Goal: Task Accomplishment & Management: Manage account settings

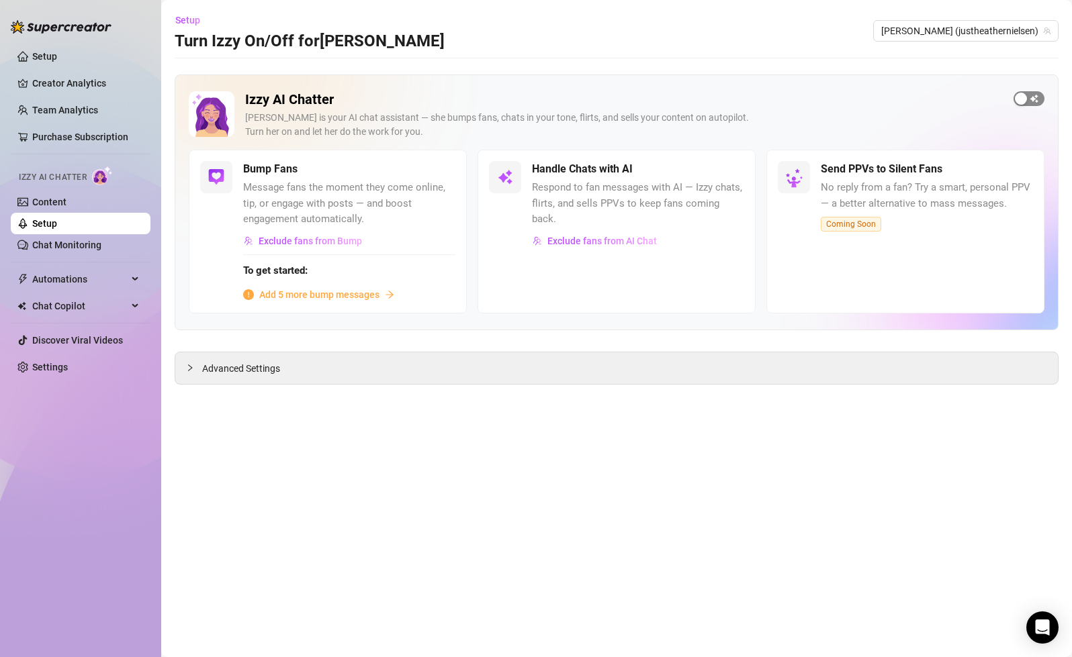
click at [1018, 98] on div "button" at bounding box center [1020, 99] width 12 height 12
click at [615, 236] on span "Exclude fans from AI Chat" at bounding box center [601, 241] width 109 height 11
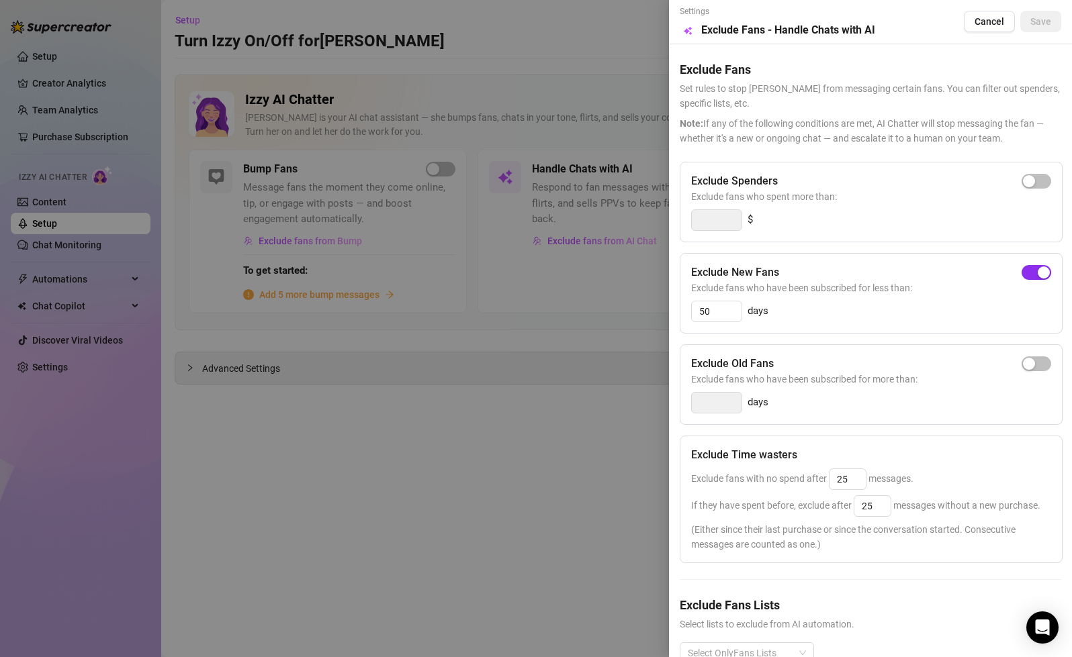
click at [1038, 275] on div "button" at bounding box center [1043, 273] width 12 height 12
click at [1034, 179] on div "button" at bounding box center [1029, 181] width 12 height 12
type input "300"
click at [1041, 179] on div "button" at bounding box center [1043, 181] width 12 height 12
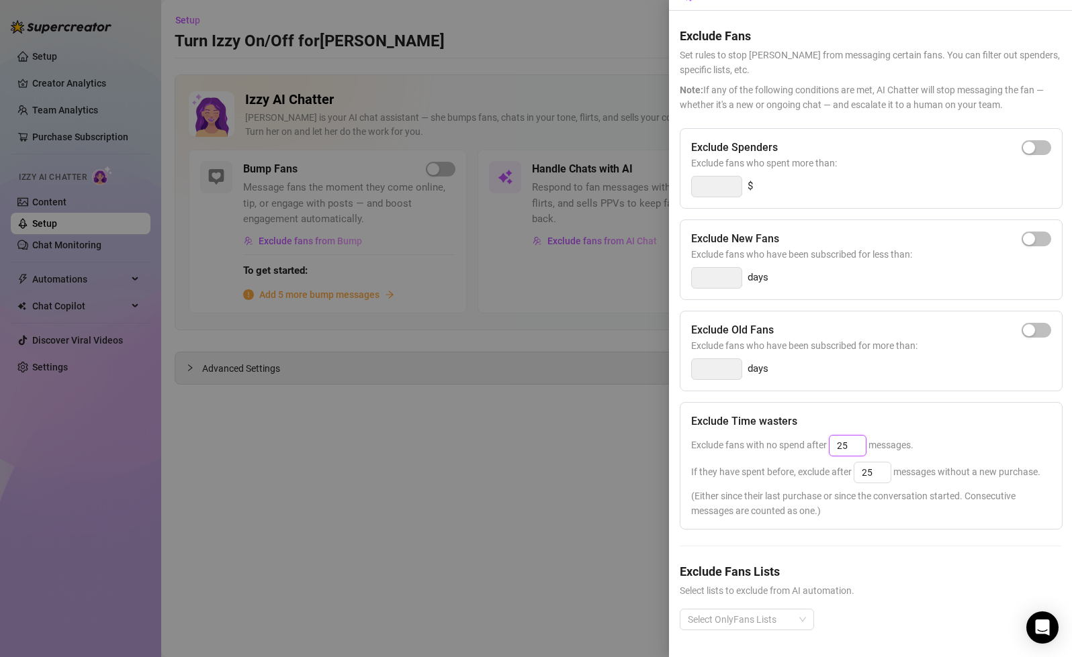
drag, startPoint x: 851, startPoint y: 451, endPoint x: 838, endPoint y: 451, distance: 12.8
click at [838, 451] on input "25" at bounding box center [847, 446] width 36 height 20
click at [925, 462] on div "If they have spent before, exclude after 25 messages without a new purchase." at bounding box center [871, 472] width 360 height 21
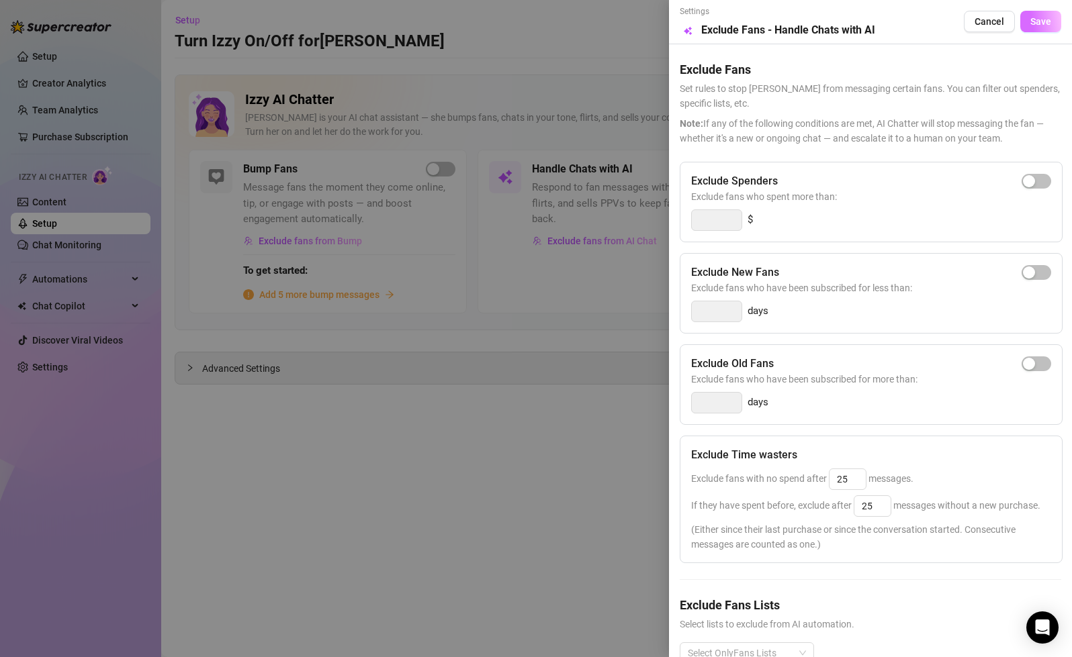
click at [1049, 23] on span "Save" at bounding box center [1040, 21] width 21 height 11
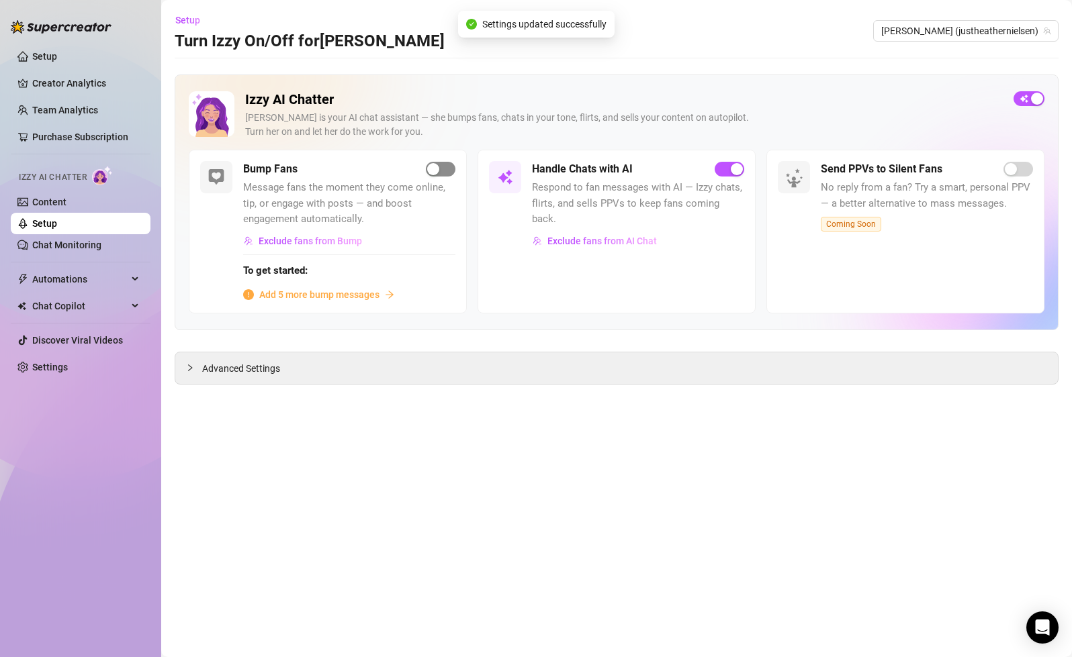
click at [437, 172] on div "button" at bounding box center [433, 169] width 12 height 12
click at [354, 293] on span "Add 5 more bump messages" at bounding box center [319, 294] width 120 height 15
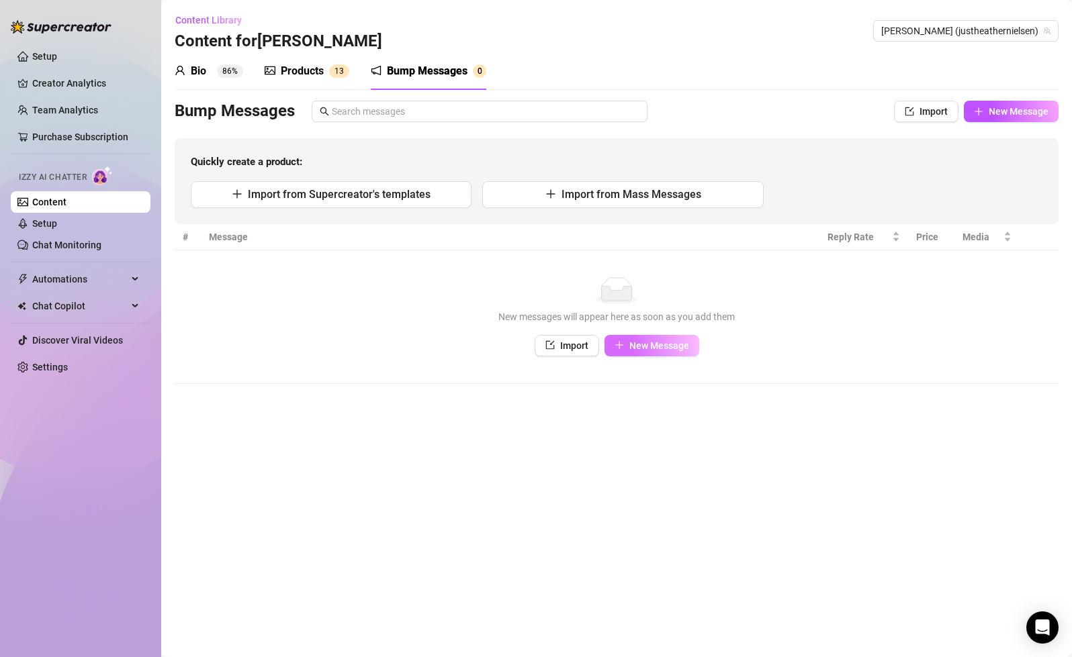
click at [641, 351] on button "New Message" at bounding box center [651, 345] width 95 height 21
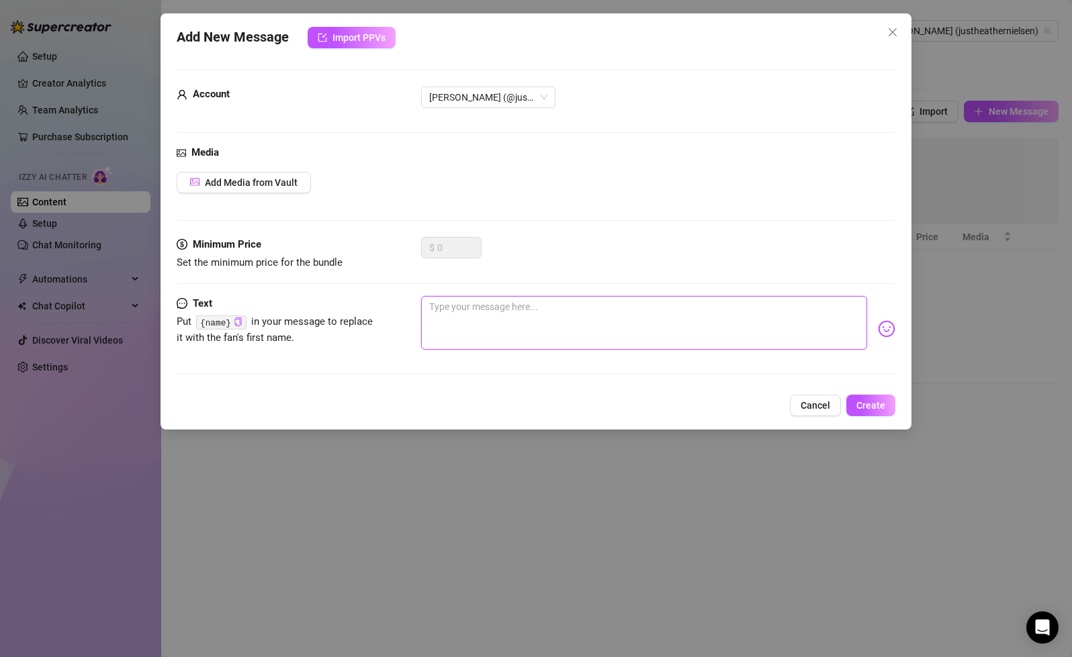
click at [493, 317] on textarea at bounding box center [643, 323] width 445 height 54
click at [812, 408] on span "Cancel" at bounding box center [815, 405] width 30 height 11
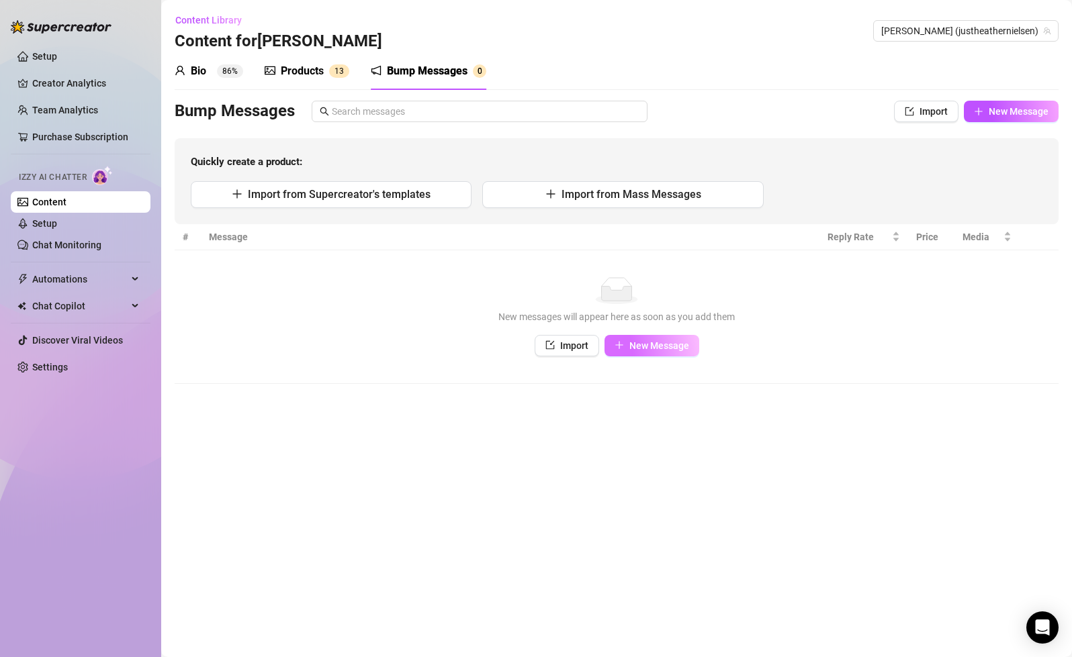
click at [638, 346] on span "New Message" at bounding box center [659, 345] width 60 height 11
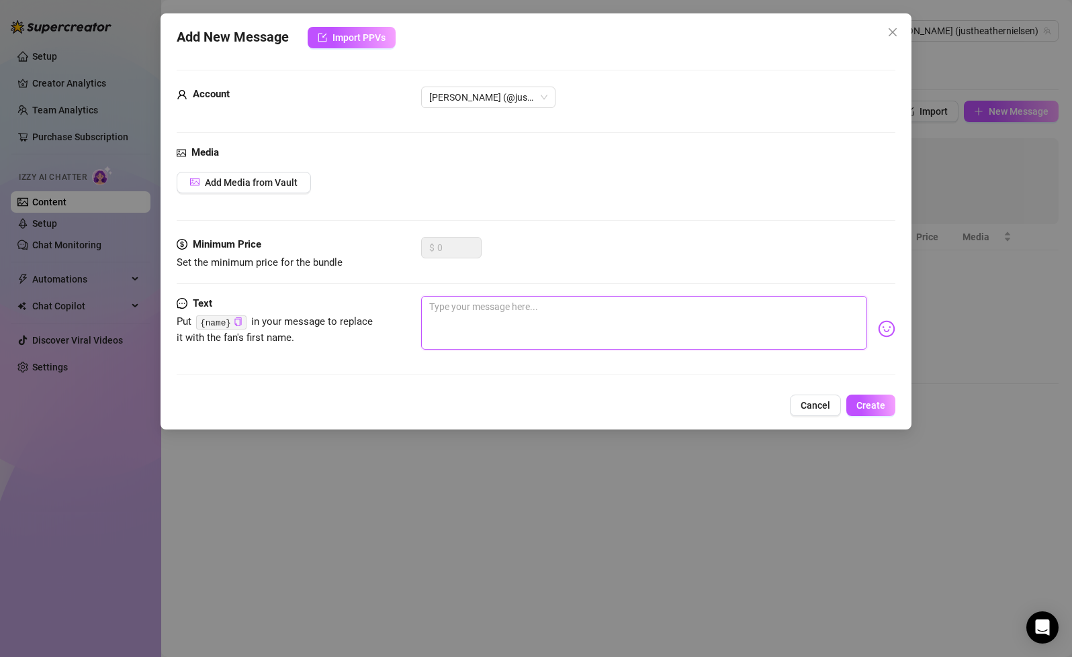
click at [486, 314] on textarea at bounding box center [643, 323] width 445 height 54
type textarea "He"
type textarea "Hey"
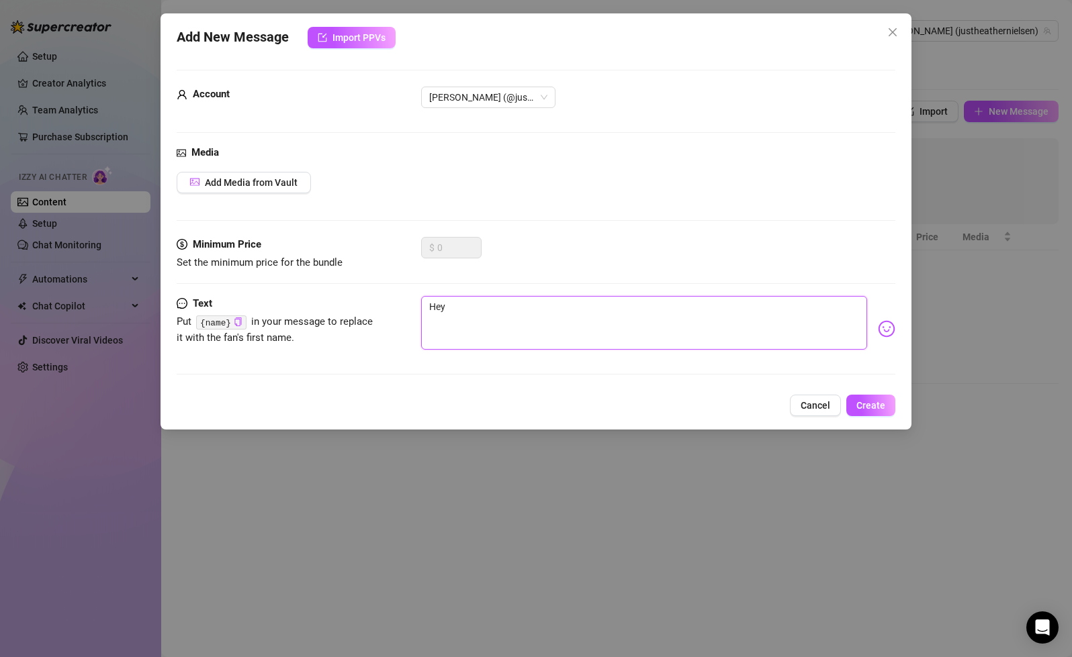
type textarea "Hey yo"
type textarea "Hey you"
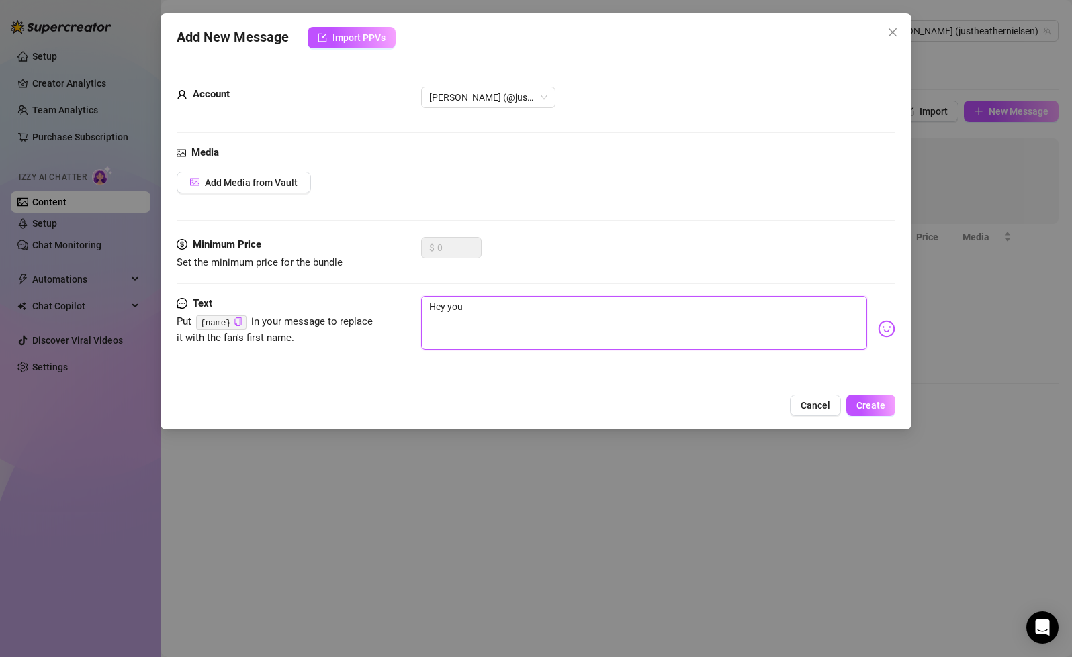
type textarea "Hey you"
type textarea "Hey you 🙃"
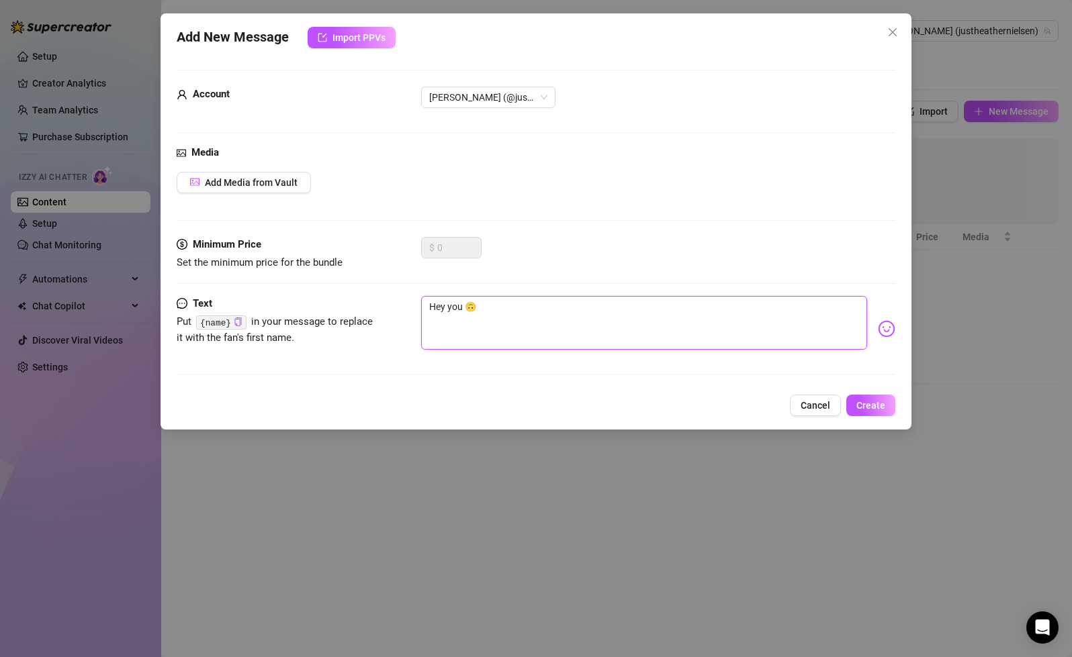
type textarea "Hey you 🙃 W"
type textarea "Hey you 🙃 WH"
type textarea "Hey you 🙃 WHa"
type textarea "Hey you 🙃 WHat"
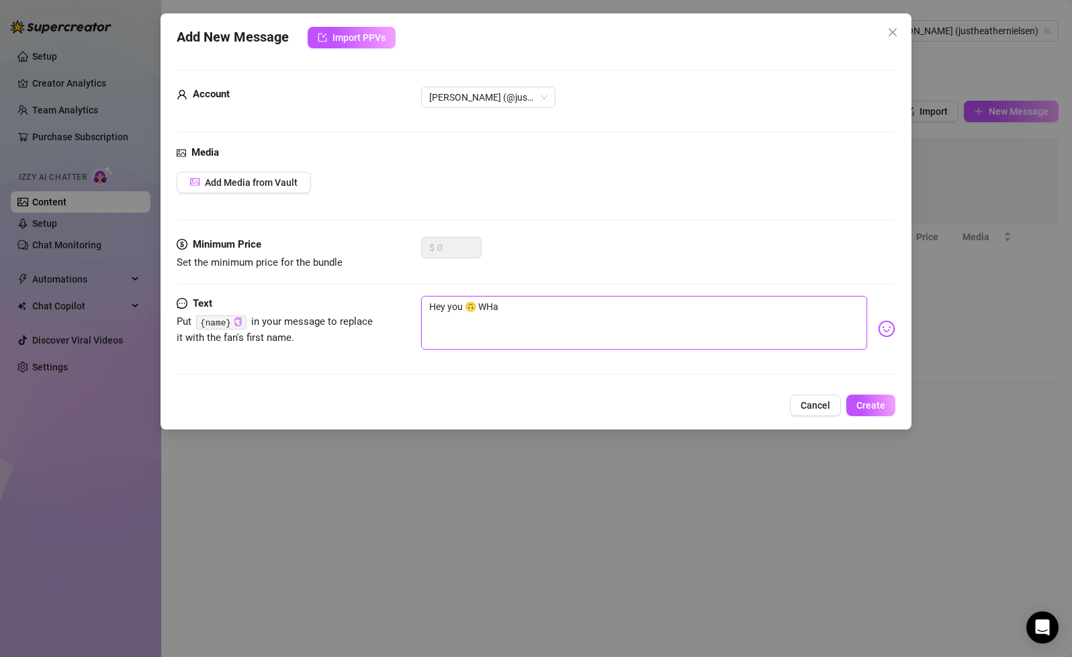
type textarea "Hey you 🙃 WHat"
type textarea "Hey you 🙃 WHat k"
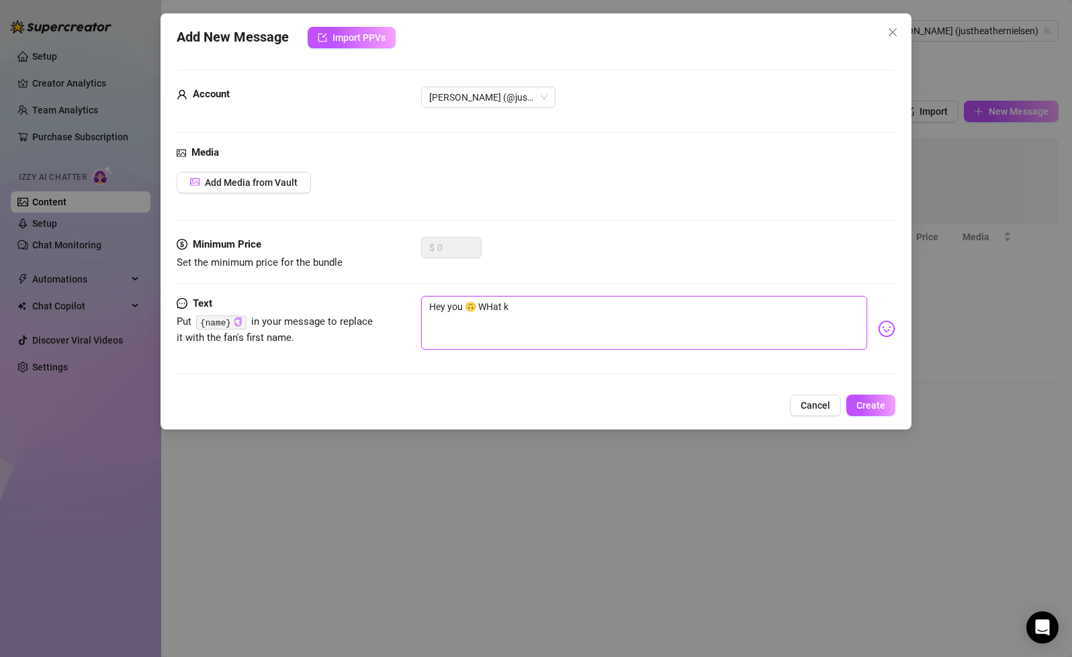
type textarea "Hey you 🙃 WHat ki"
type textarea "Hey you 🙃 WHat kin"
type textarea "Hey you 🙃 WHat kind"
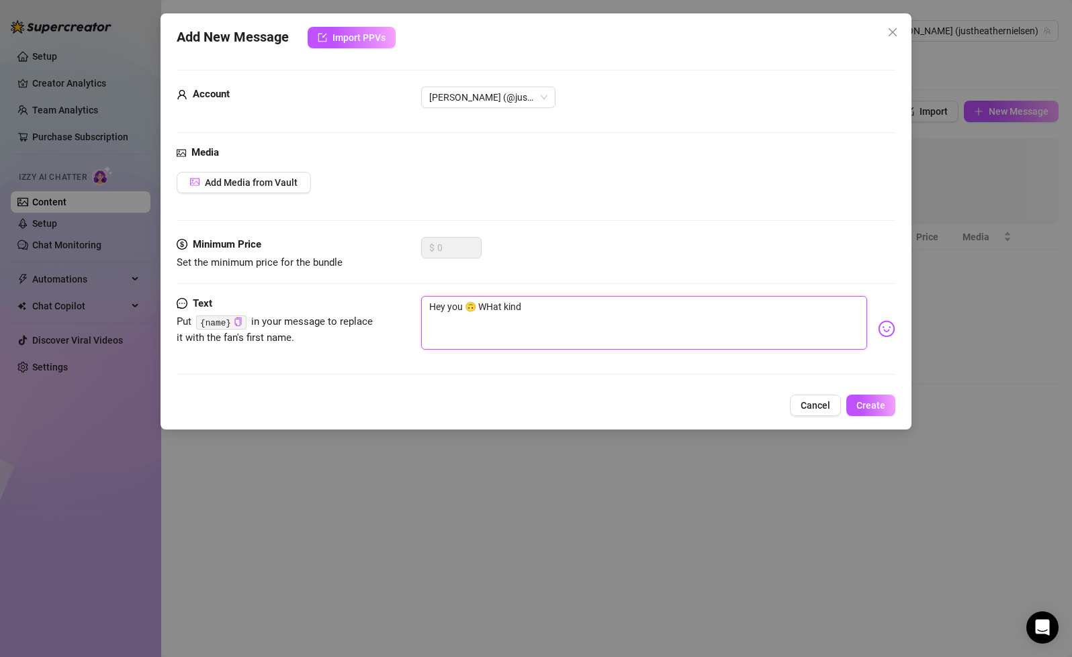
type textarea "Hey you 🙃 WHat kind"
type textarea "Hey you 🙃 WHat kind o"
type textarea "Hey you 🙃 WHat kind of"
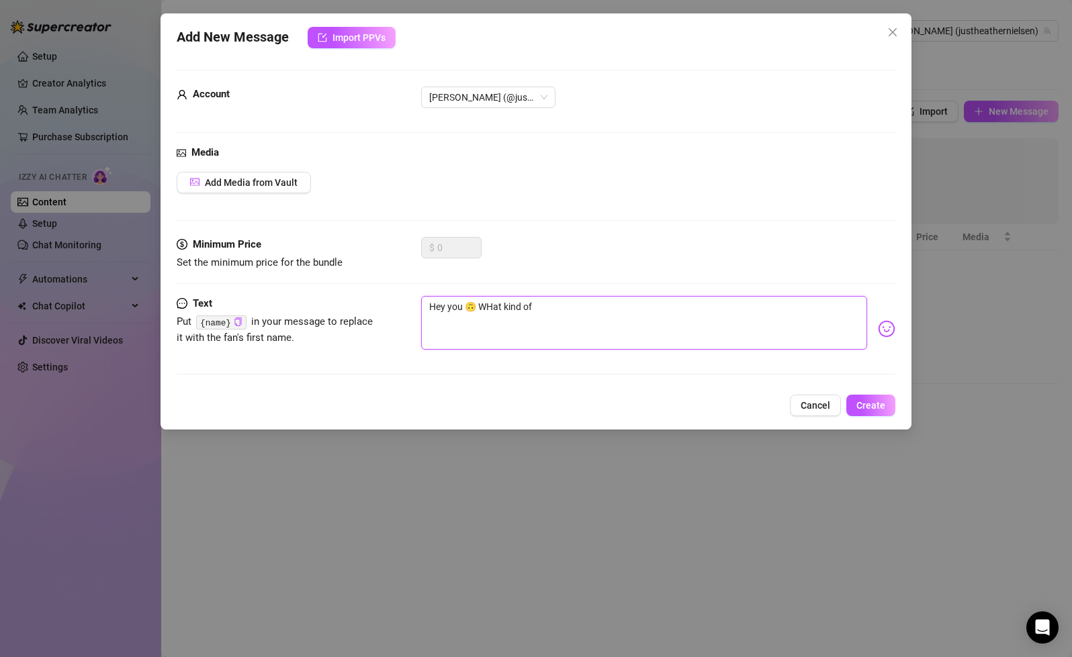
type textarea "Hey you 🙃 WHat kind of c"
type textarea "Hey you 🙃 WHat kind of co"
type textarea "Hey you 🙃 WHat kind of con"
type textarea "Hey you 🙃 WHat kind of cont"
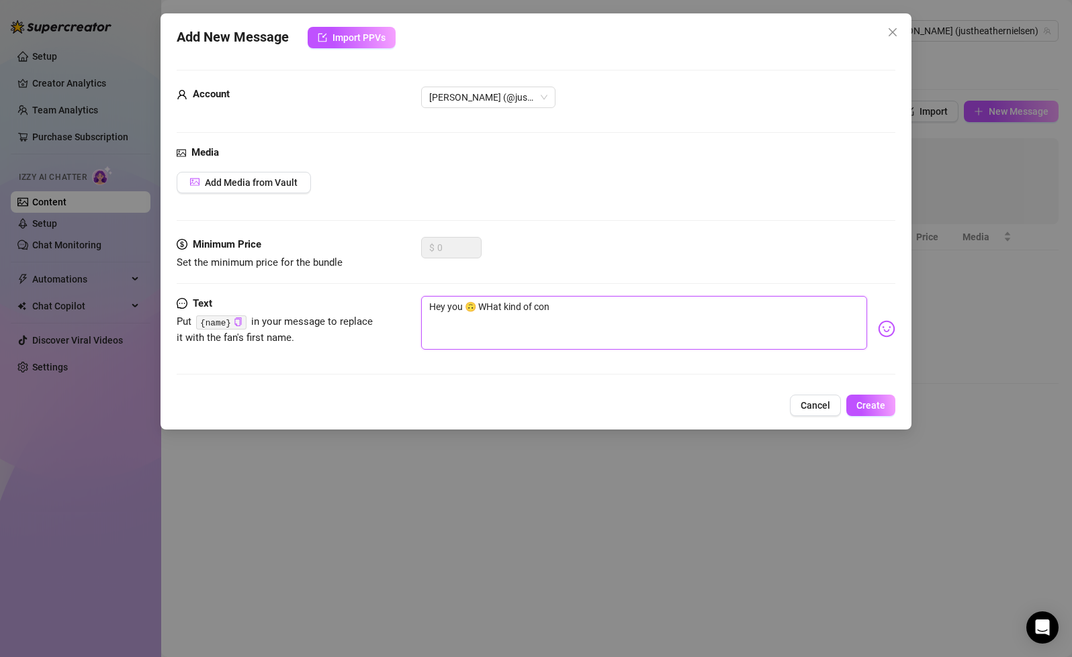
type textarea "Hey you 🙃 WHat kind of cont"
type textarea "Hey you 🙃 WHat kind of [PERSON_NAME]"
type textarea "Hey you 🙃 WHat kind of conten"
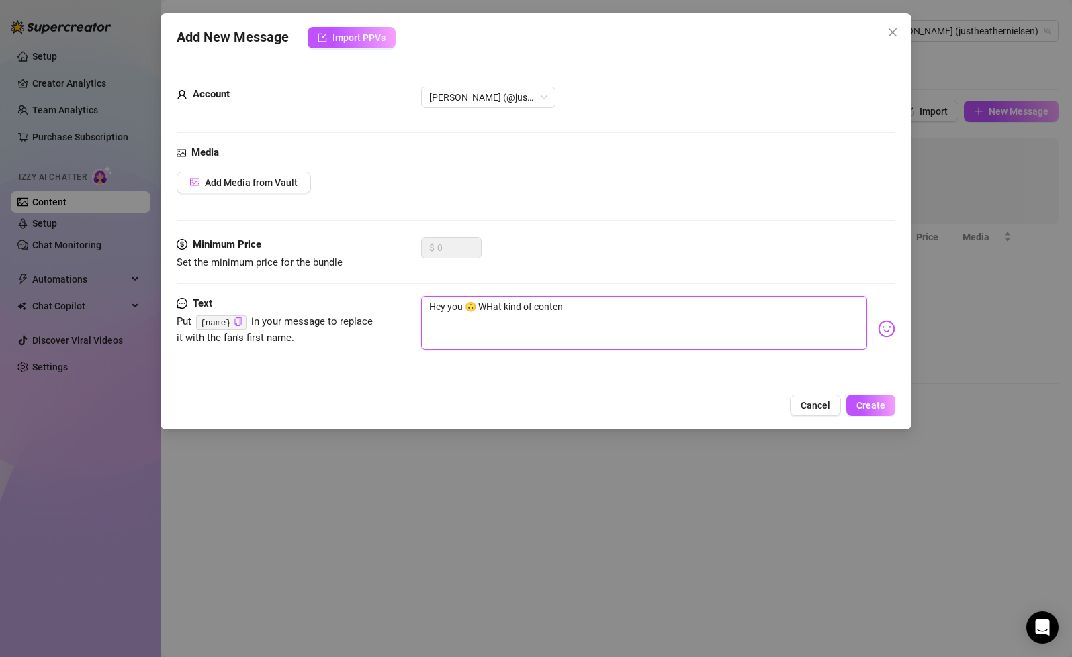
type textarea "Hey you 🙃 WHat kind of content"
drag, startPoint x: 491, startPoint y: 308, endPoint x: 483, endPoint y: 308, distance: 8.1
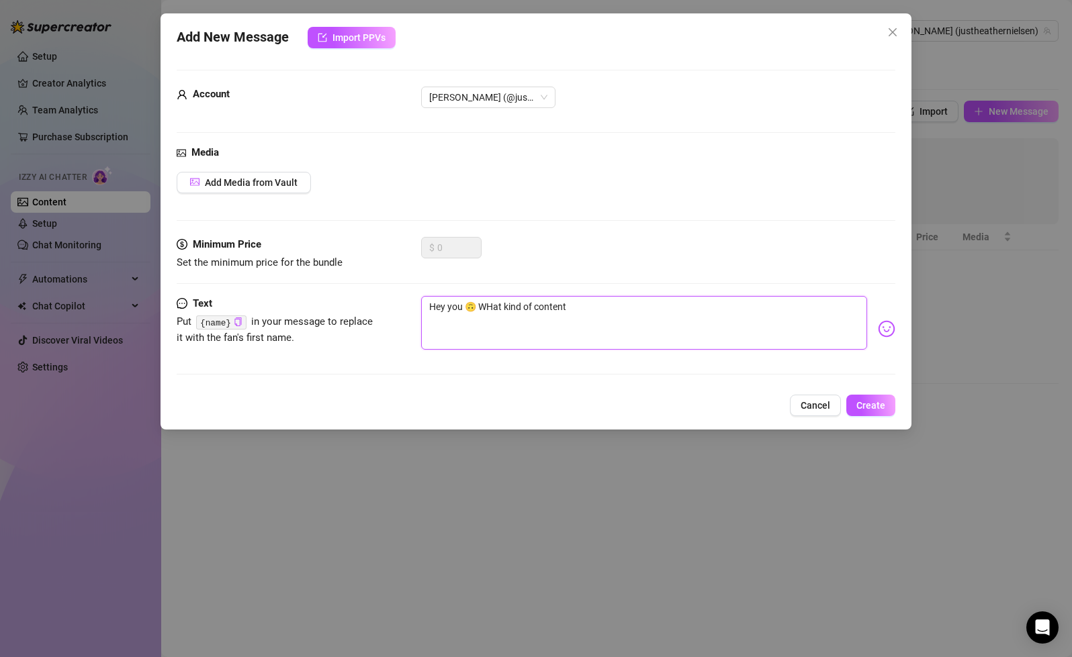
click at [483, 308] on textarea "Hey you 🙃 WHat kind of content" at bounding box center [643, 323] width 445 height 54
type textarea "Hey you 🙃 What kind of content"
click at [588, 305] on textarea "Hey you 🙃 What kind of content" at bounding box center [643, 323] width 445 height 54
type textarea "Hey you 🙃 What kind of content d"
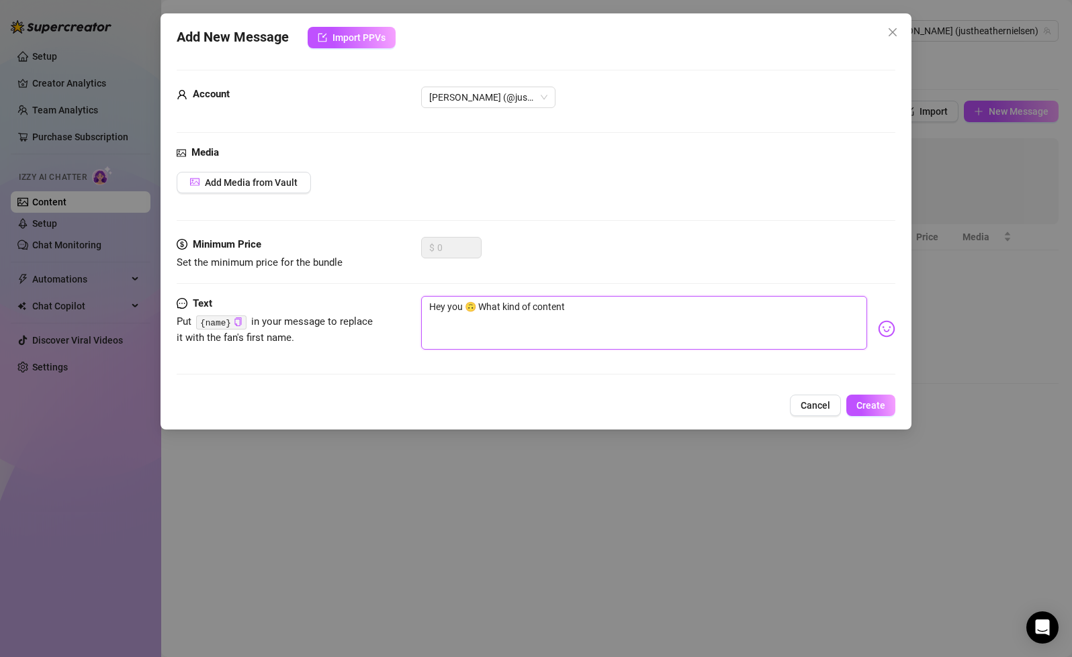
type textarea "Hey you 🙃 What kind of content d"
type textarea "Hey you 🙃 What kind of content do"
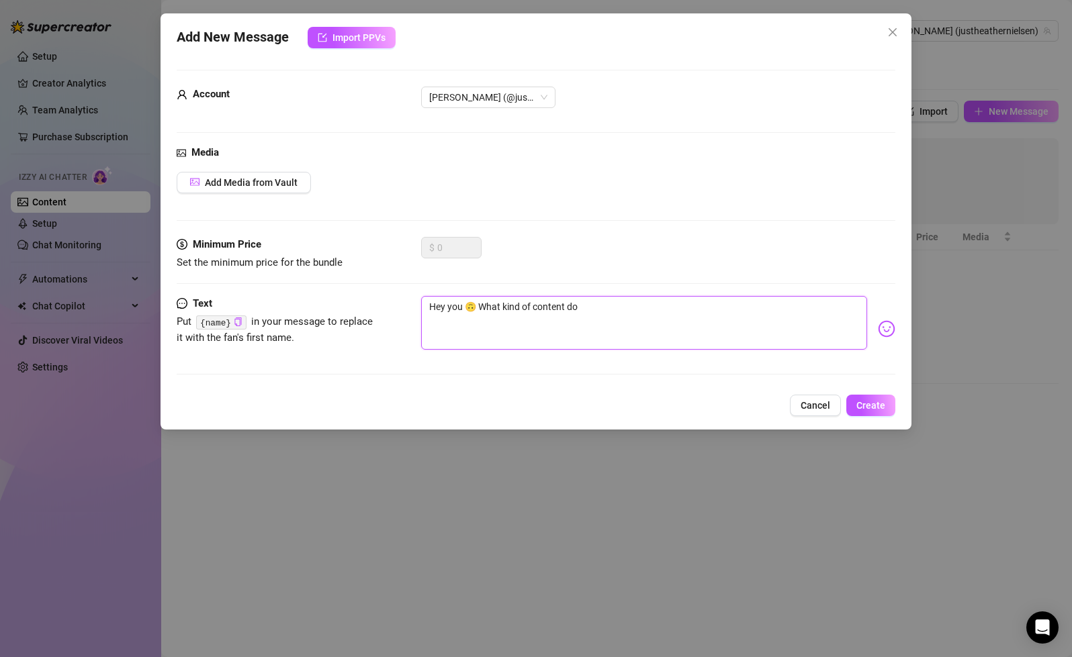
type textarea "Hey you 🙃 What kind of content do y"
type textarea "Hey you 🙃 What kind of content do yo"
type textarea "Hey you 🙃 What kind of content do you"
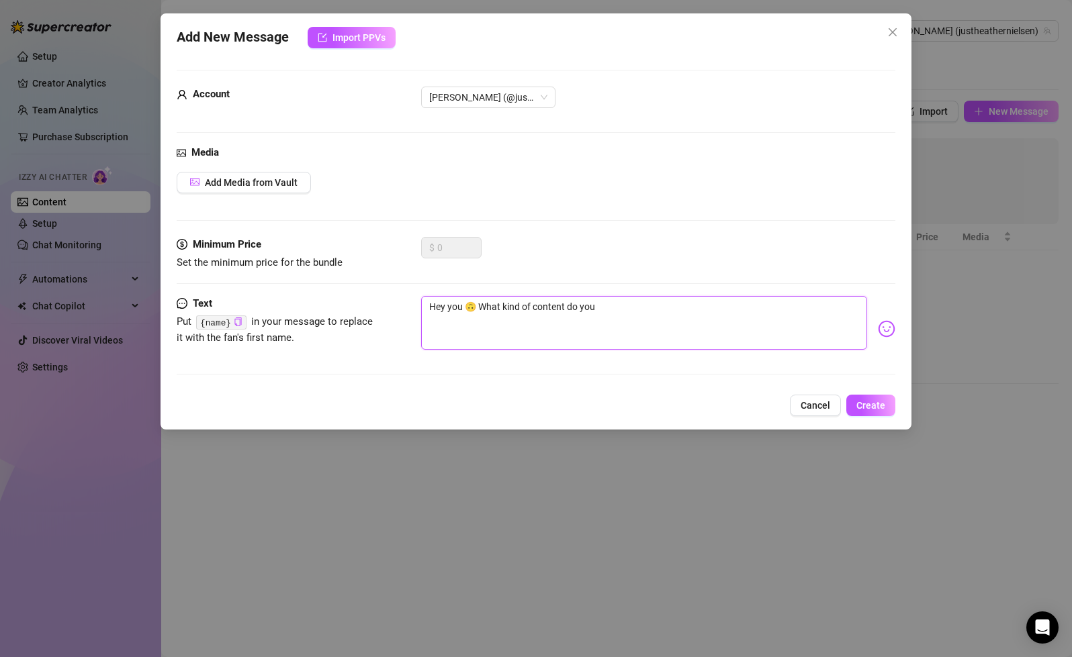
type textarea "Hey you 🙃 What kind of content do you"
type textarea "Hey you 🙃 What kind of content do you l"
type textarea "Hey you 🙃 What kind of content do you lo"
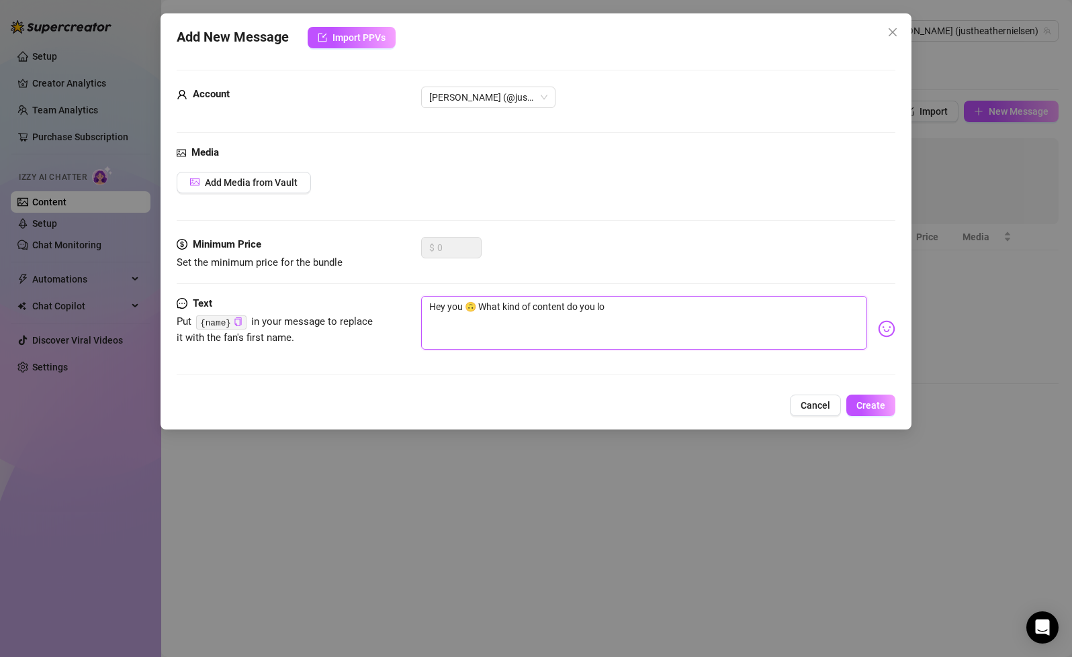
type textarea "Hey you 🙃 What kind of content do you l"
type textarea "Hey you 🙃 What kind of content do you"
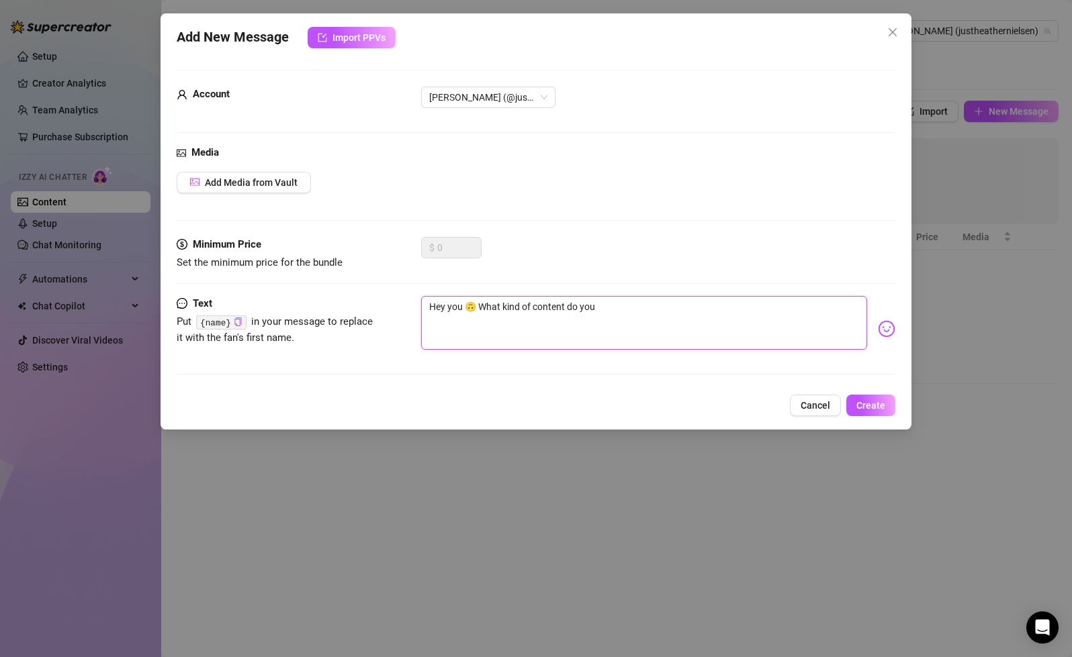
type textarea "Hey you 🙃 What kind of content do you"
type textarea "Hey you 🙃 What kind of content do yo"
type textarea "Hey you 🙃 What kind of content do y"
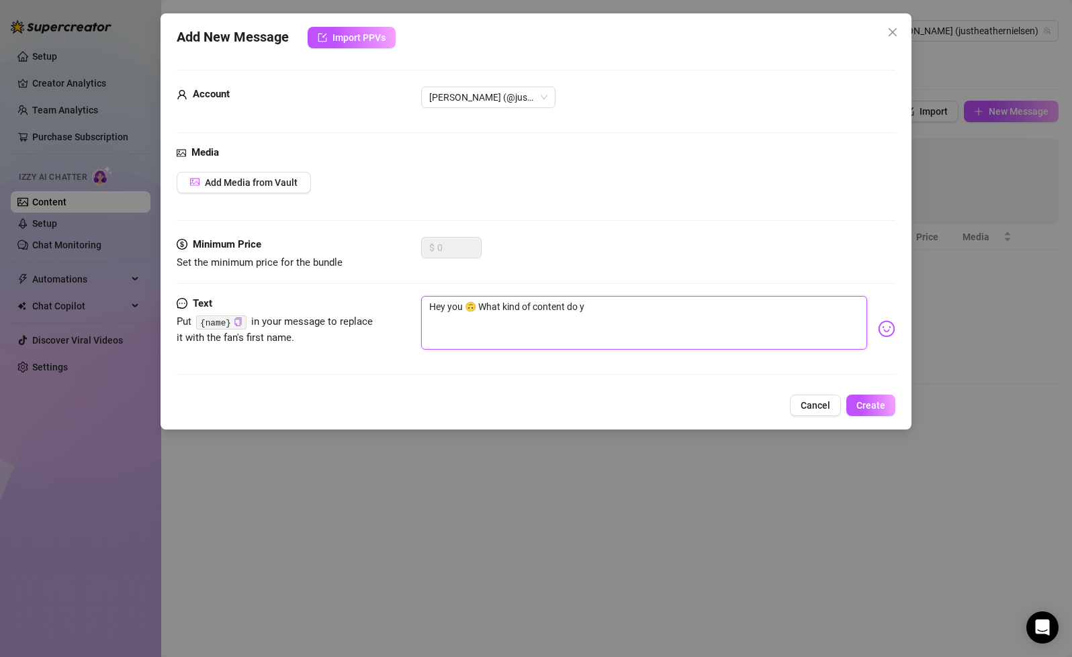
type textarea "Hey you 🙃 What kind of content do"
type textarea "Hey you 🙃 What kind of content d"
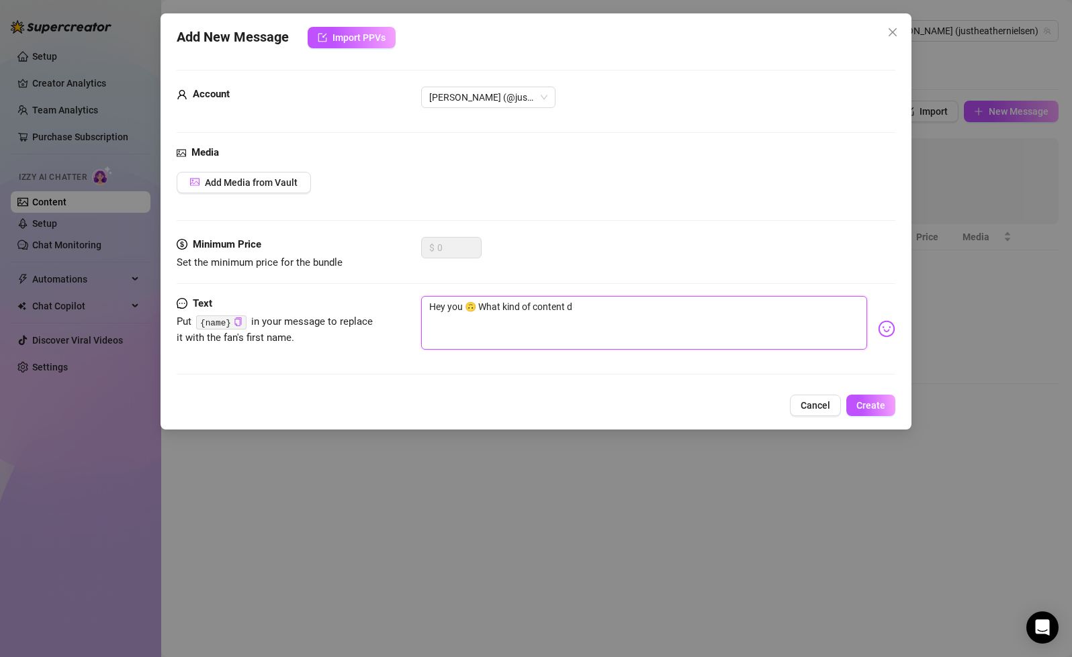
type textarea "Hey you 🙃 What kind of content"
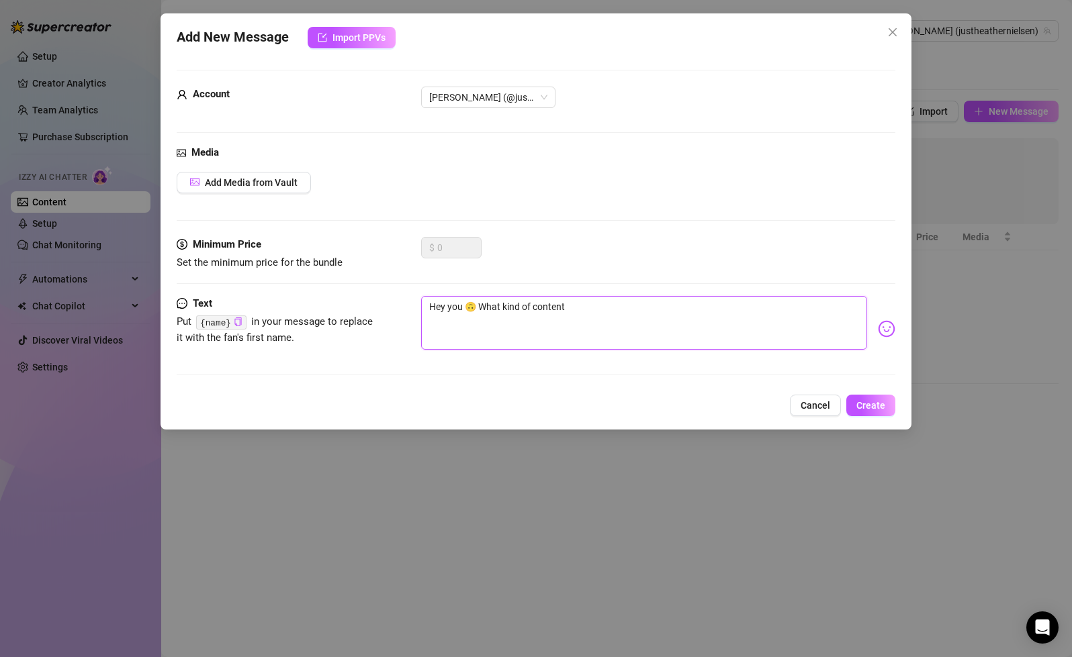
type textarea "Hey you 🙃 What kind of content d"
type textarea "Hey you 🙃 What kind of content do"
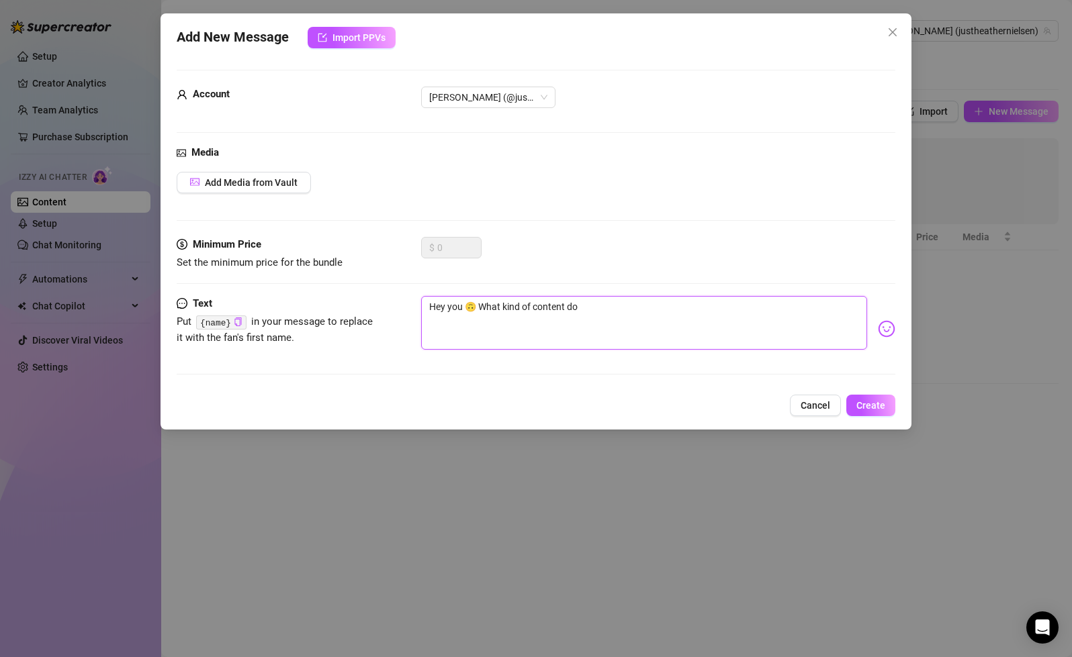
type textarea "Hey you 🙃 What kind of content do"
type textarea "Hey you 🙃 What kind of content do y"
type textarea "Hey you 🙃 What kind of content do yo"
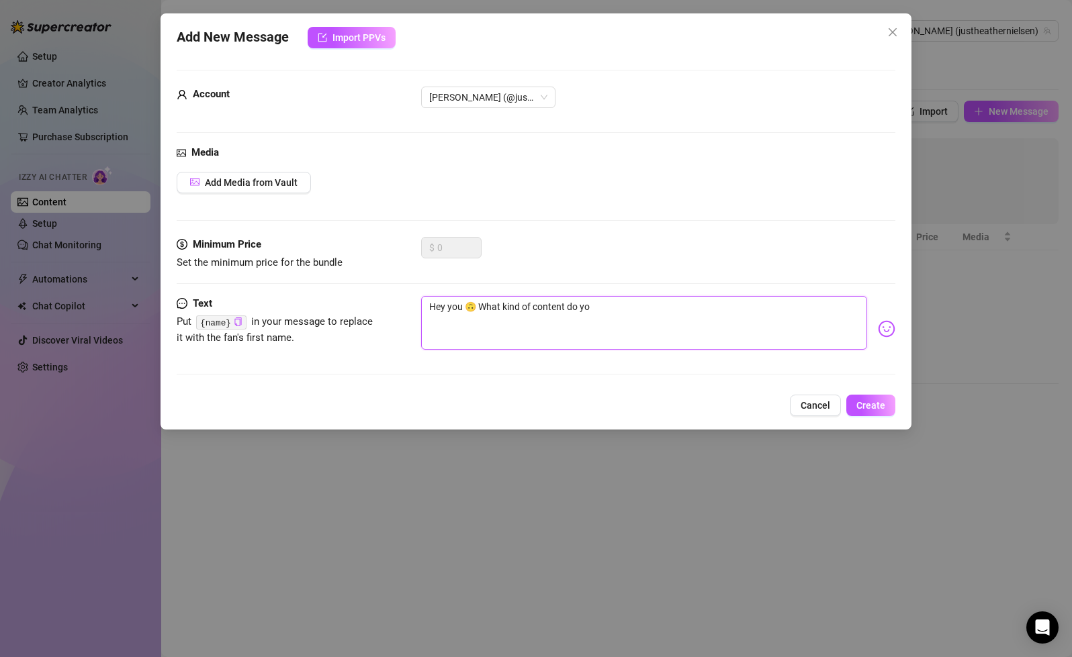
type textarea "Hey you 🙃 What kind of content do you"
type textarea "Hey you 🙃 What kind of content do you l"
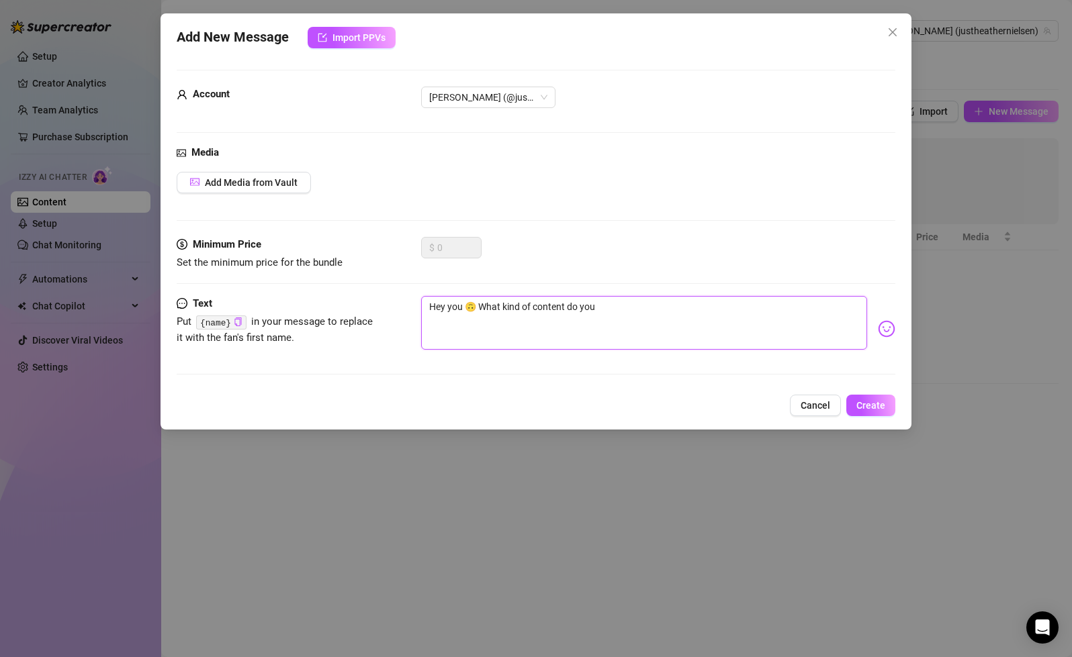
type textarea "Hey you 🙃 What kind of content do you l"
type textarea "Hey you 🙃 What kind of content do you lo"
type textarea "Hey you 🙃 What kind of content do you lov"
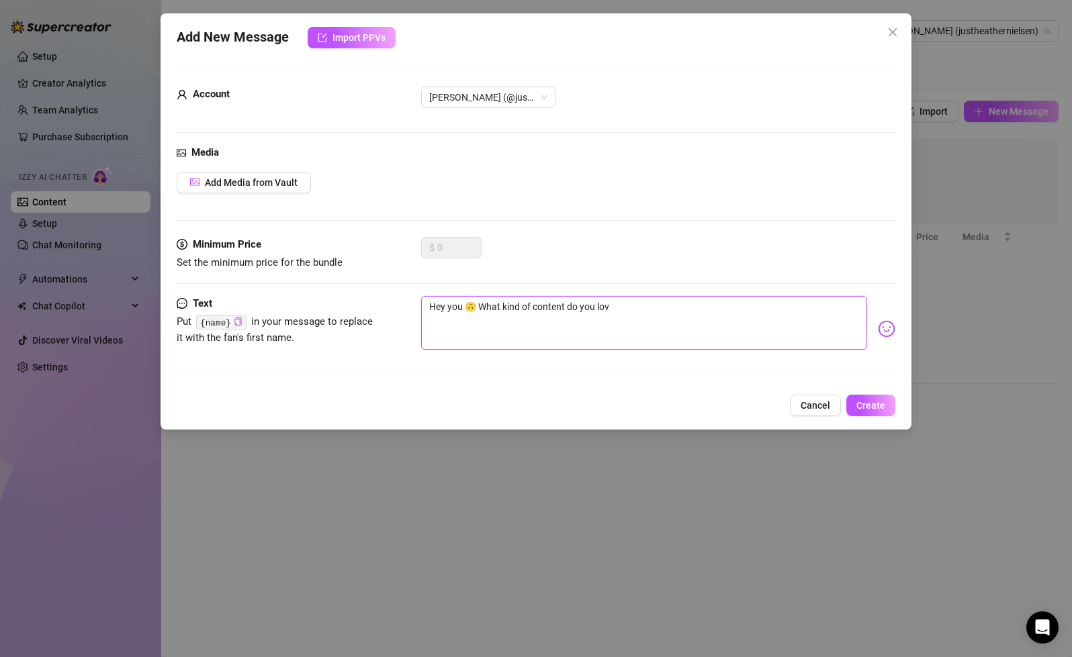
type textarea "Hey you 🙃 What kind of content do you love"
type textarea "Hey you 🙃 What kind of content do you love?"
type textarea "Hey you 🙃 What kind of content do you love? 😈"
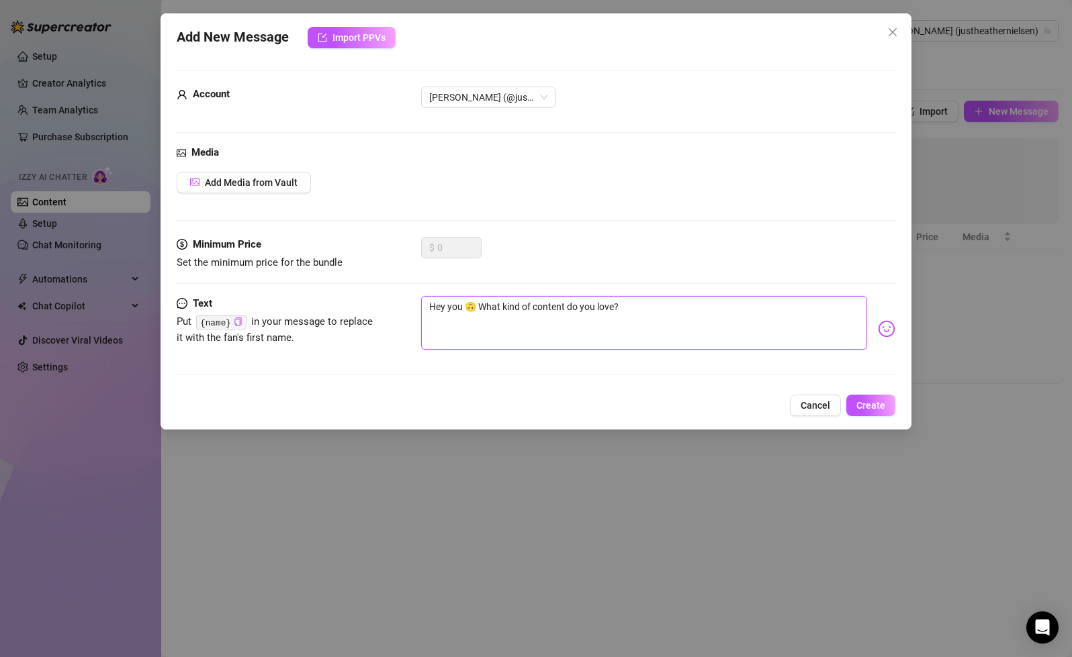
type textarea "Hey you 🙃 What kind of content do you love? 😈"
click at [483, 306] on textarea "Hey you 🙃 What kind of content do you love? 😈" at bounding box center [643, 323] width 445 height 54
type textarea "Hey you 🙃 Ihat kind of content do you love? 😈"
type textarea "Hey you 🙃 I'hat kind of content do you love? 😈"
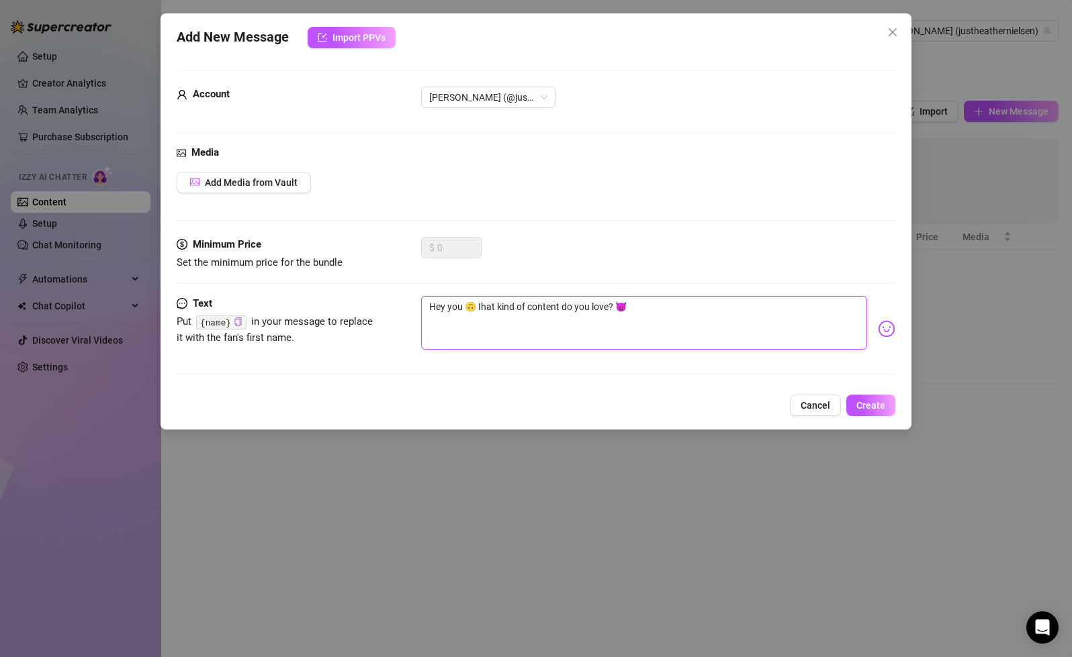
type textarea "Hey you 🙃 I'hat kind of content do you love? 😈"
type textarea "Hey you 🙃 I'mhat kind of content do you love? 😈"
type textarea "Hey you 🙃 I'm hat kind of content do you love? 😈"
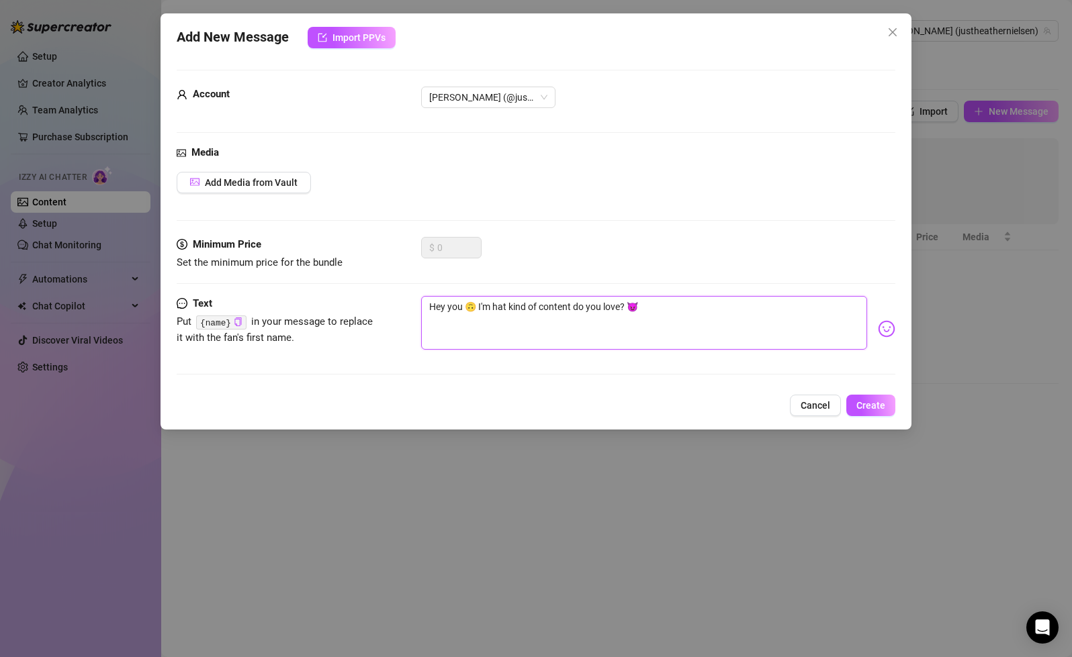
type textarea "Hey you 🙃 I'm shat kind of content do you love? 😈"
type textarea "Hey you 🙃 I'm hat kind of content do you love? 😈"
type textarea "Hey you 🙃 I'm chat kind of content do you love? 😈"
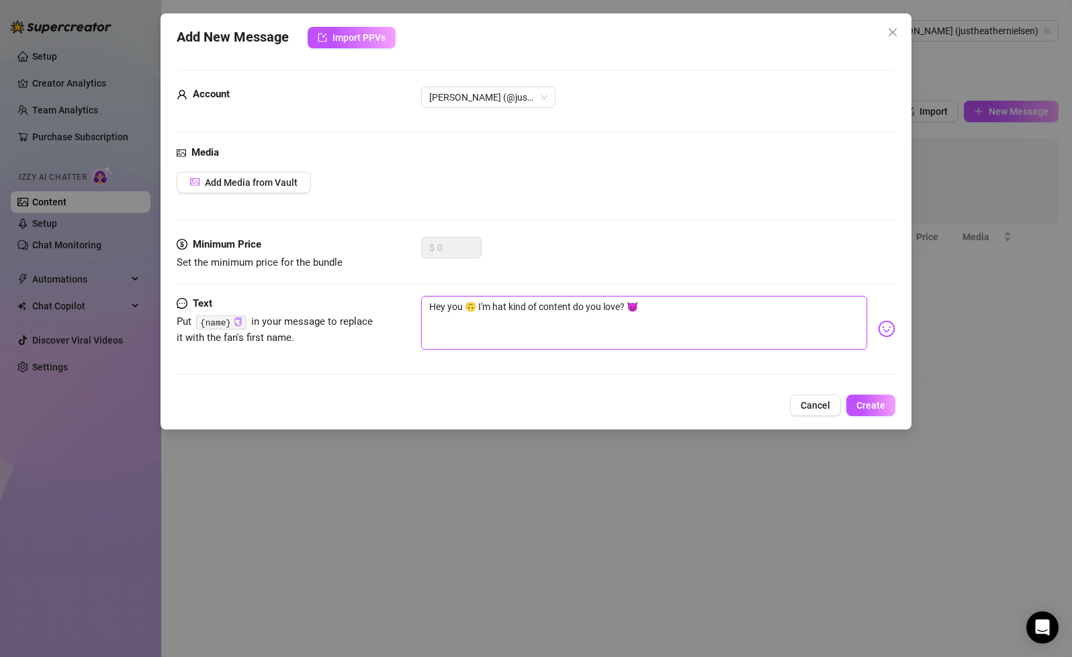
type textarea "Hey you 🙃 I'm chat kind of content do you love? 😈"
type textarea "Hey you 🙃 I'm cuhat kind of content do you love? 😈"
type textarea "Hey you 🙃 I'm curhat kind of content do you love? 😈"
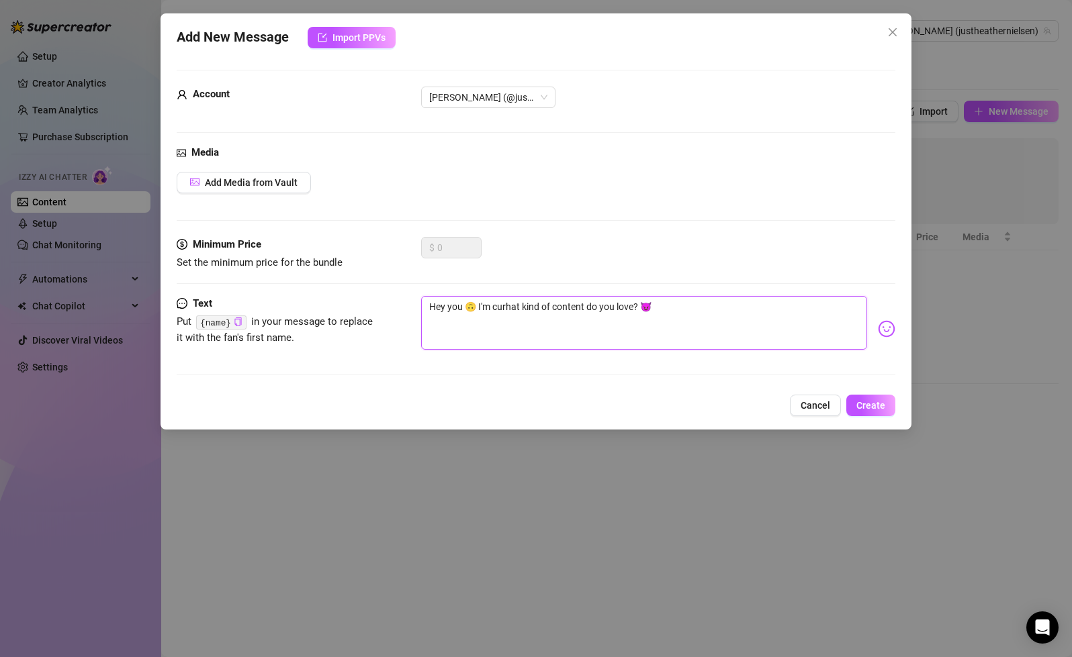
type textarea "Hey you 🙃 I'm curihat kind of content do you love? 😈"
type textarea "Hey you 🙃 I'm curiohat kind of content do you love? 😈"
type textarea "Hey you 🙃 I'm curiouhat kind of content do you love? 😈"
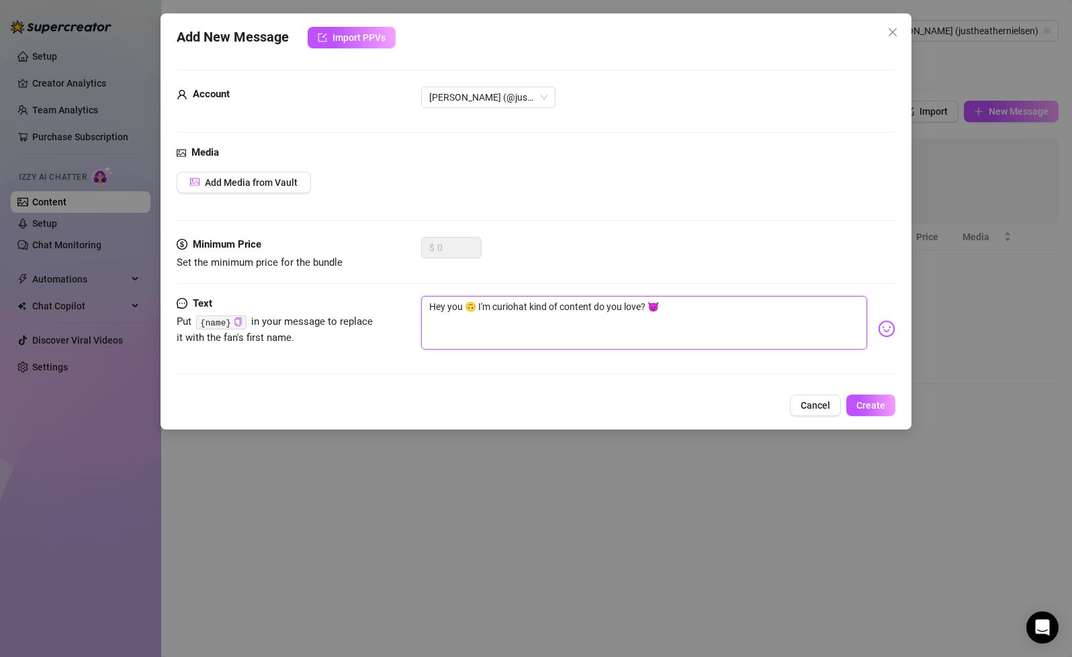
type textarea "Hey you 🙃 I'm curiouhat kind of content do you love? 😈"
type textarea "Hey you 🙃 I'm curioushat kind of content do you love? 😈"
type textarea "Hey you 🙃 I'm curious.hat kind of content do you love? 😈"
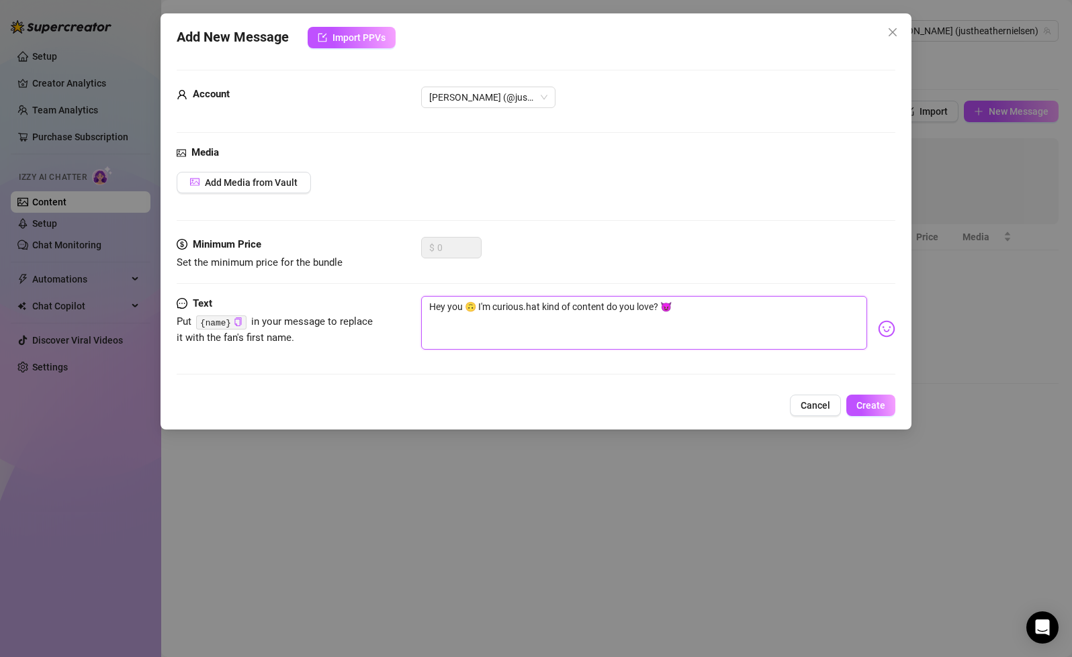
type textarea "Hey you 🙃 I'm curious..hat kind of content do you love? 😈"
type textarea "Hey you 🙃 I'm curious...hat kind of content do you love? 😈"
type textarea "Hey you 🙃 I'm curious... hat kind of content do you love? 😈"
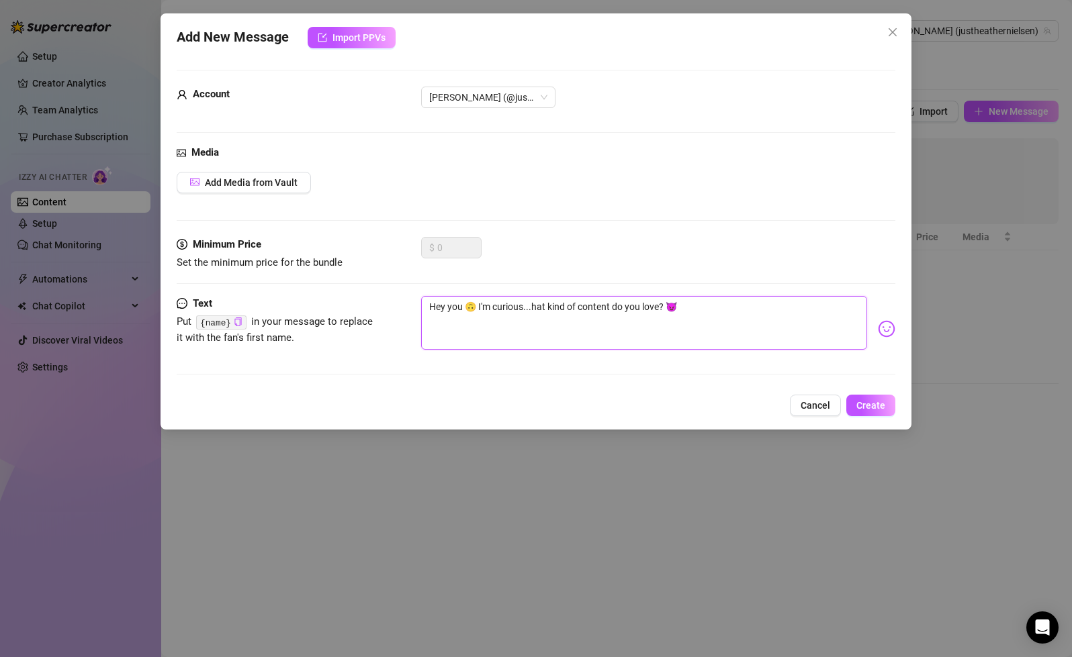
type textarea "Hey you 🙃 I'm curious... hat kind of content do you love? 😈"
type textarea "Hey you 🙃 I'm curious... what kind of content do you love? 😈"
click at [716, 303] on textarea "Hey you 🙃 I'm curious... what kind of content do you love? 😈" at bounding box center [643, 323] width 445 height 54
type textarea "Hey you 🙃 I'm curious... what kind of content do you love? 😈"
click at [303, 185] on button "Add Media from Vault" at bounding box center [244, 182] width 134 height 21
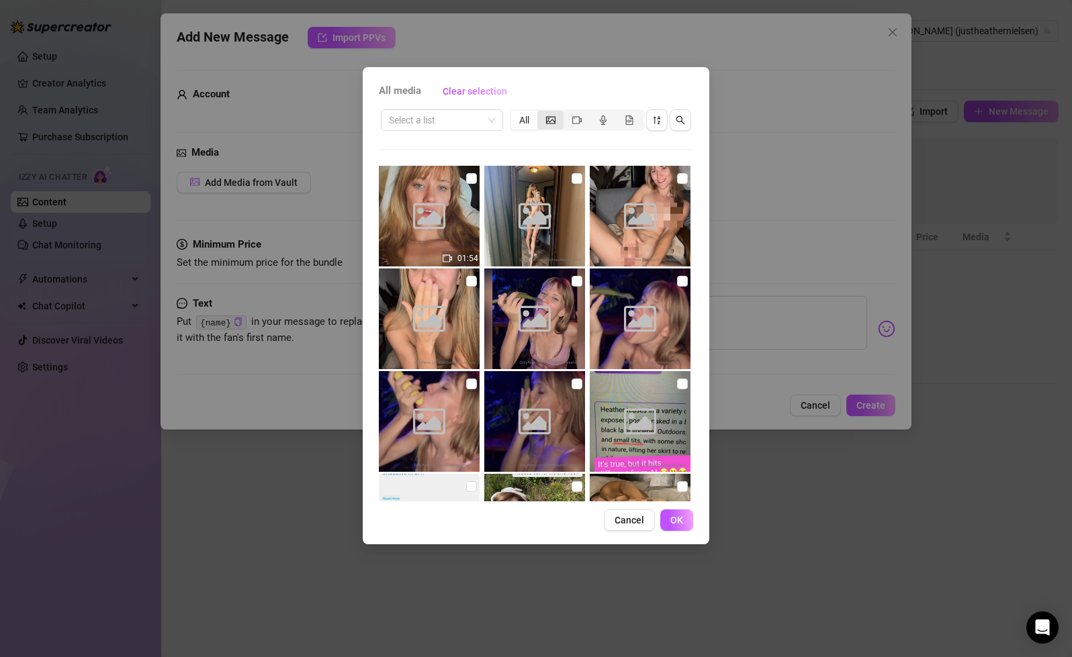
click at [549, 120] on icon "picture" at bounding box center [550, 119] width 9 height 9
click at [540, 113] on input "segmented control" at bounding box center [540, 113] width 0 height 0
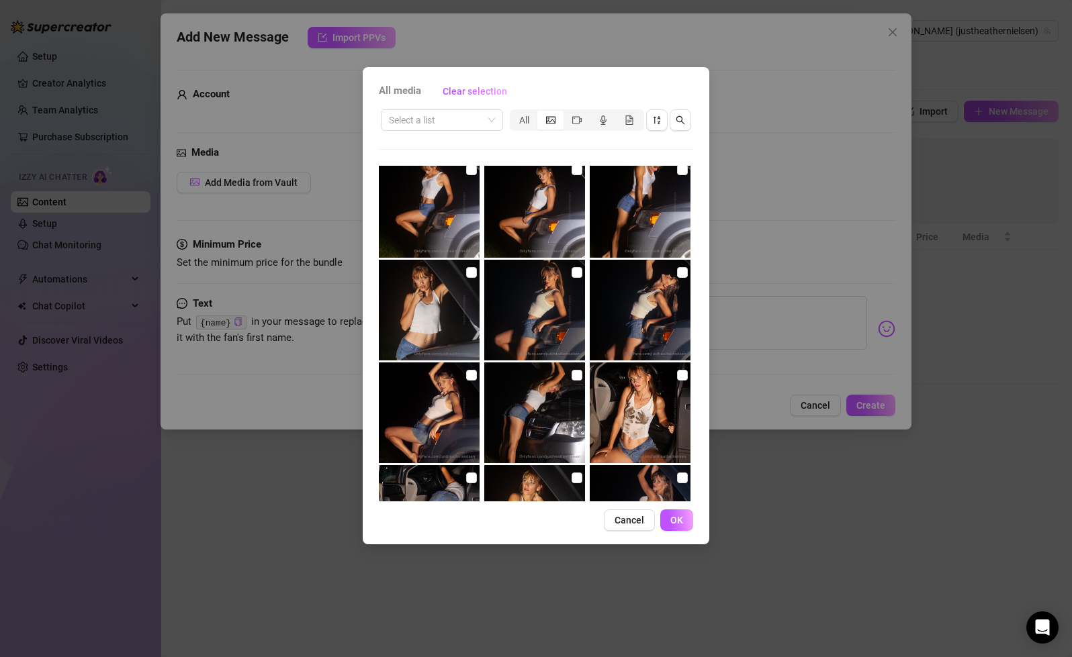
scroll to position [2169, 0]
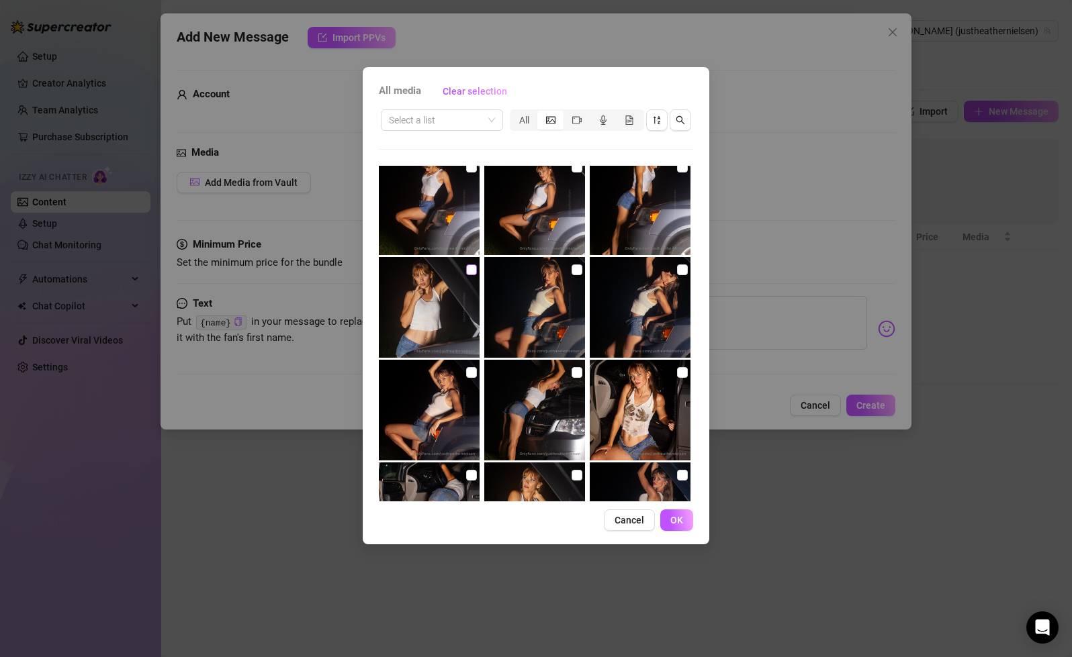
click at [469, 272] on input "checkbox" at bounding box center [471, 270] width 11 height 11
checkbox input "false"
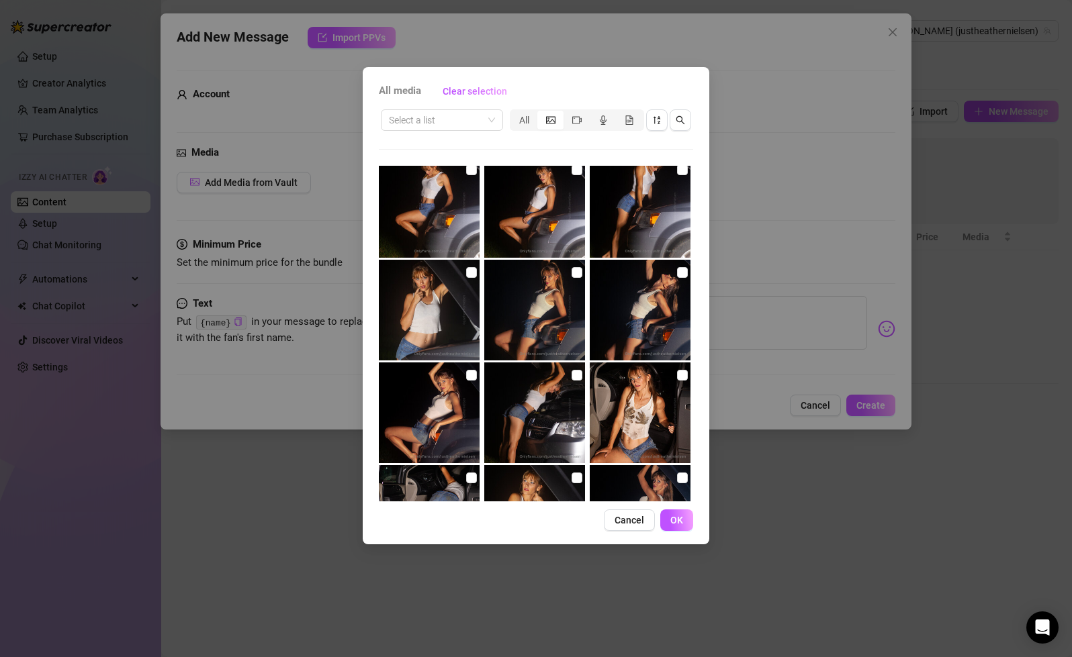
scroll to position [2165, 0]
click at [579, 274] on input "checkbox" at bounding box center [576, 273] width 11 height 11
checkbox input "true"
click at [679, 522] on span "OK" at bounding box center [676, 520] width 13 height 11
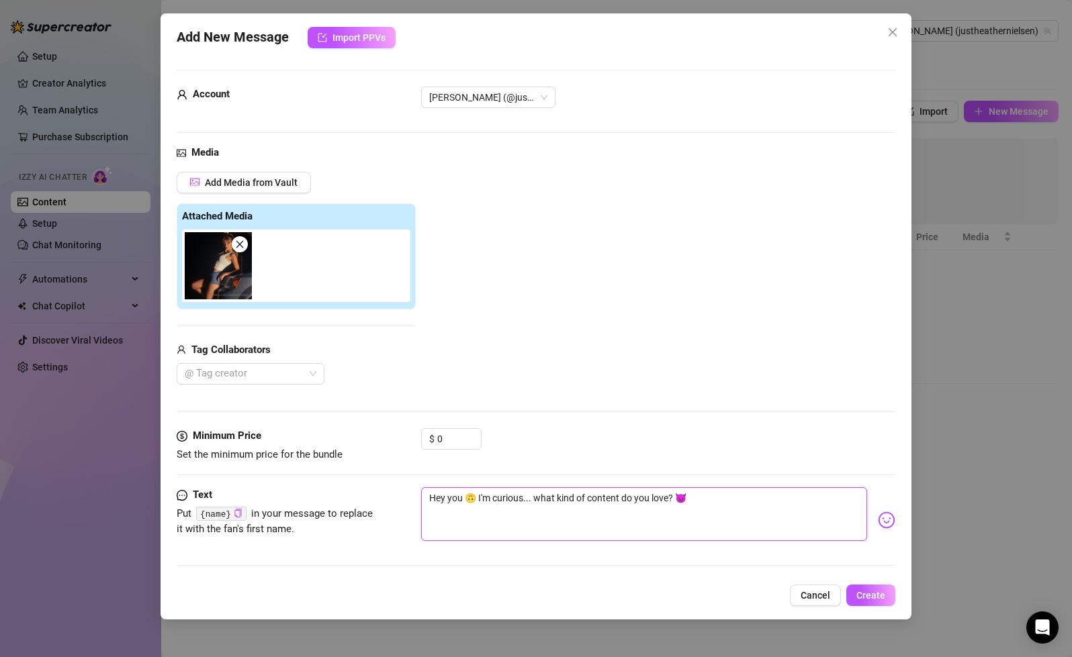
click at [713, 505] on textarea "Hey you 🙃 I'm curious... what kind of content do you love? 😈" at bounding box center [643, 514] width 445 height 54
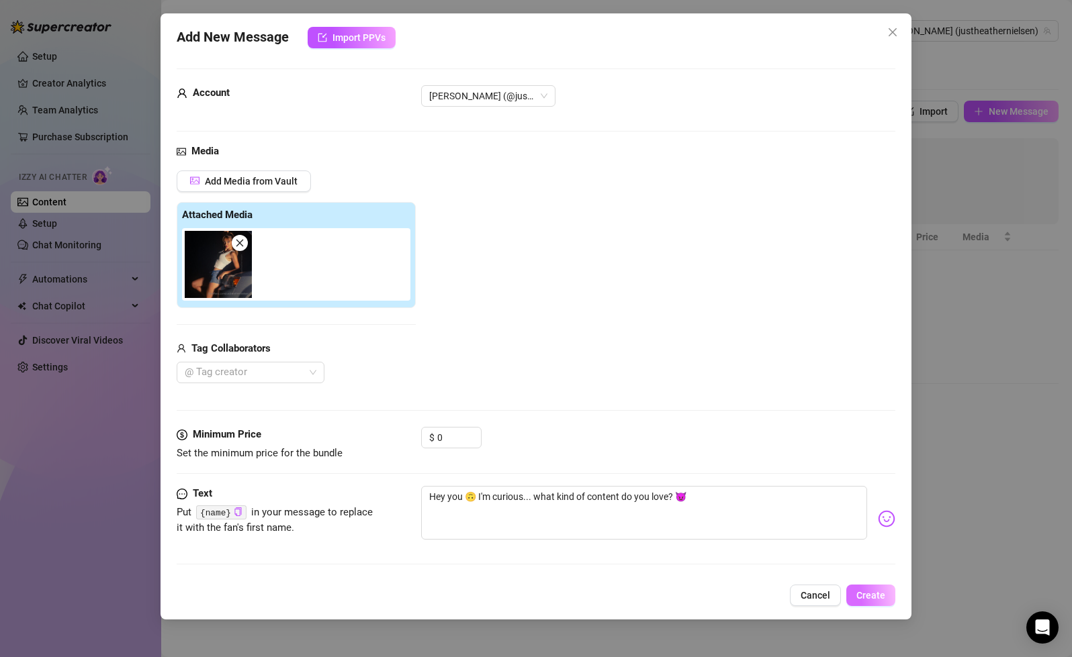
click at [878, 591] on span "Create" at bounding box center [870, 595] width 29 height 11
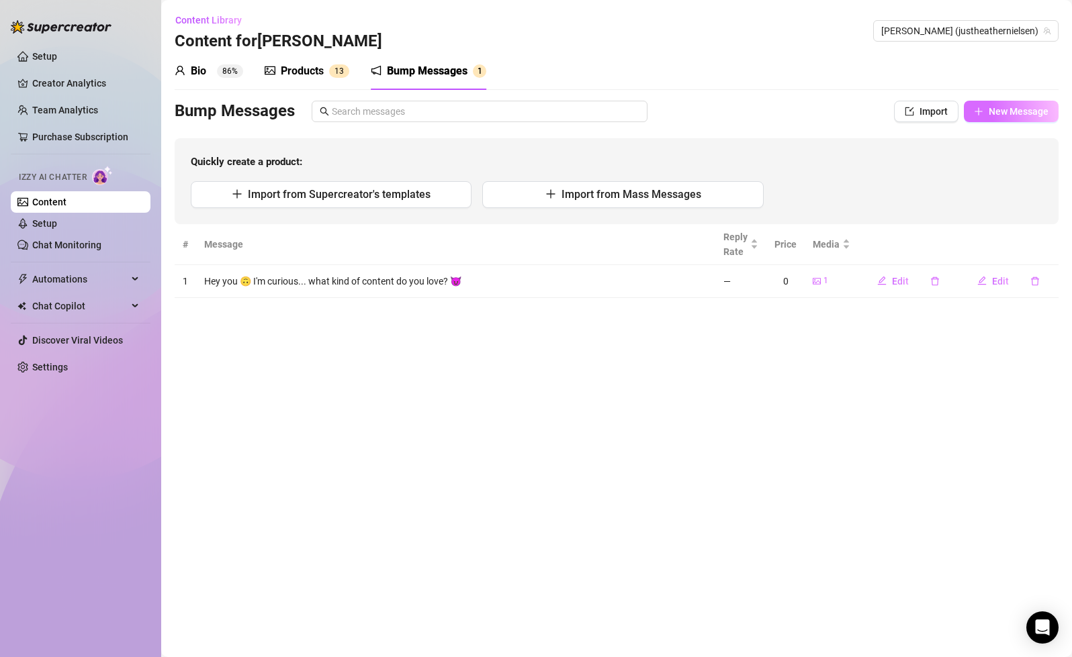
click at [1031, 111] on span "New Message" at bounding box center [1018, 111] width 60 height 11
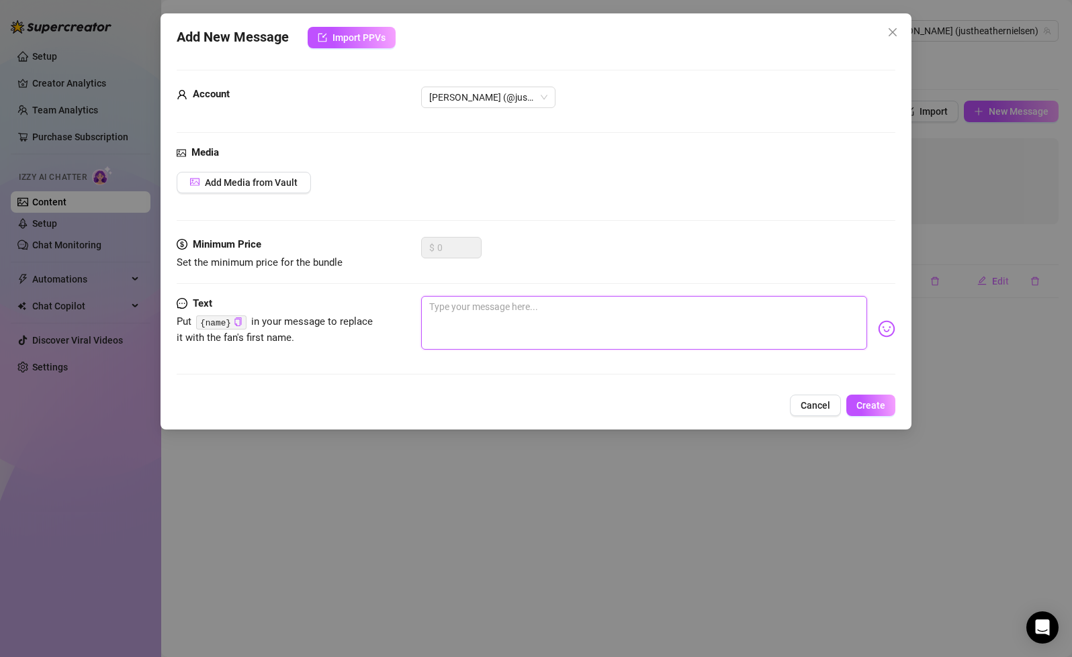
click at [471, 305] on textarea at bounding box center [643, 323] width 445 height 54
type textarea "H"
type textarea "Ha"
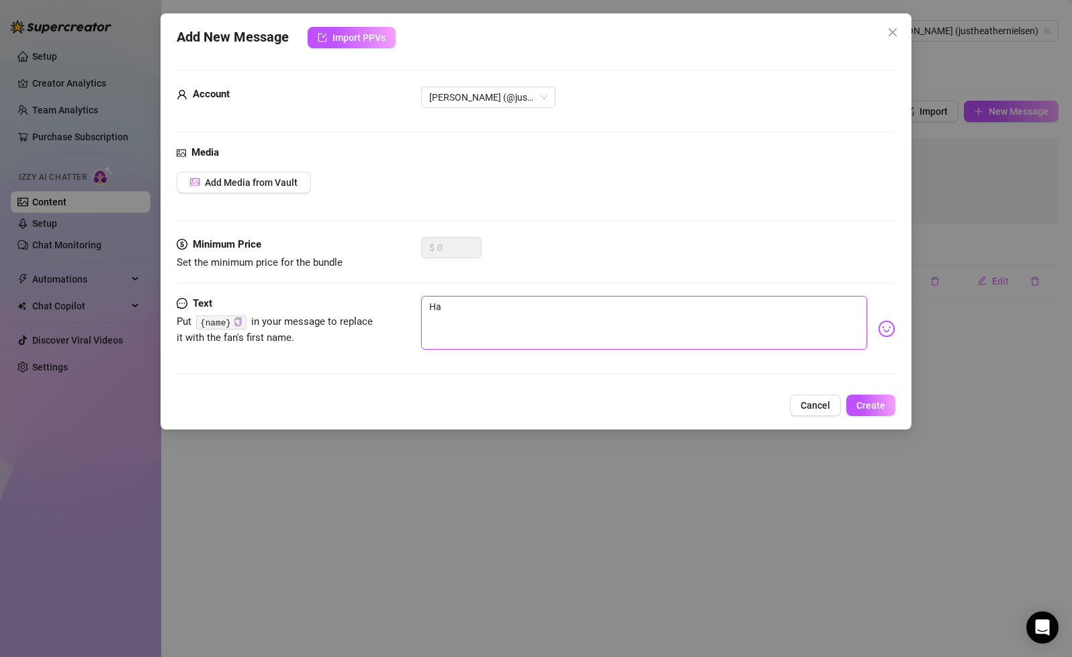
type textarea "Hav"
type textarea "Have"
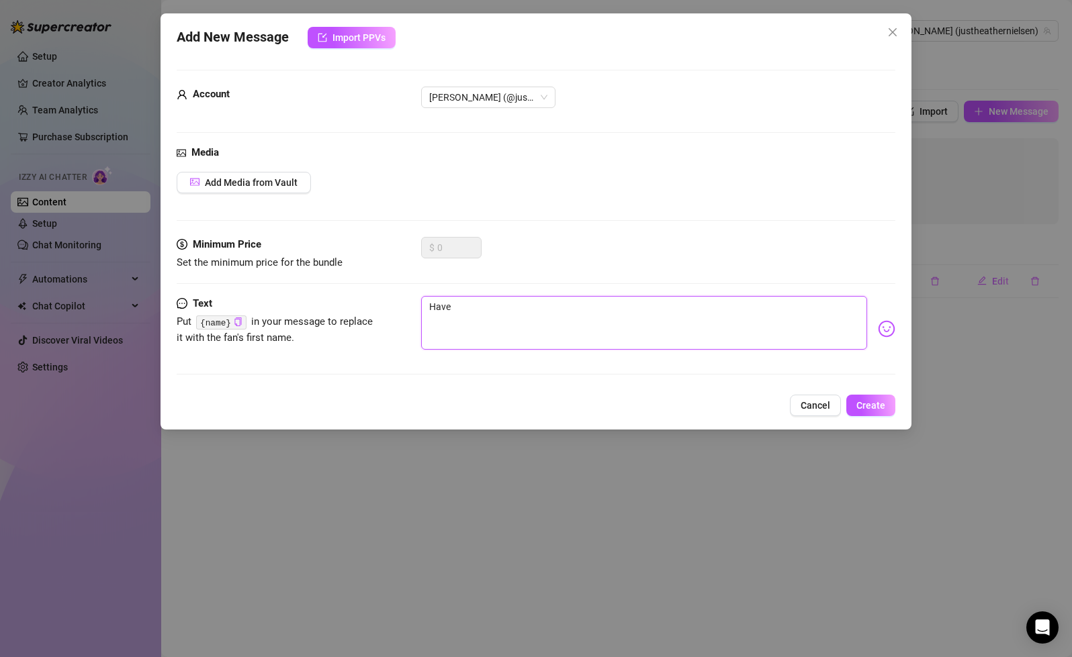
type textarea "Have"
type textarea "Have y"
type textarea "Have yo"
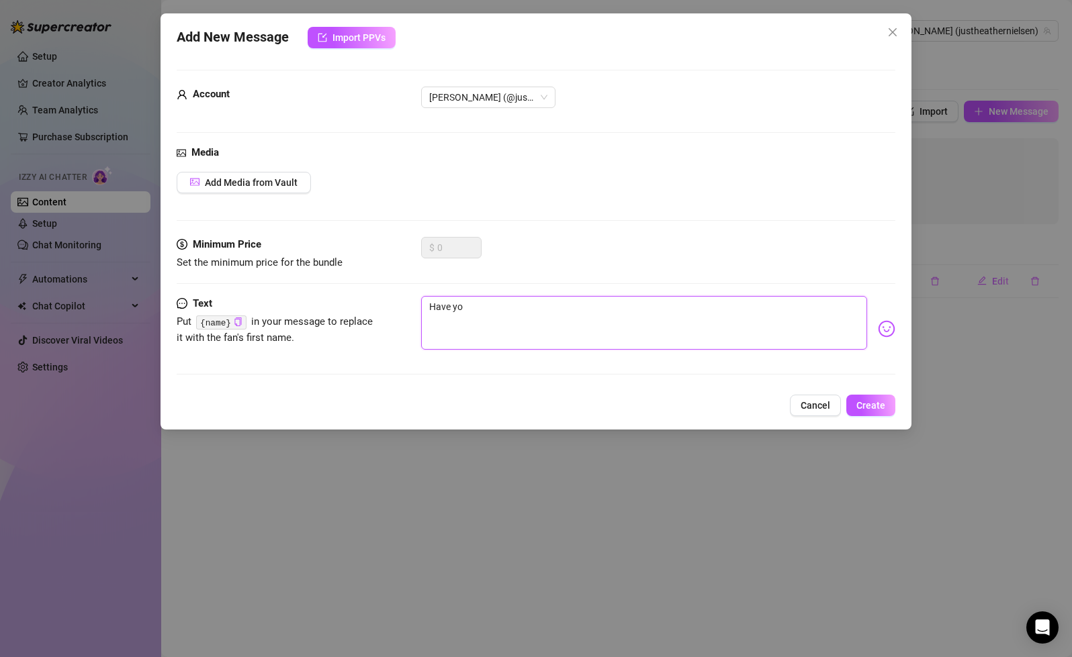
type textarea "Have you"
type textarea "Have you s"
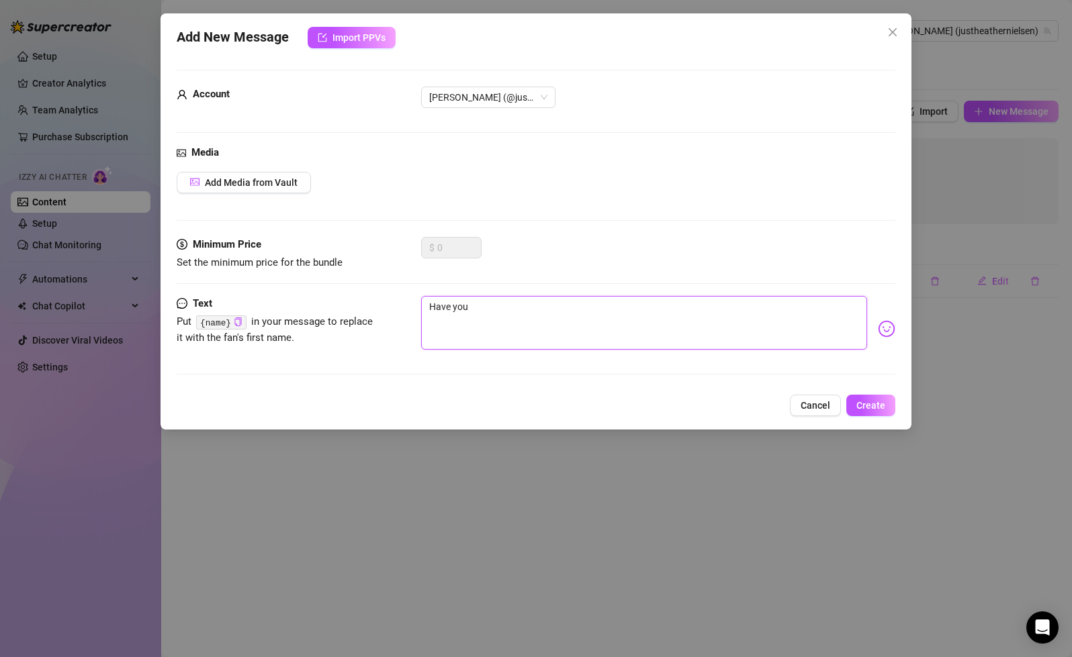
type textarea "Have you s"
type textarea "Have you sc"
type textarea "Have you scr"
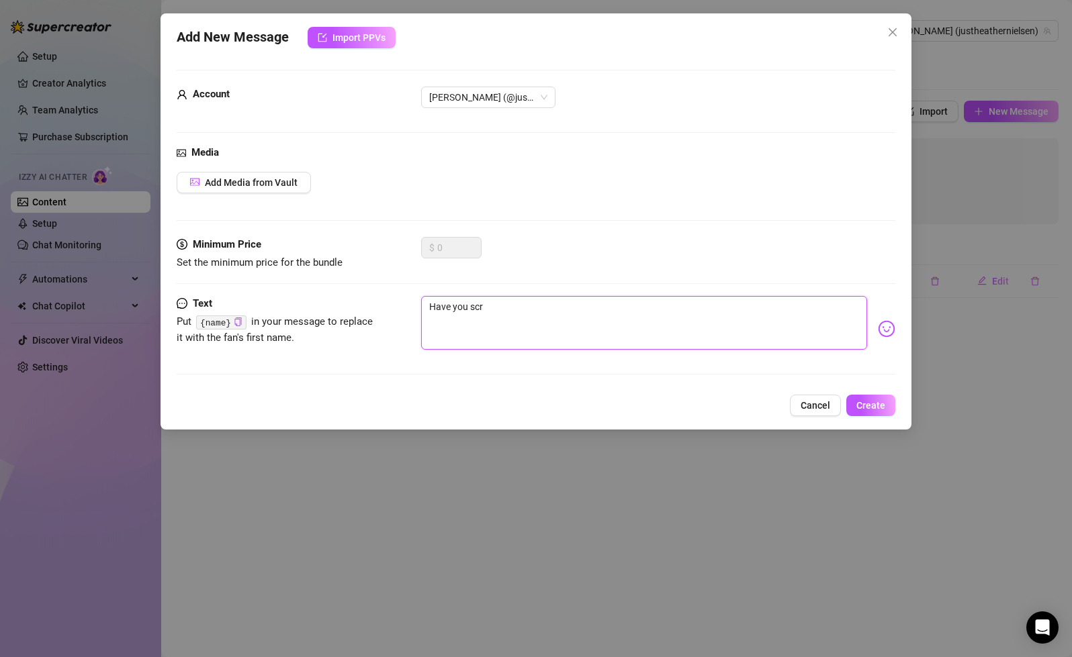
type textarea "Have you scro"
type textarea "Have you scrol"
type textarea "Have you scroll"
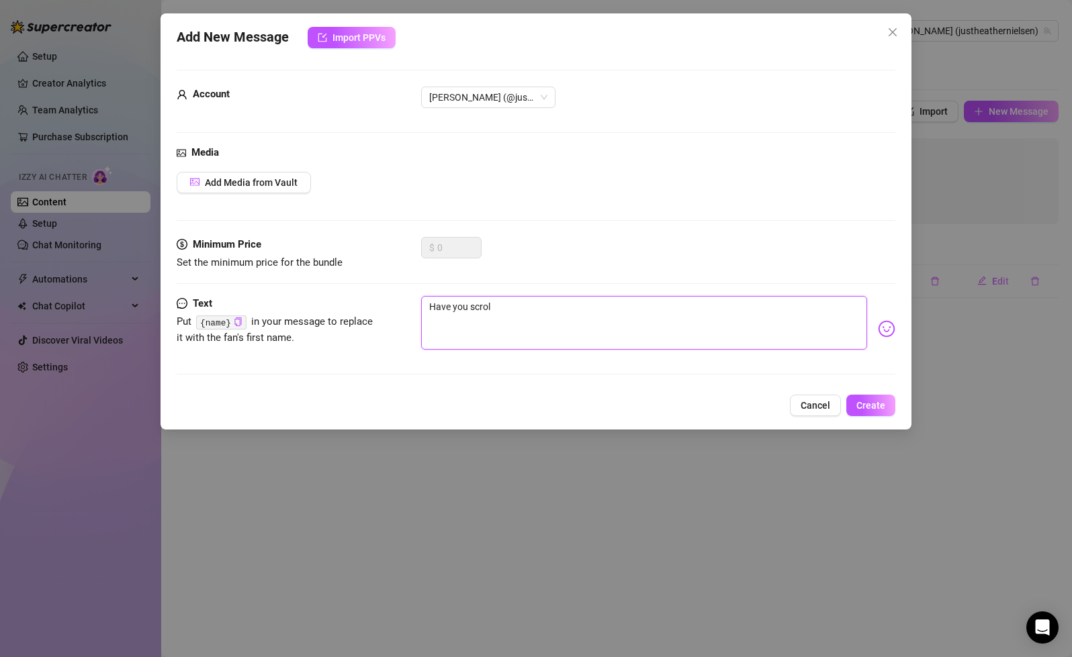
type textarea "Have you scroll"
type textarea "Have you scrolle"
type textarea "Have you scrolled"
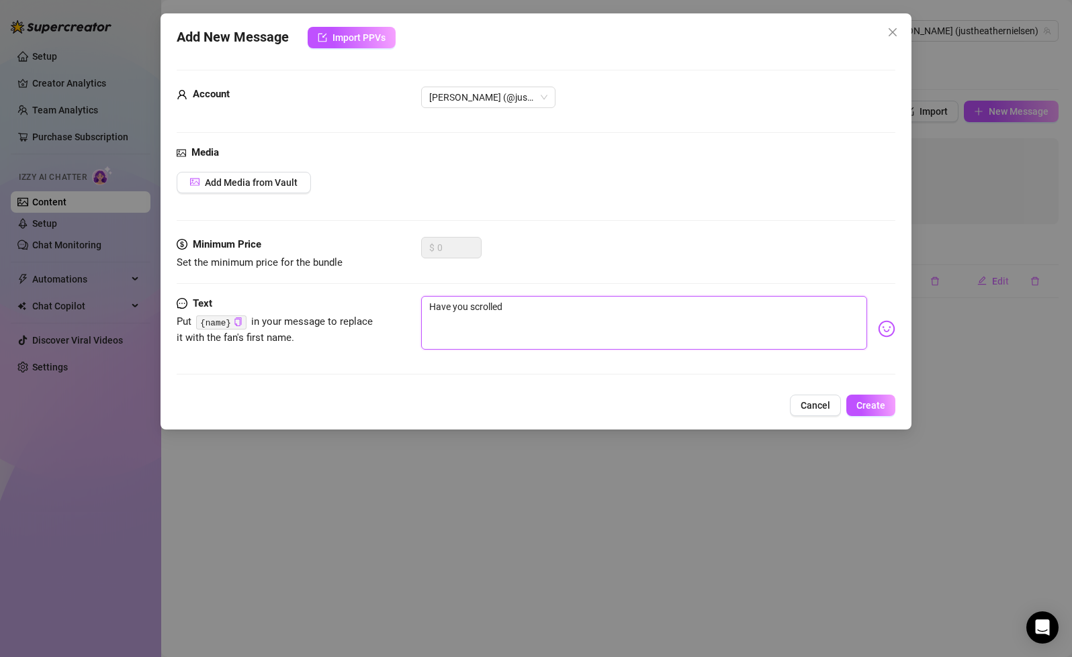
type textarea "Have you scrolled"
type textarea "Have you scrolled t"
type textarea "Have you scrolled th"
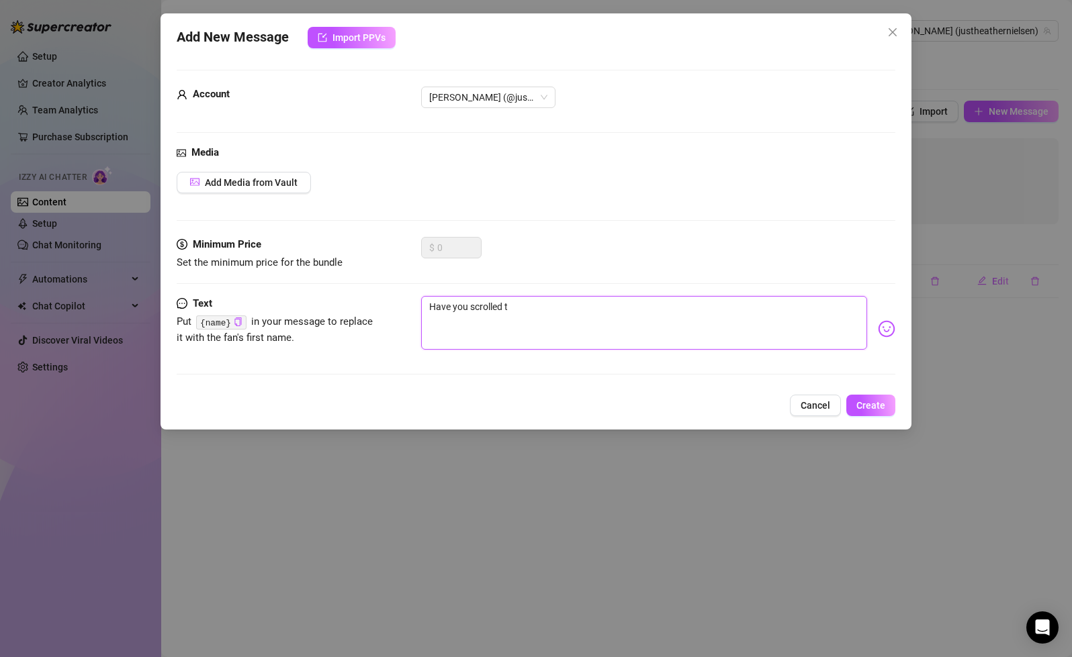
type textarea "Have you scrolled th"
type textarea "Have you scrolled thr"
type textarea "Have you scrolled thro"
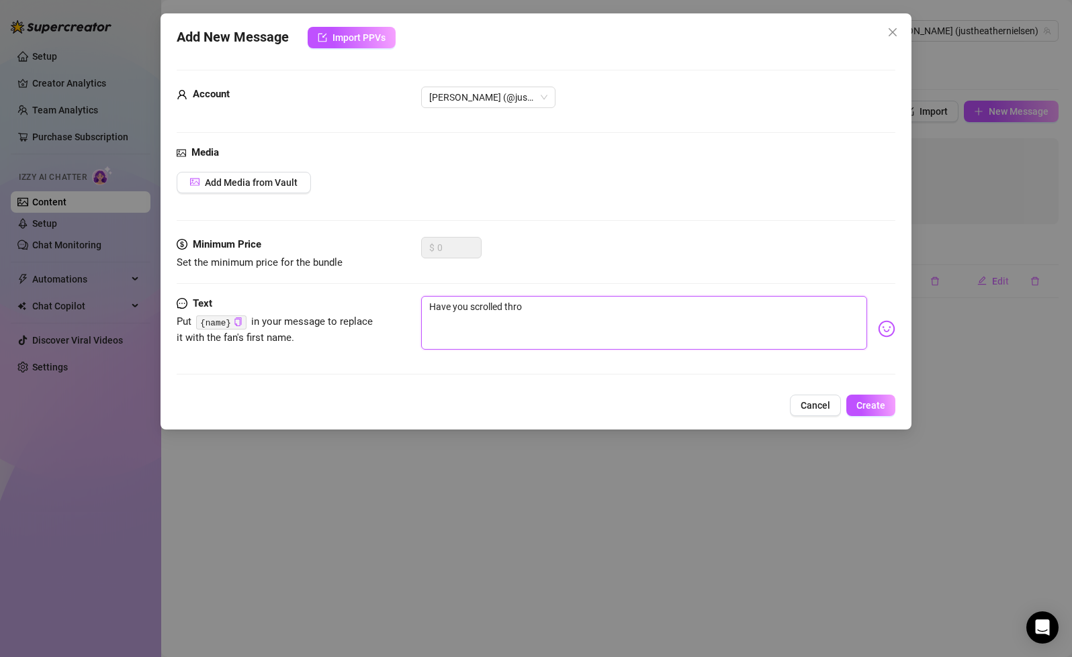
type textarea "Have you scrolled throu"
type textarea "Have you scrolled throug"
click at [883, 328] on img at bounding box center [886, 328] width 17 height 17
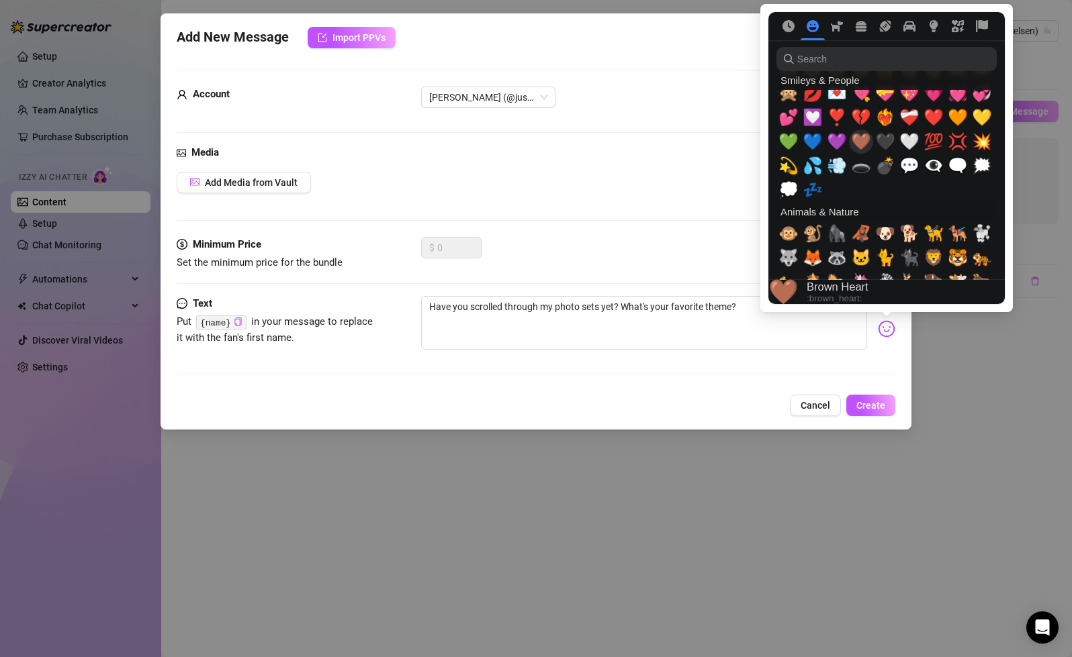
scroll to position [1319, 0]
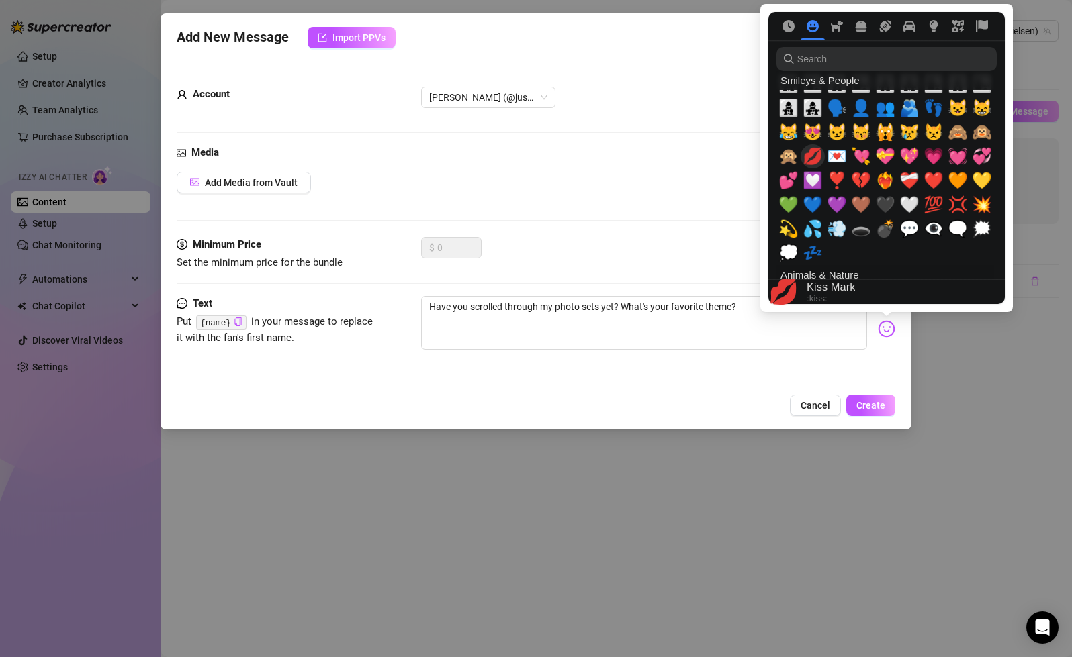
click at [815, 156] on span "💋" at bounding box center [812, 156] width 20 height 19
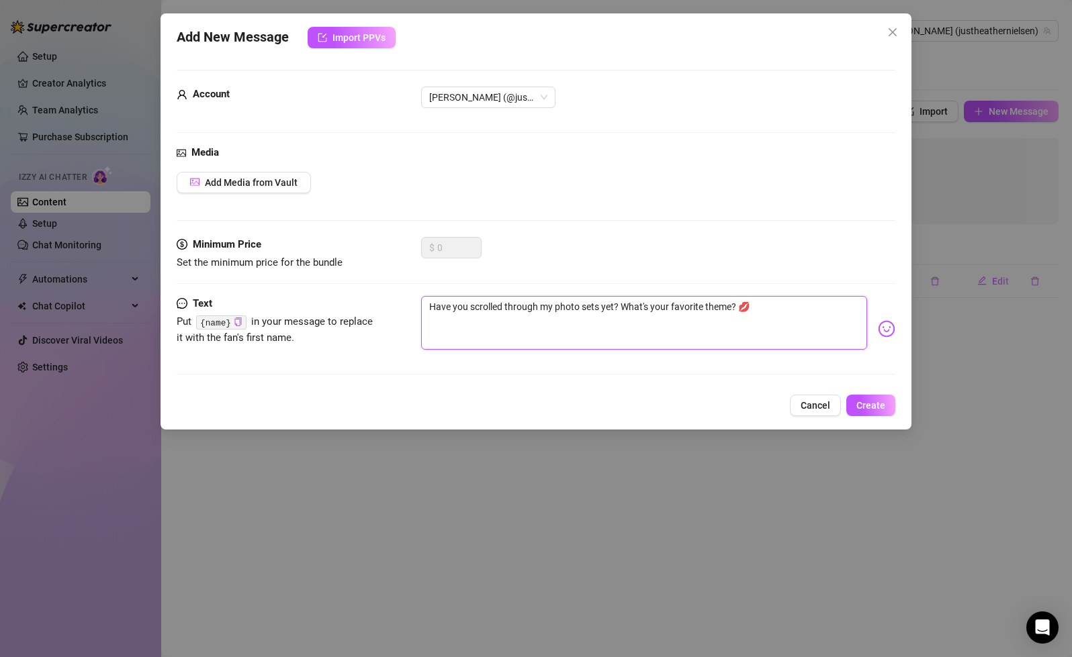
click at [757, 333] on textarea "Have you scrolled through my photo sets yet? What's your favorite theme? 💋" at bounding box center [643, 323] width 445 height 54
click at [281, 182] on span "Add Media from Vault" at bounding box center [251, 182] width 93 height 11
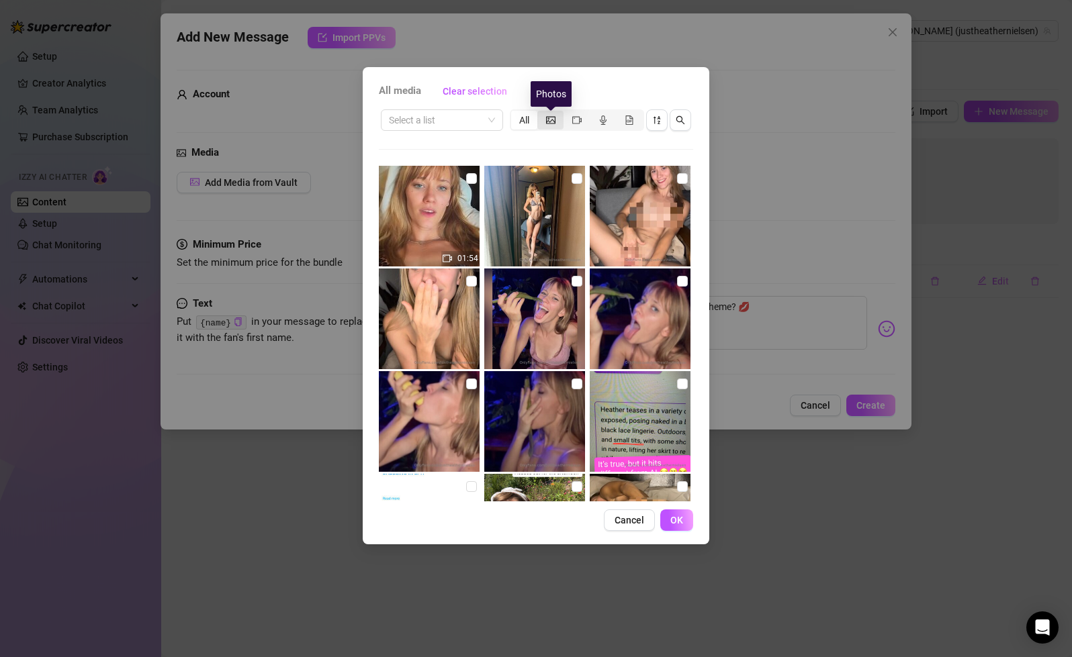
click at [551, 118] on icon "picture" at bounding box center [550, 119] width 9 height 9
click at [540, 113] on input "segmented control" at bounding box center [540, 113] width 0 height 0
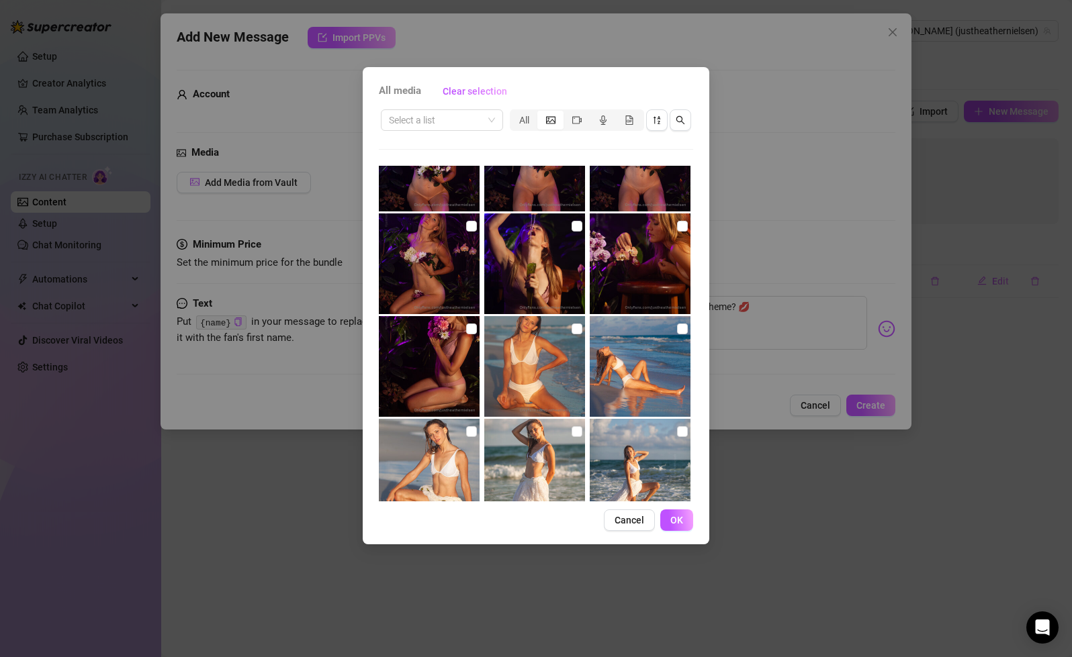
scroll to position [3650, 0]
click at [469, 332] on input "checkbox" at bounding box center [471, 329] width 11 height 11
click at [683, 520] on button "OK" at bounding box center [676, 520] width 33 height 21
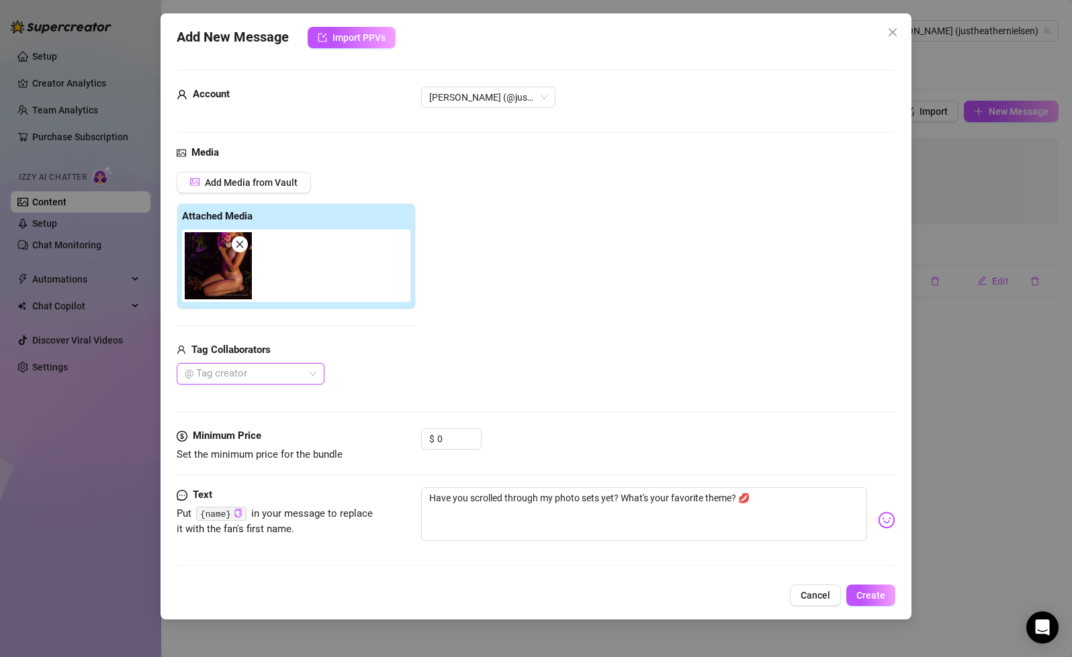
scroll to position [1, 0]
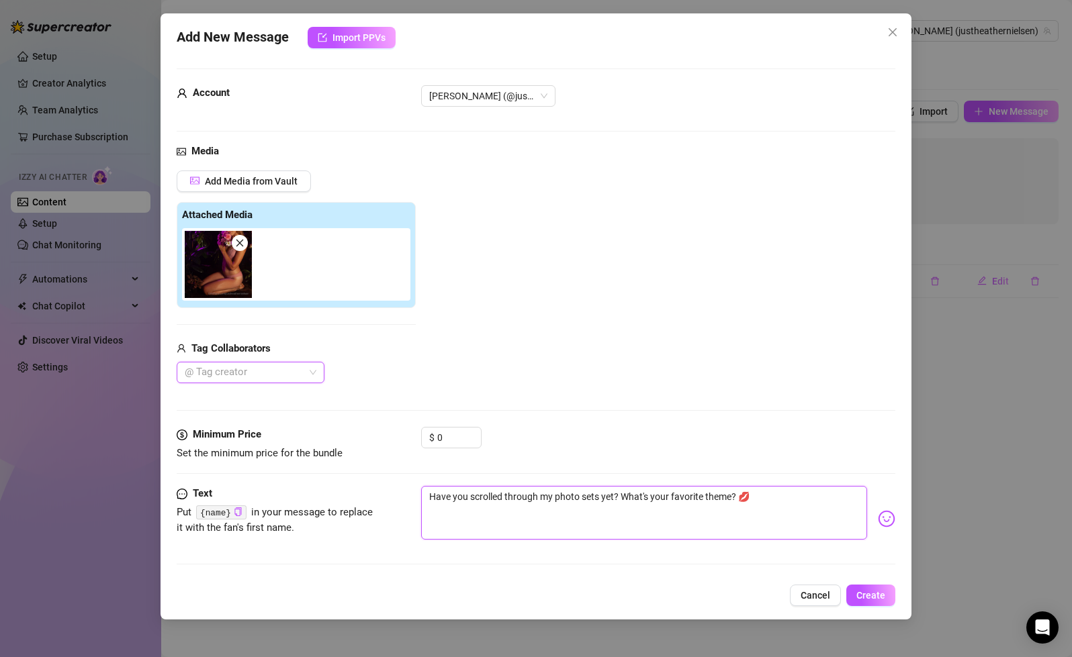
click at [790, 500] on textarea "Have you scrolled through my photo sets yet? What's your favorite theme? 💋" at bounding box center [643, 513] width 445 height 54
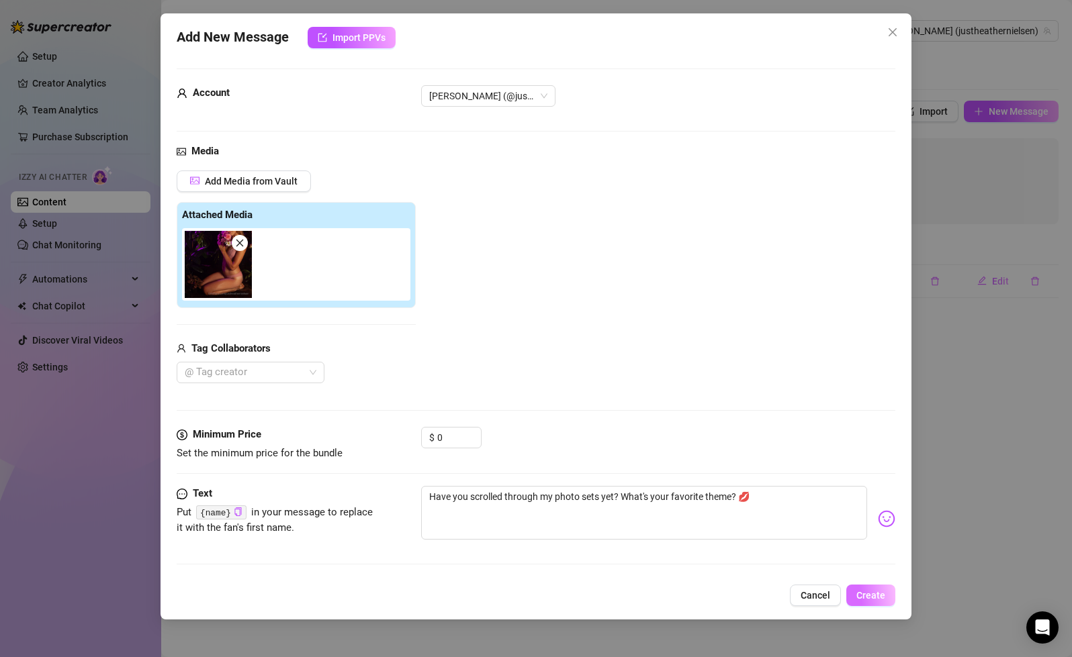
click at [884, 592] on span "Create" at bounding box center [870, 595] width 29 height 11
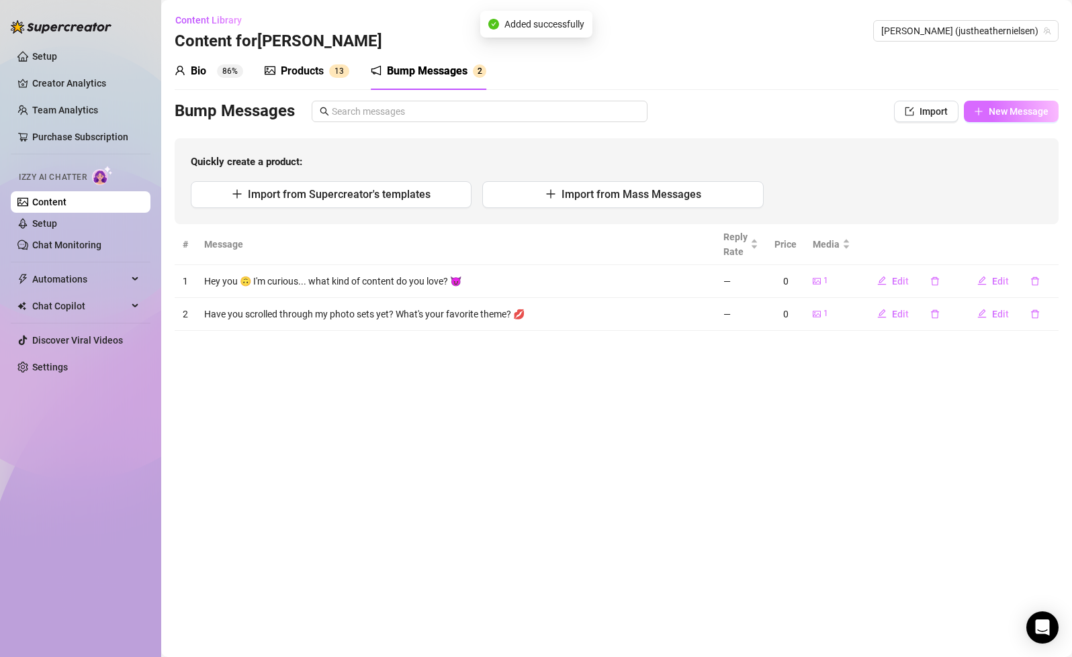
click at [1004, 105] on button "New Message" at bounding box center [1010, 111] width 95 height 21
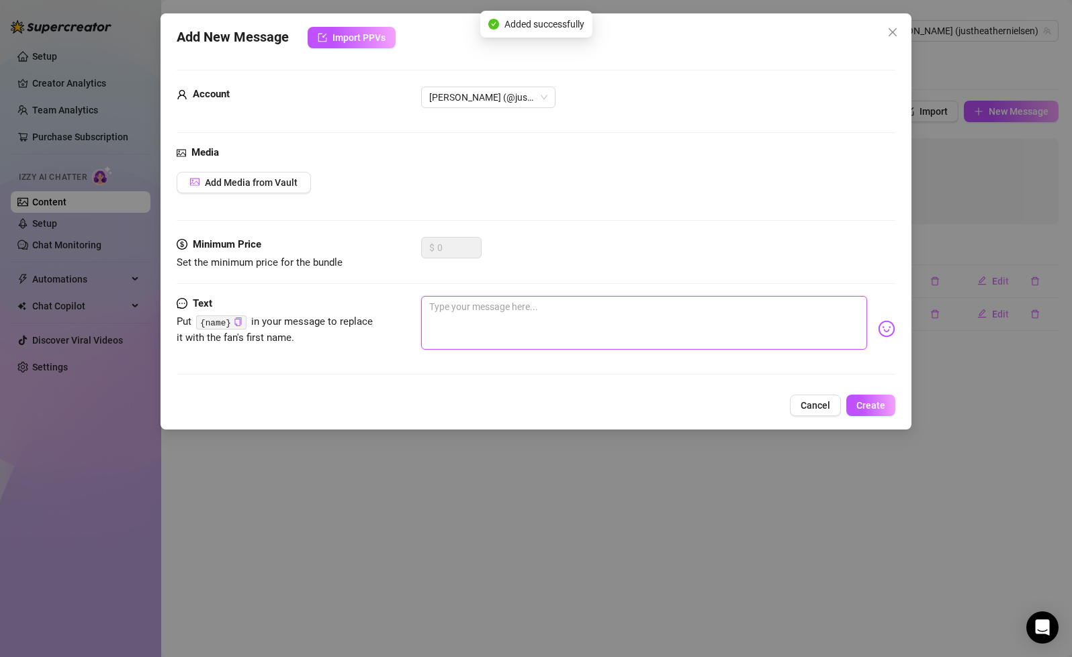
click at [517, 297] on textarea at bounding box center [643, 323] width 445 height 54
drag, startPoint x: 585, startPoint y: 307, endPoint x: 532, endPoint y: 312, distance: 53.3
click at [532, 312] on textarea "Are you a submissive or [PERSON_NAME]?" at bounding box center [643, 323] width 445 height 54
click at [469, 307] on textarea "Are you a submissive or dominate? 😏" at bounding box center [643, 323] width 445 height 54
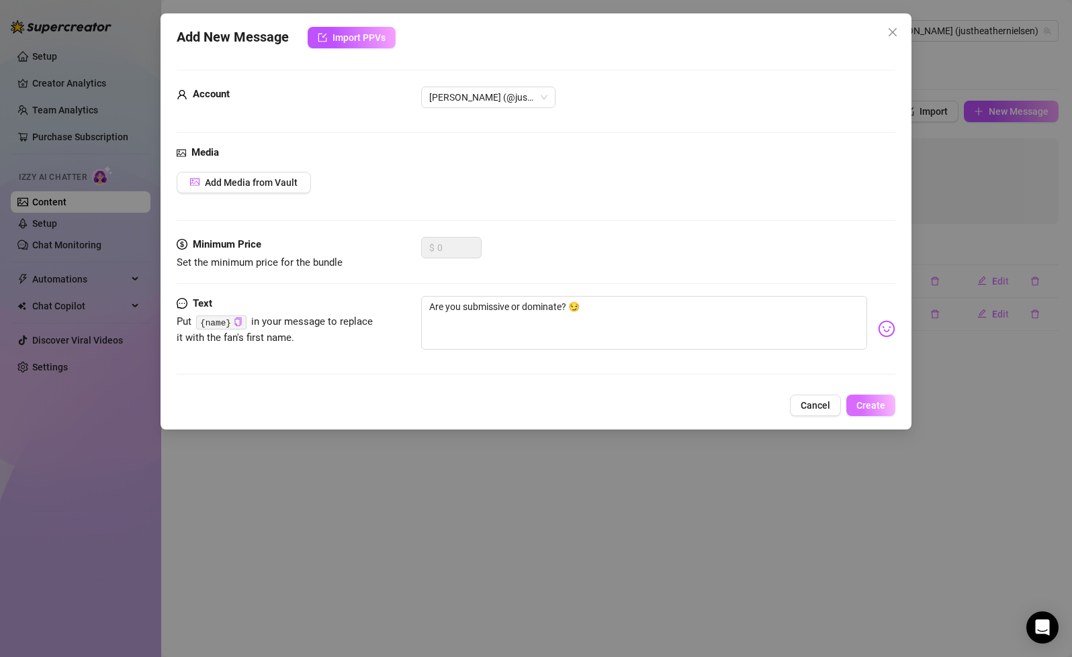
click at [880, 406] on span "Create" at bounding box center [870, 405] width 29 height 11
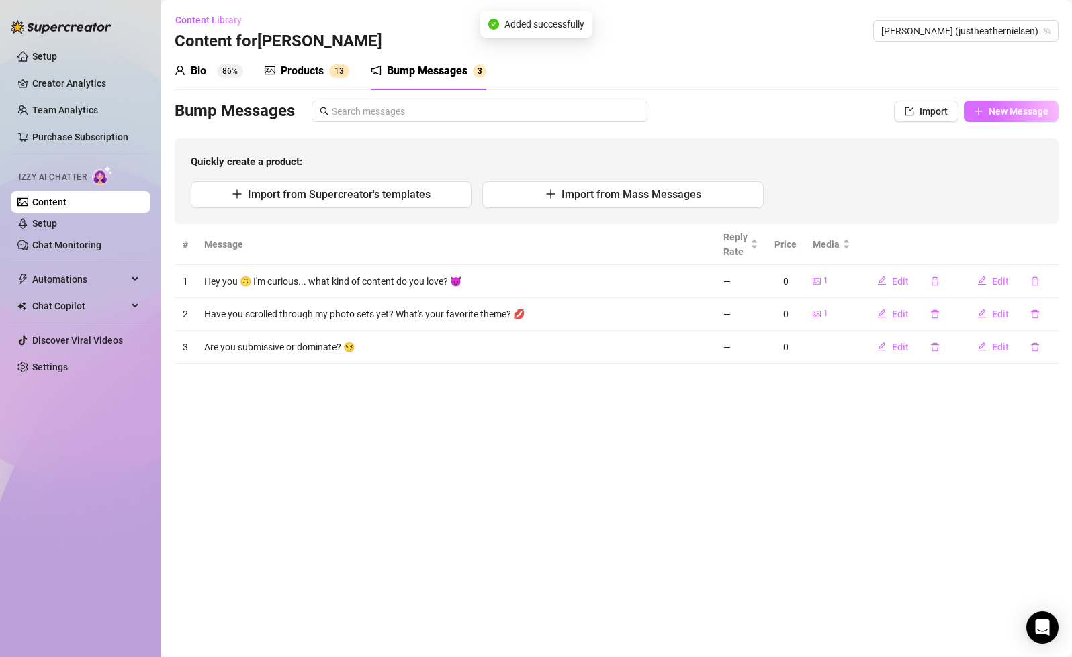
click at [1011, 114] on span "New Message" at bounding box center [1018, 111] width 60 height 11
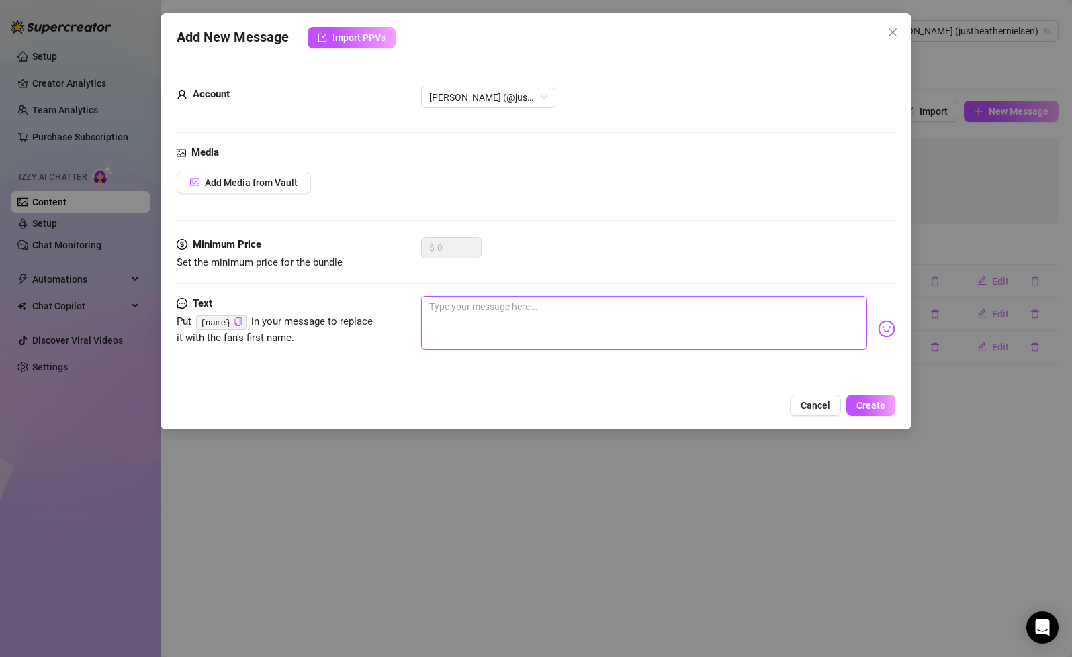
click at [455, 310] on textarea at bounding box center [643, 323] width 445 height 54
drag, startPoint x: 577, startPoint y: 303, endPoint x: 377, endPoint y: 301, distance: 200.1
click at [377, 301] on div "Text Put {name} in your message to replace it with the fan's first name. What b…" at bounding box center [536, 329] width 718 height 66
drag, startPoint x: 600, startPoint y: 305, endPoint x: 581, endPoint y: 304, distance: 18.8
click at [581, 304] on textarea "Promoting sexual health and healing. It's really important to me." at bounding box center [643, 323] width 445 height 54
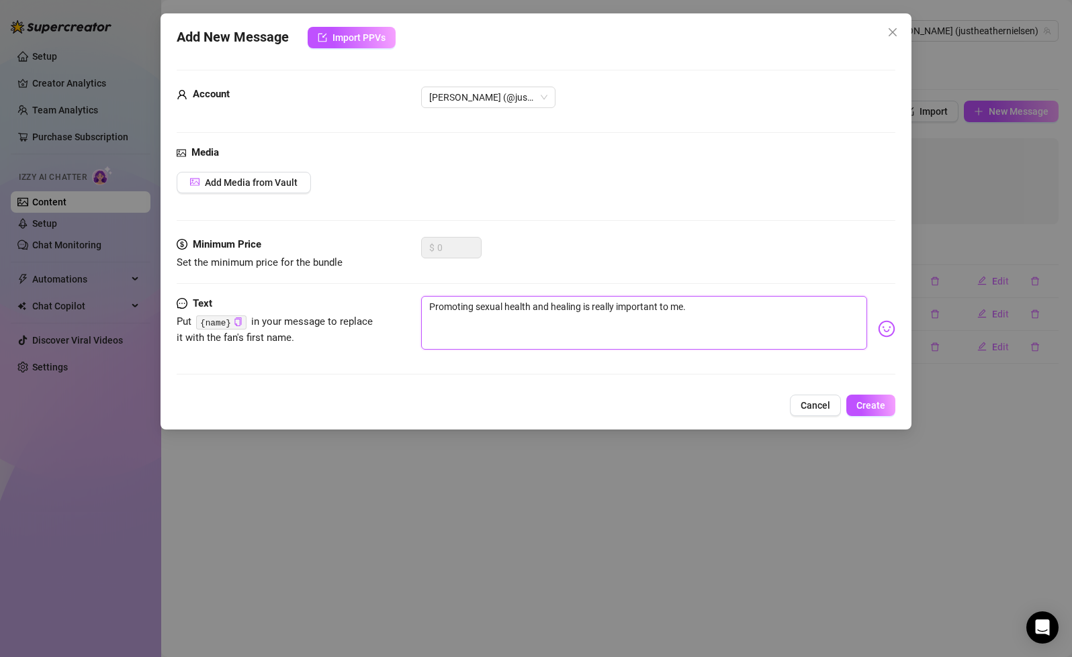
click at [733, 305] on textarea "Promoting sexual health and healing is really important to me." at bounding box center [643, 323] width 445 height 54
click at [525, 321] on textarea "Promoting sexual health and healing is really important to me. :) and do you fe…" at bounding box center [643, 323] width 445 height 54
click at [705, 308] on textarea "Promoting sexual health and healing is really important to me. :) and do you fe…" at bounding box center [643, 323] width 445 height 54
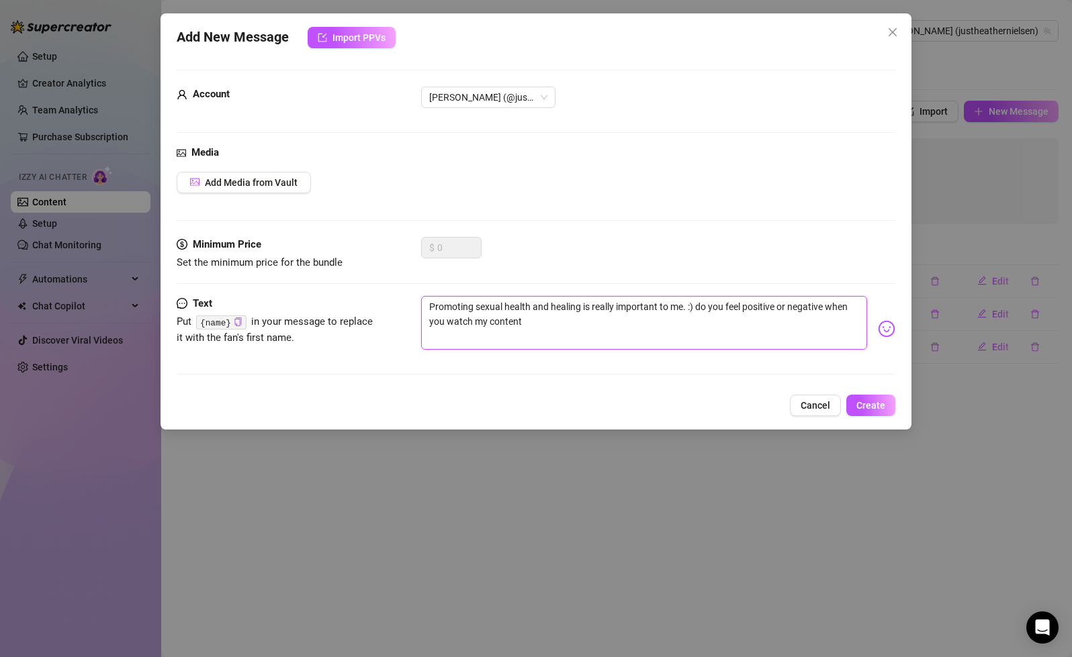
click at [841, 306] on textarea "Promoting sexual health and healing is really important to me. :) do you feel p…" at bounding box center [643, 323] width 445 height 54
click at [472, 322] on textarea "Promoting sexual health and healing is really important to me. :) do you feel p…" at bounding box center [643, 323] width 445 height 54
click at [557, 326] on textarea "Promoting sexual health and healing is really important to me. :) do you feel p…" at bounding box center [643, 323] width 445 height 54
click at [245, 183] on span "Add Media from Vault" at bounding box center [251, 182] width 93 height 11
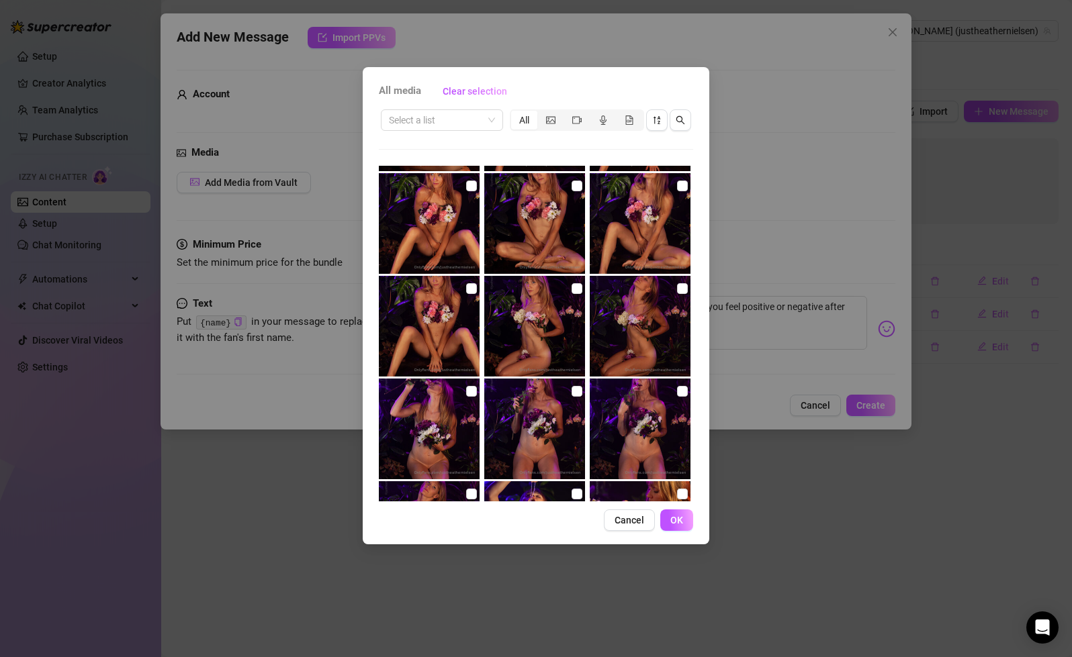
scroll to position [4615, 0]
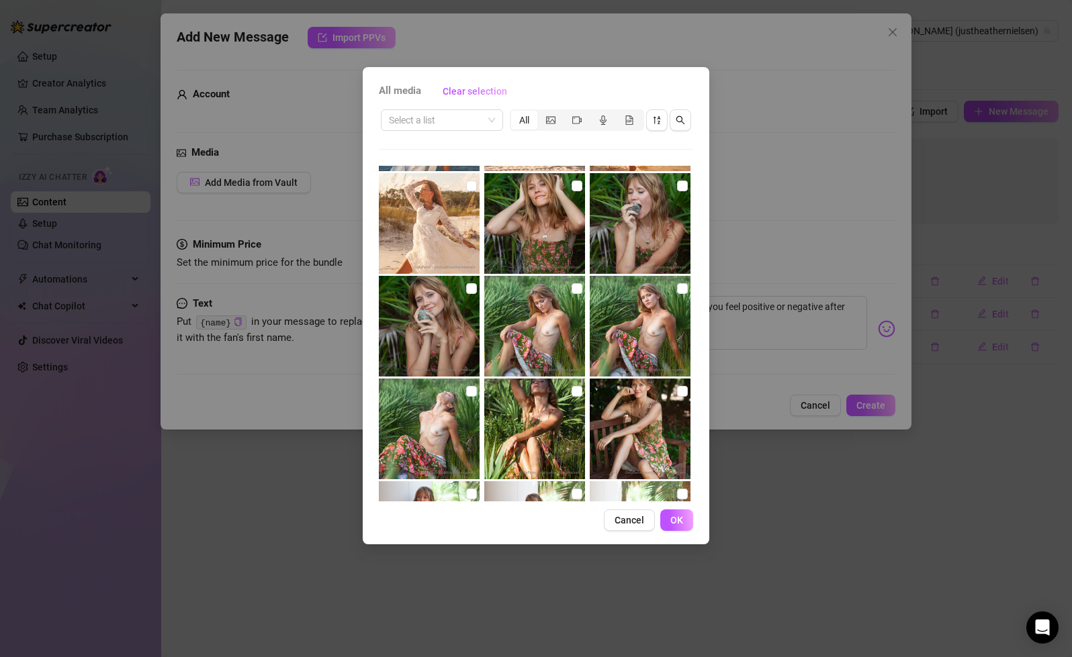
click at [553, 208] on img at bounding box center [534, 223] width 101 height 101
click at [575, 182] on input "checkbox" at bounding box center [576, 186] width 11 height 11
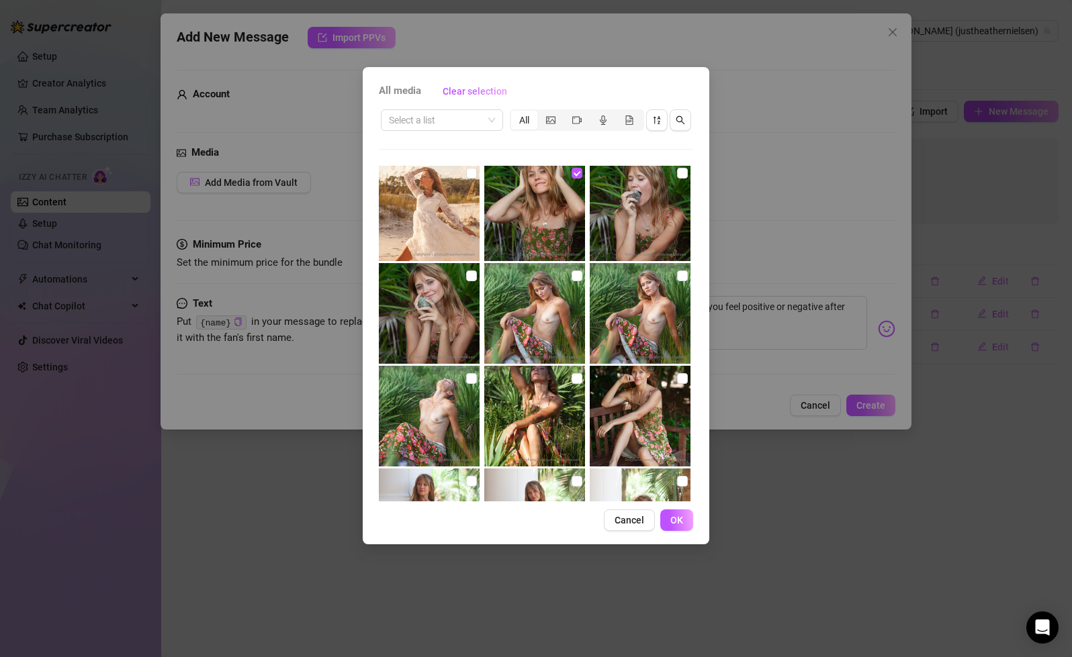
scroll to position [4616, 0]
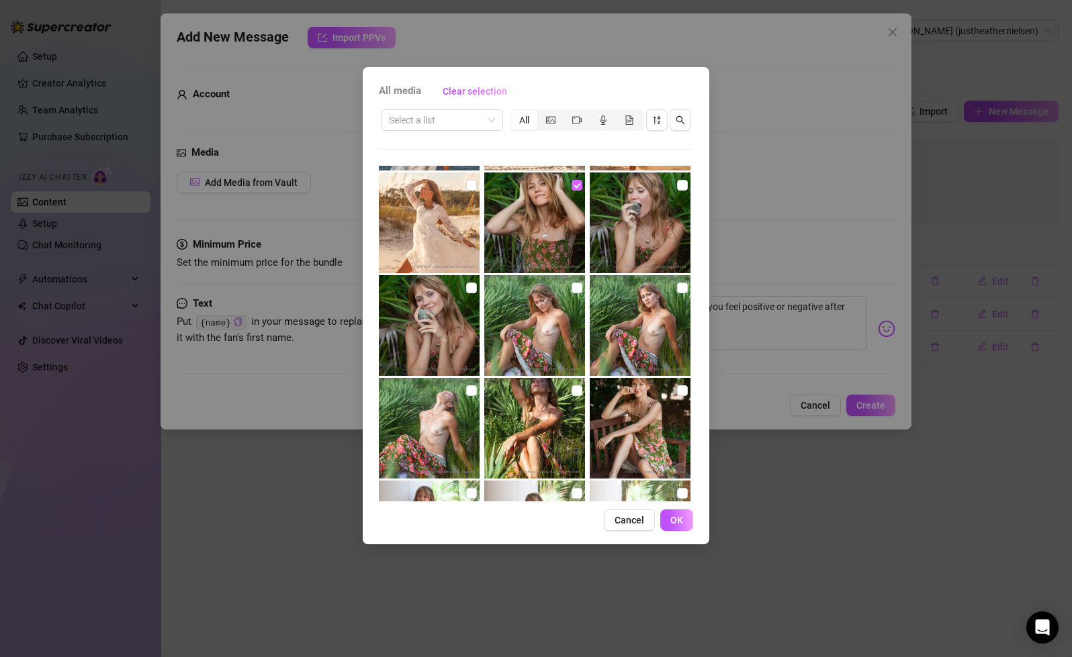
click at [577, 189] on input "checkbox" at bounding box center [576, 185] width 11 height 11
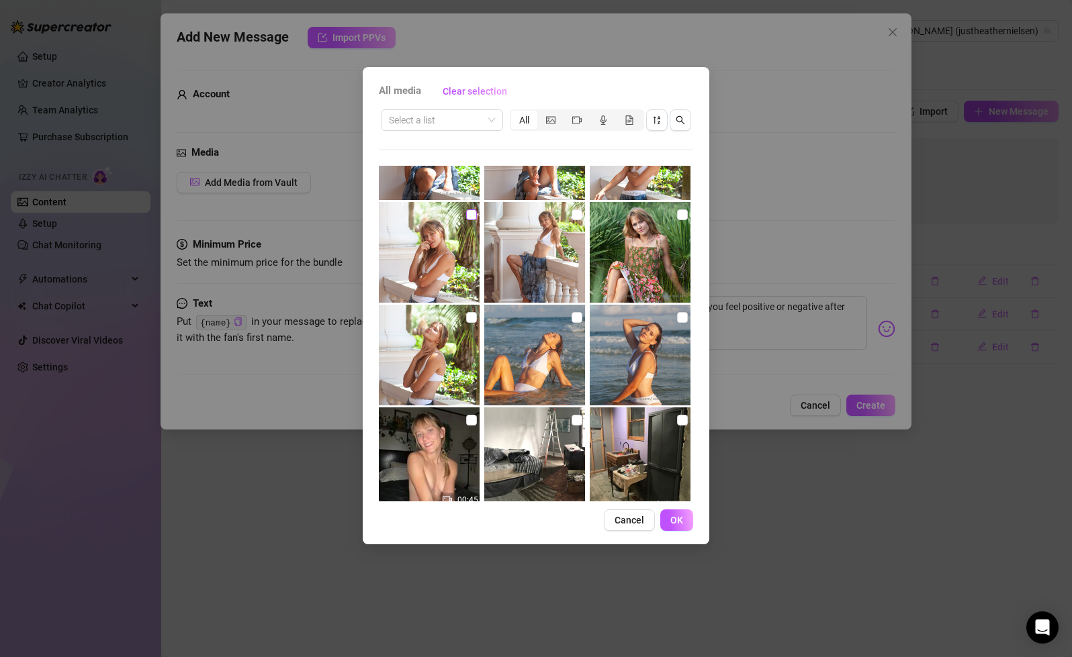
click at [469, 215] on input "checkbox" at bounding box center [471, 214] width 11 height 11
click at [681, 519] on span "OK" at bounding box center [676, 520] width 13 height 11
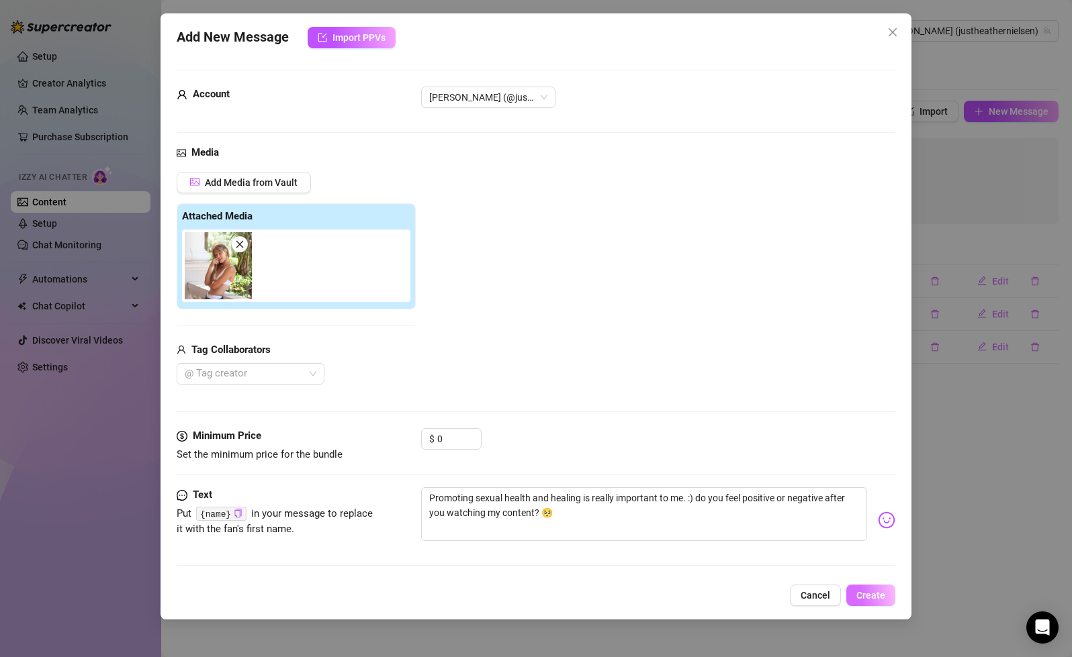
click at [882, 600] on span "Create" at bounding box center [870, 595] width 29 height 11
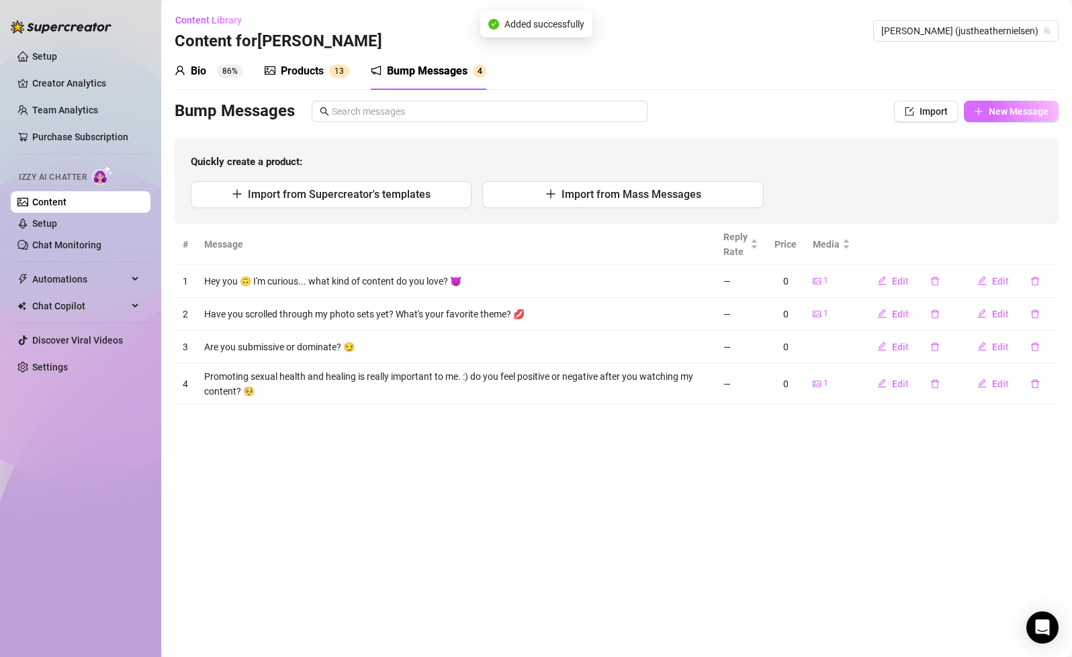
click at [1013, 116] on span "New Message" at bounding box center [1018, 111] width 60 height 11
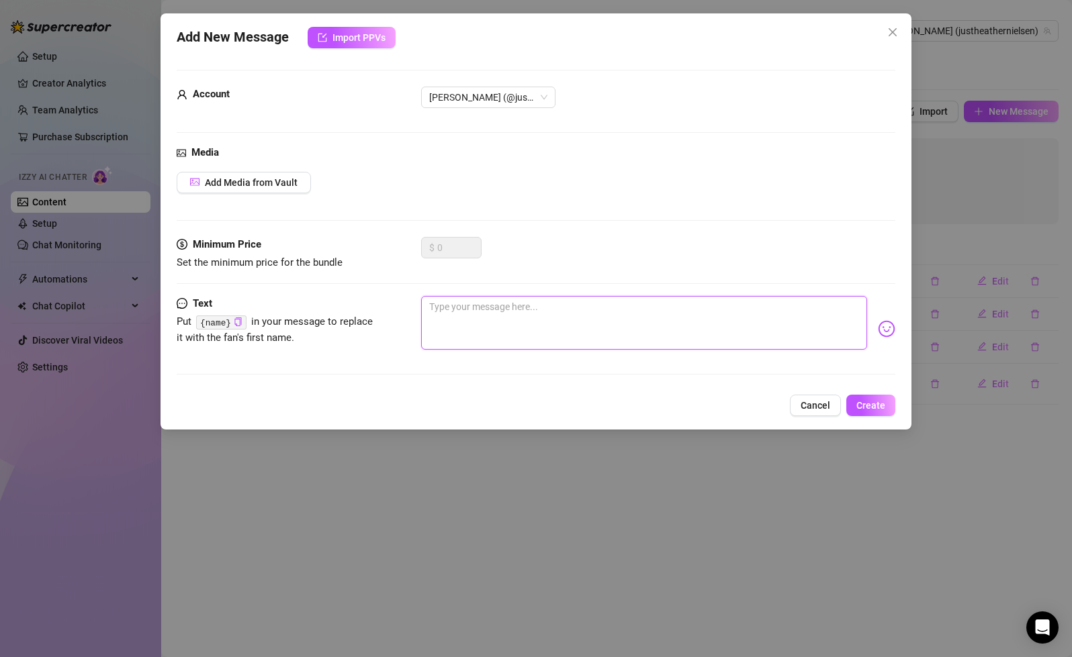
click at [485, 318] on textarea at bounding box center [643, 323] width 445 height 54
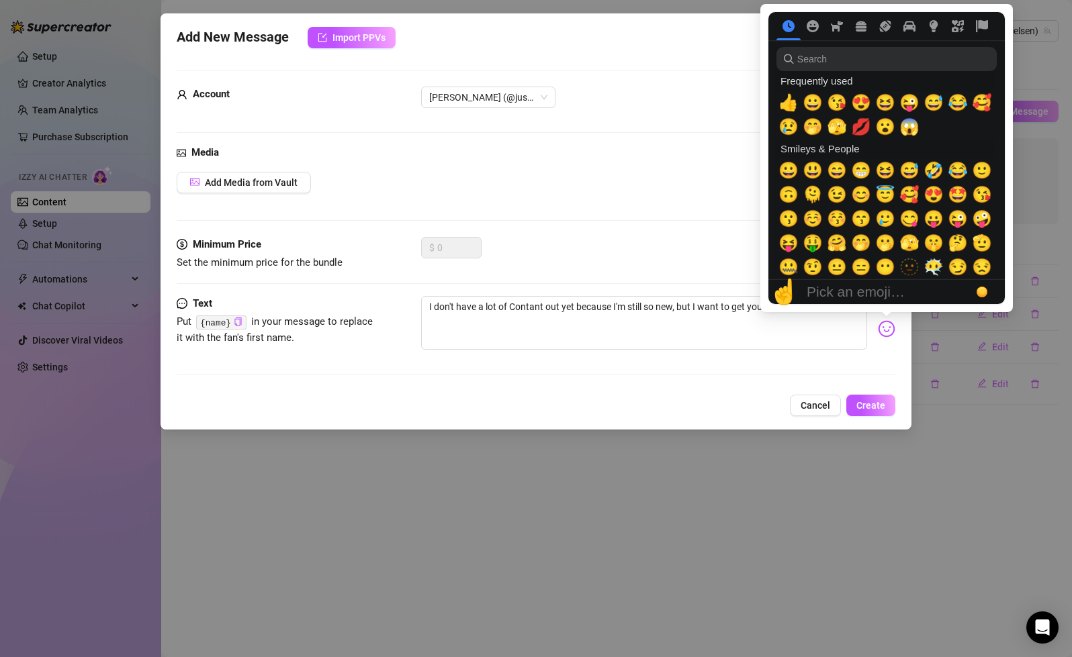
click at [888, 334] on img at bounding box center [886, 328] width 17 height 17
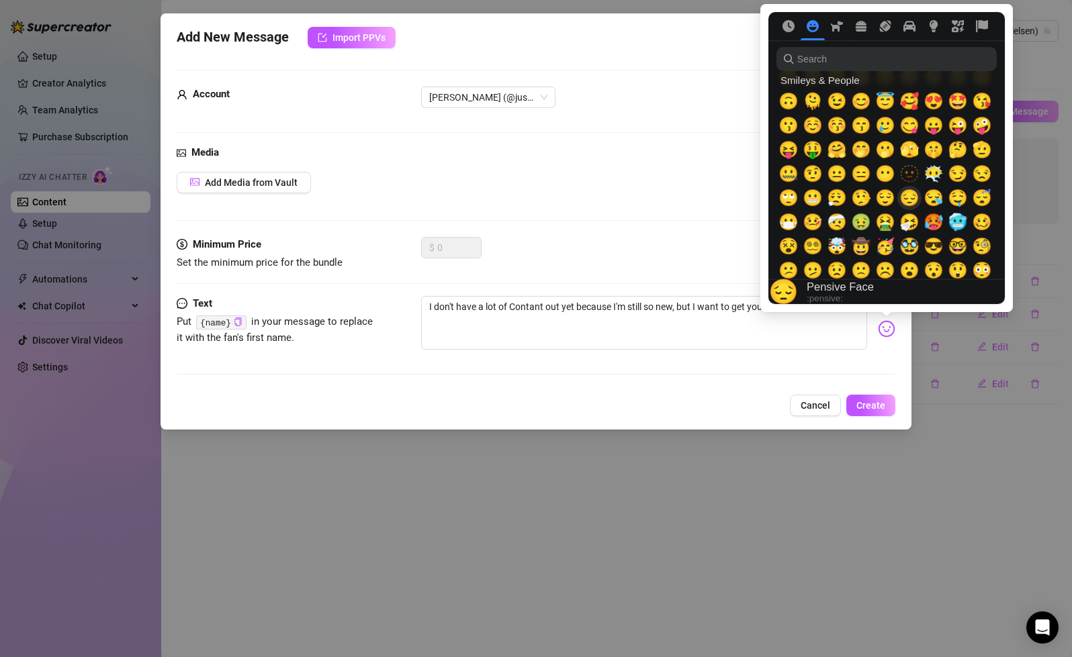
scroll to position [181, 0]
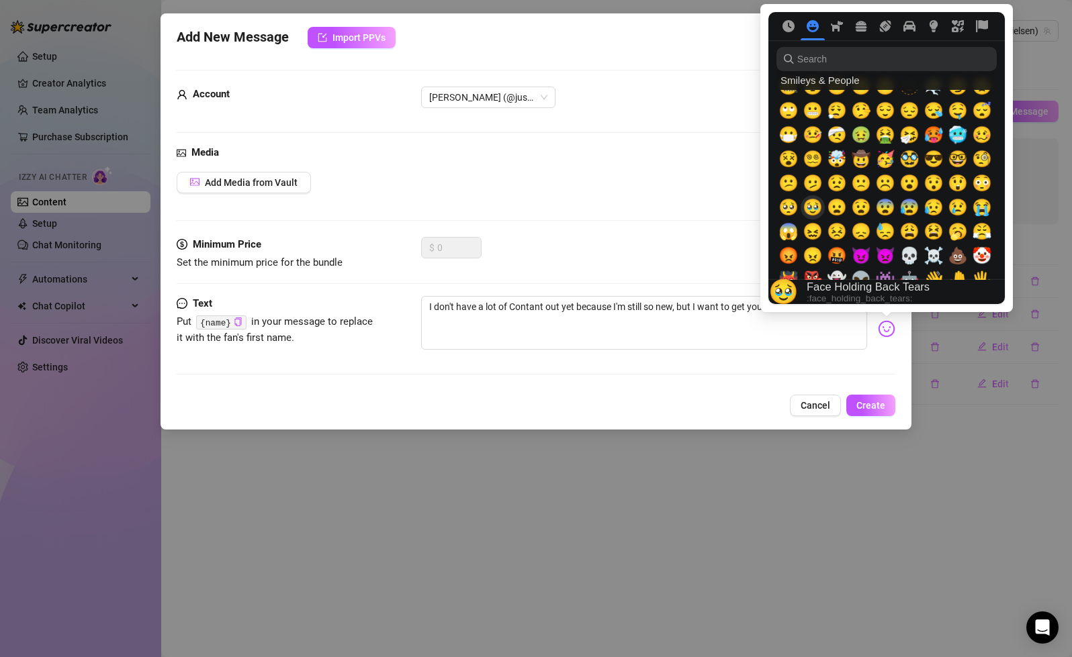
click at [811, 210] on span "🥹" at bounding box center [812, 207] width 20 height 19
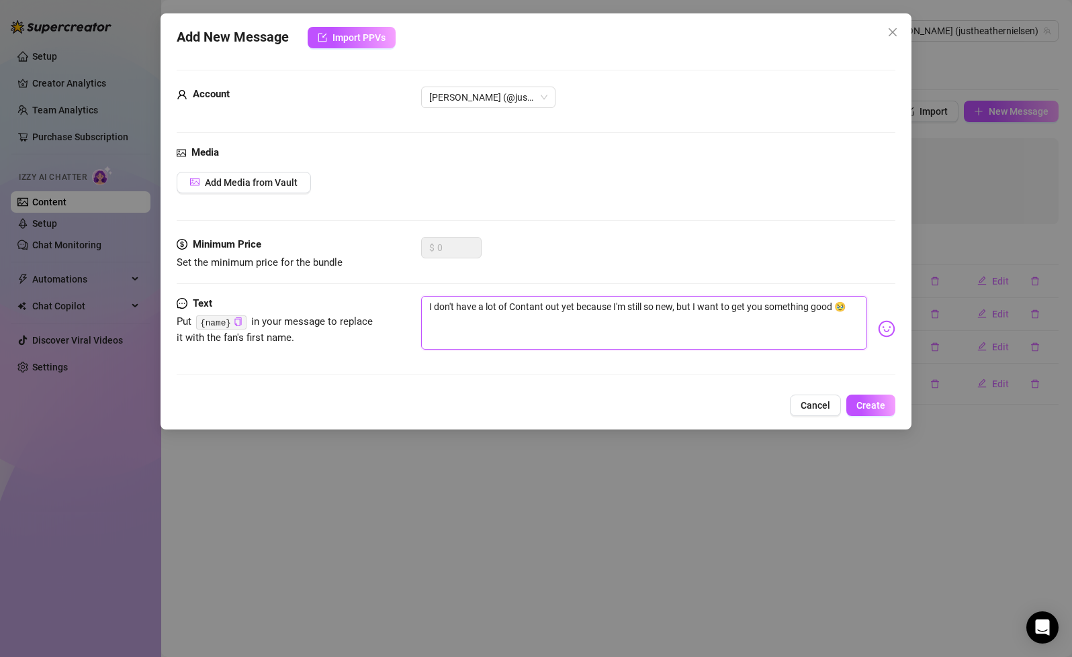
click at [822, 307] on textarea "I don't have a lot of Contant out yet because I'm still so new, but I want to g…" at bounding box center [643, 323] width 445 height 54
click at [737, 309] on textarea "I don't have a lot of Contant out yet because I'm still so new, but I want to g…" at bounding box center [643, 323] width 445 height 54
click at [522, 308] on textarea "I don't have a lot of Contant out yet because I'm still so new, but I want to s…" at bounding box center [643, 323] width 445 height 54
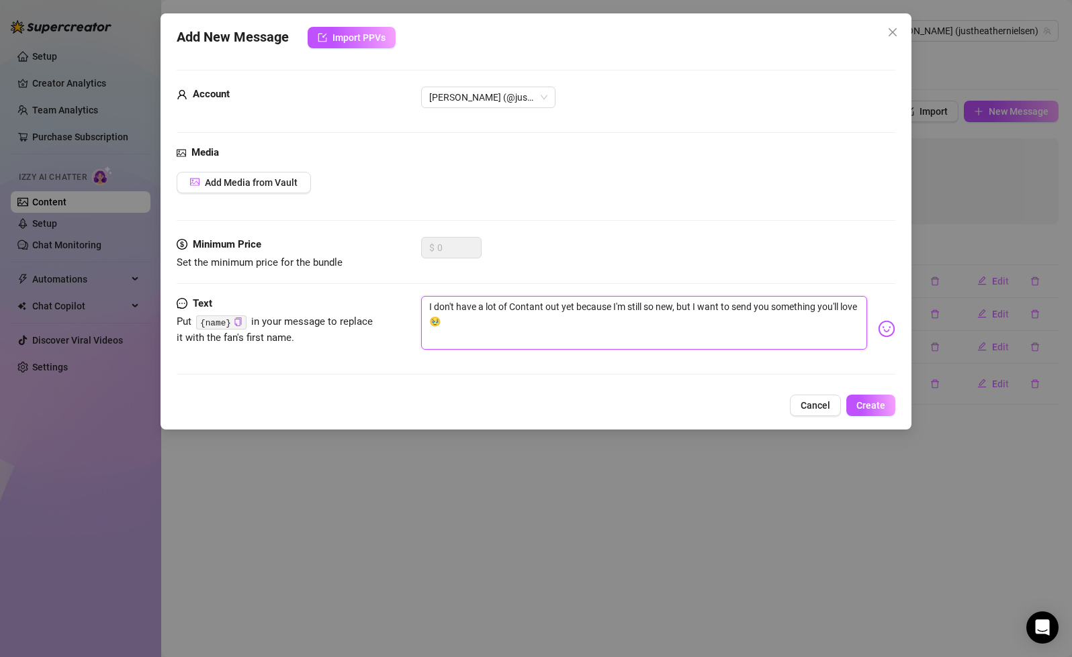
click at [522, 308] on textarea "I don't have a lot of Contant out yet because I'm still so new, but I want to s…" at bounding box center [643, 323] width 445 height 54
click at [677, 322] on textarea "I don't have much content out yet because I'm still so new, but I want to send …" at bounding box center [643, 323] width 445 height 54
click at [234, 178] on span "Add Media from Vault" at bounding box center [251, 182] width 93 height 11
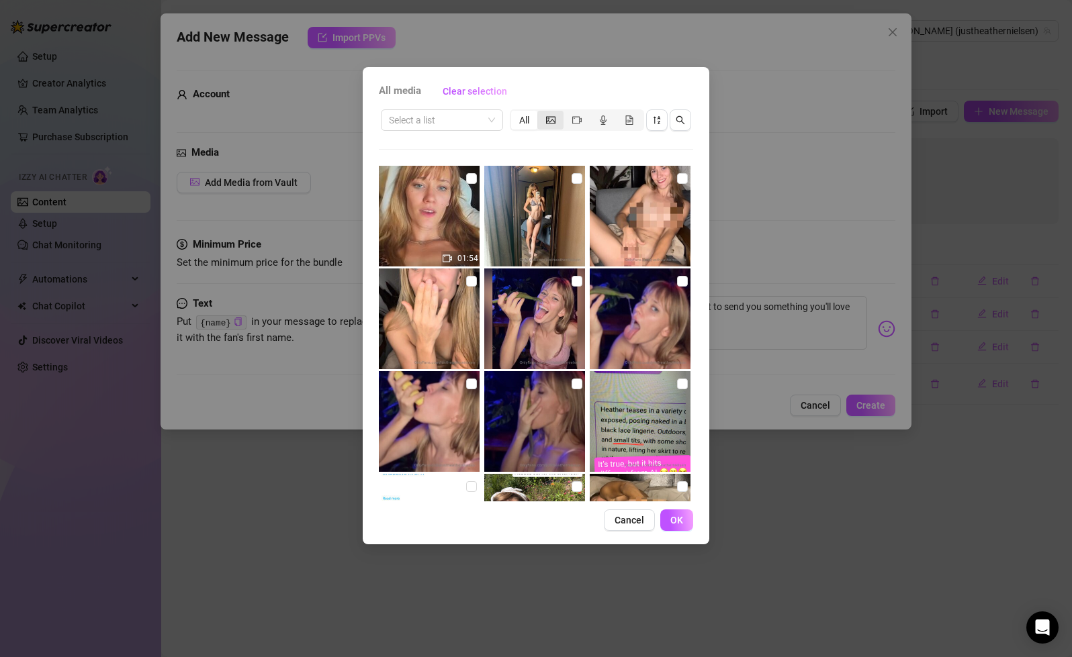
click at [549, 119] on icon "picture" at bounding box center [550, 119] width 9 height 9
click at [540, 113] on input "segmented control" at bounding box center [540, 113] width 0 height 0
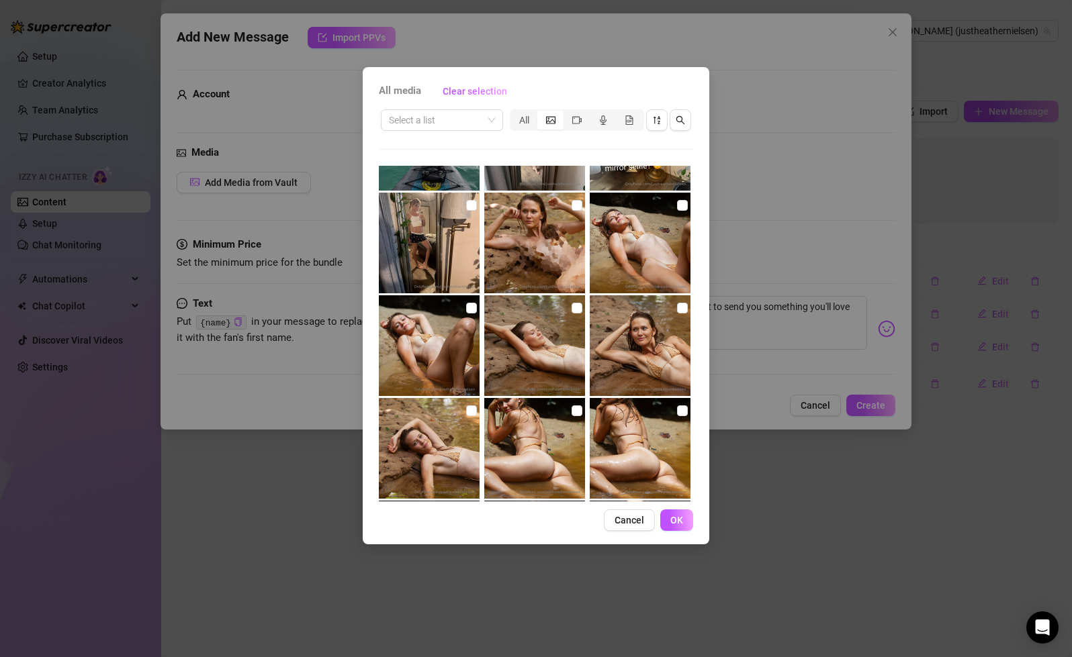
scroll to position [9617, 0]
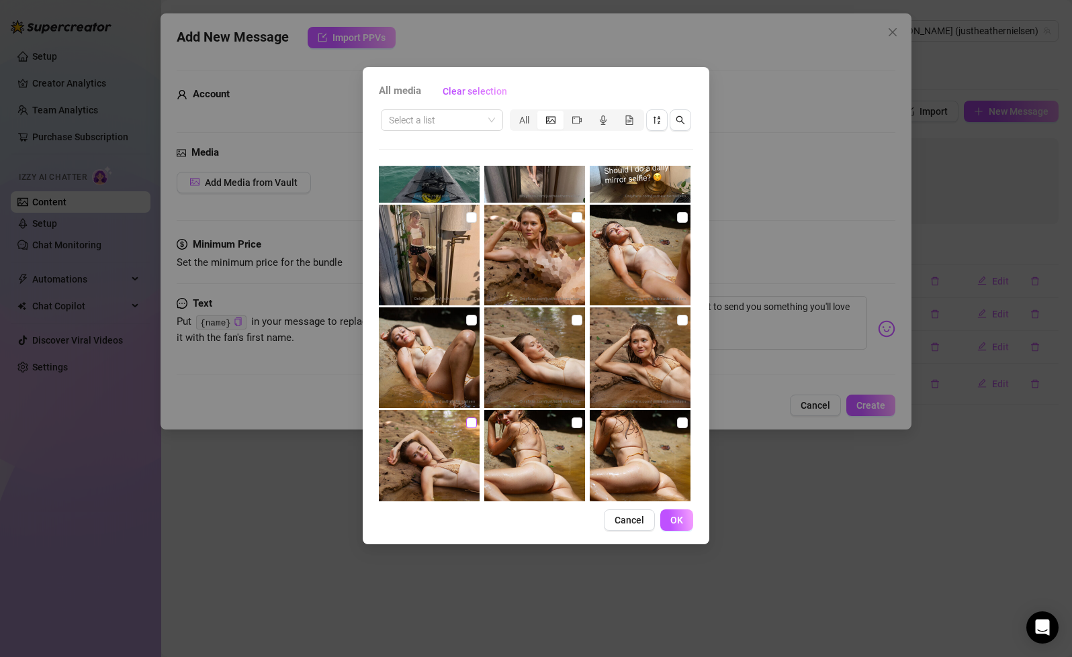
click at [469, 426] on input "checkbox" at bounding box center [471, 423] width 11 height 11
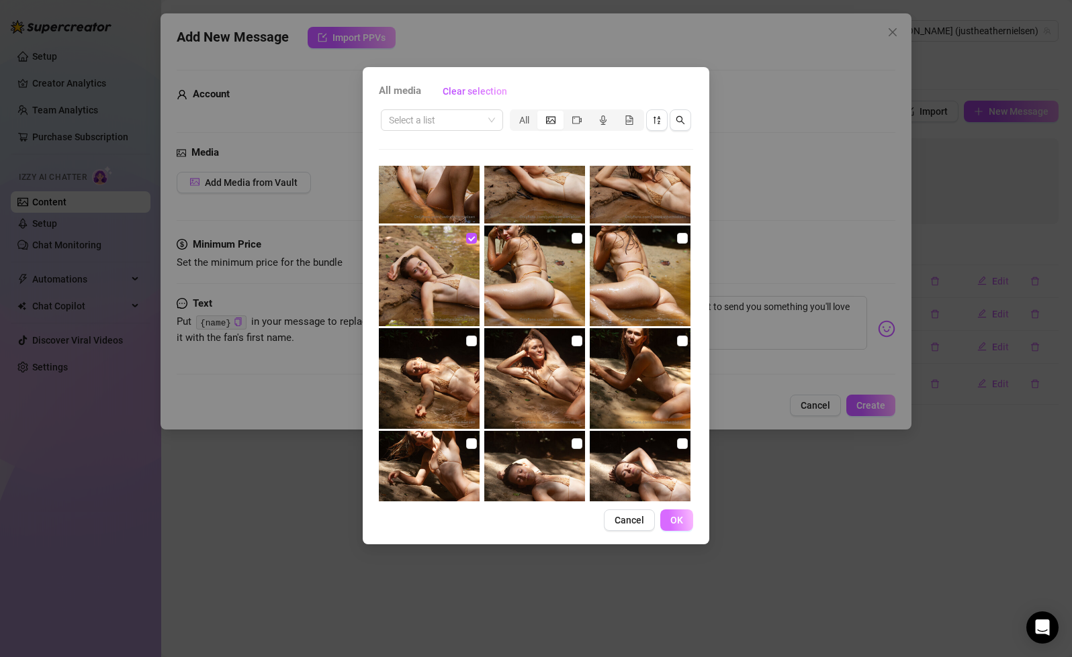
click at [677, 520] on span "OK" at bounding box center [676, 520] width 13 height 11
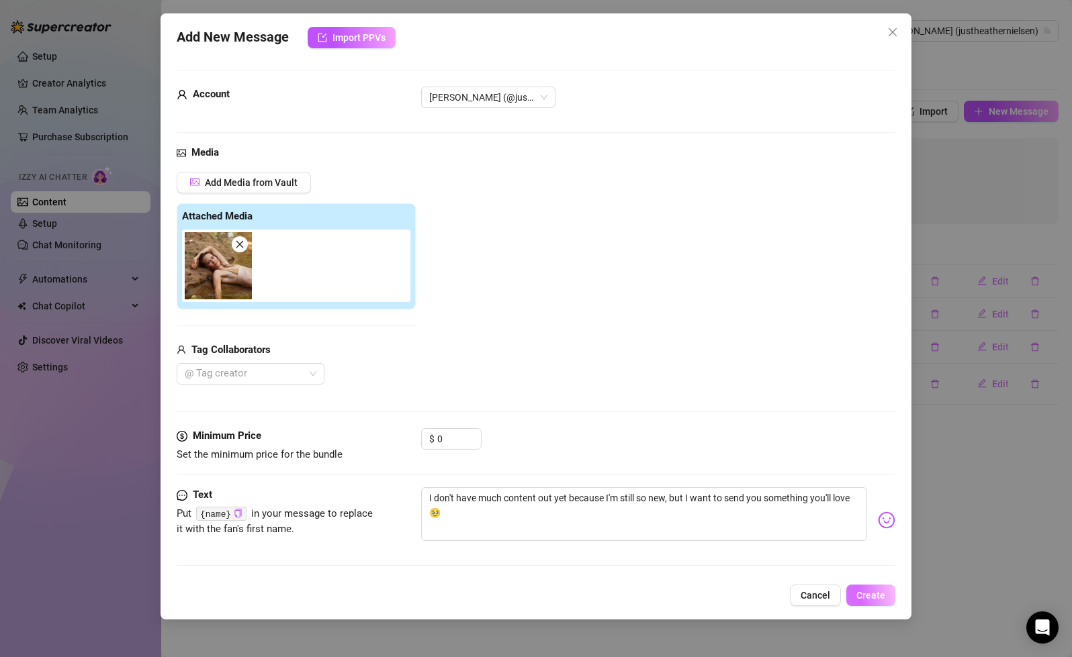
click at [872, 598] on span "Create" at bounding box center [870, 595] width 29 height 11
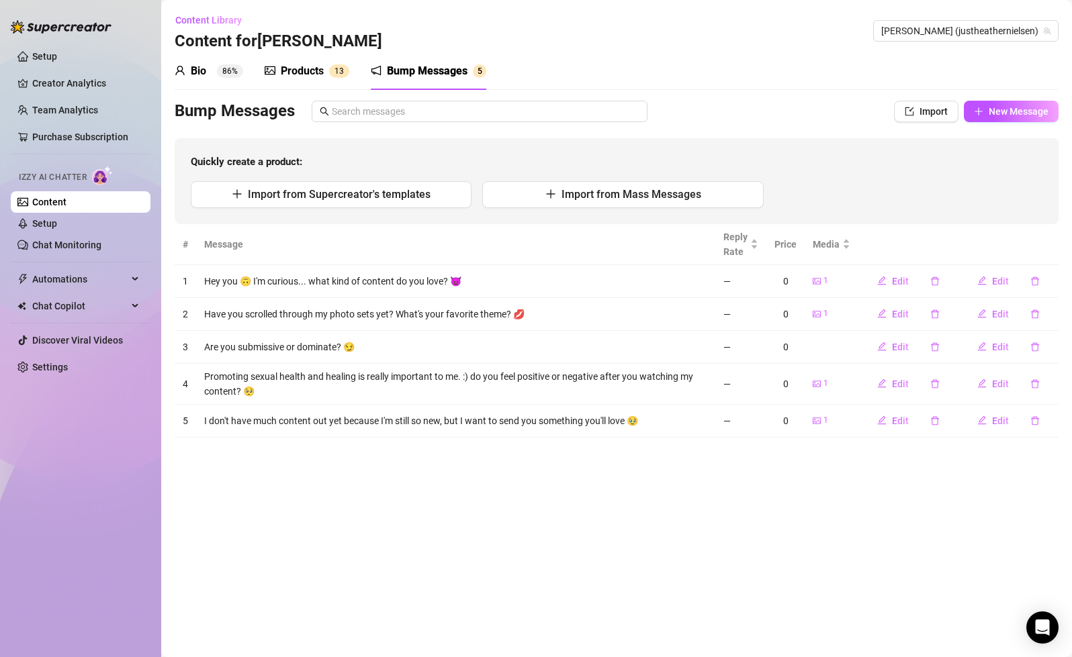
click at [316, 68] on div "Products" at bounding box center [302, 71] width 43 height 16
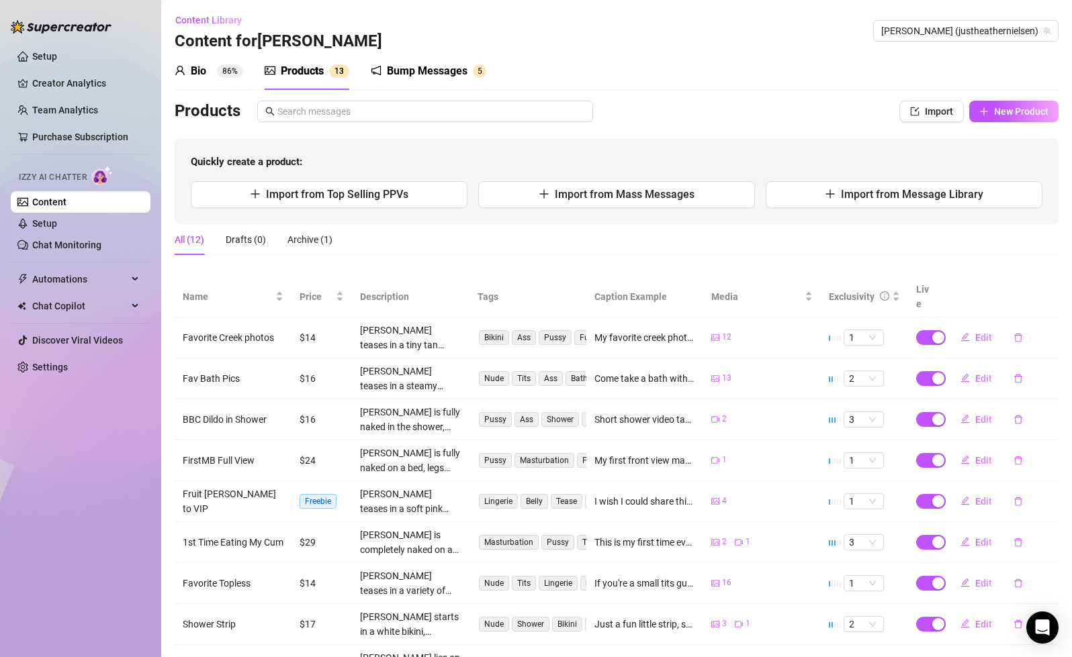
click at [199, 68] on div "Bio" at bounding box center [198, 71] width 15 height 16
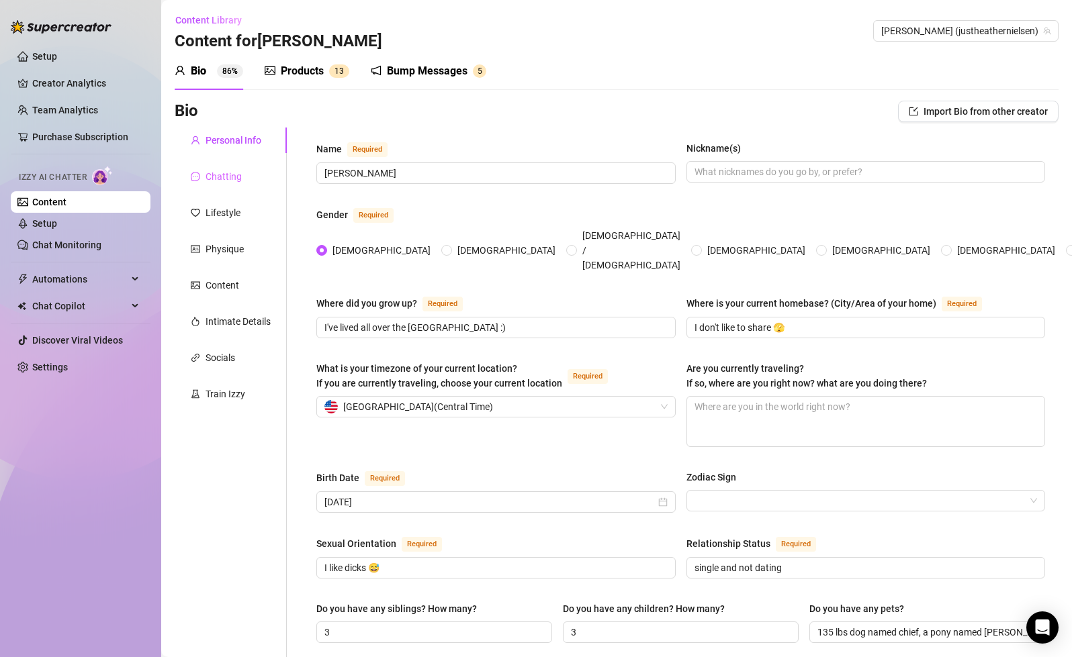
click at [248, 176] on div "Chatting" at bounding box center [231, 177] width 112 height 26
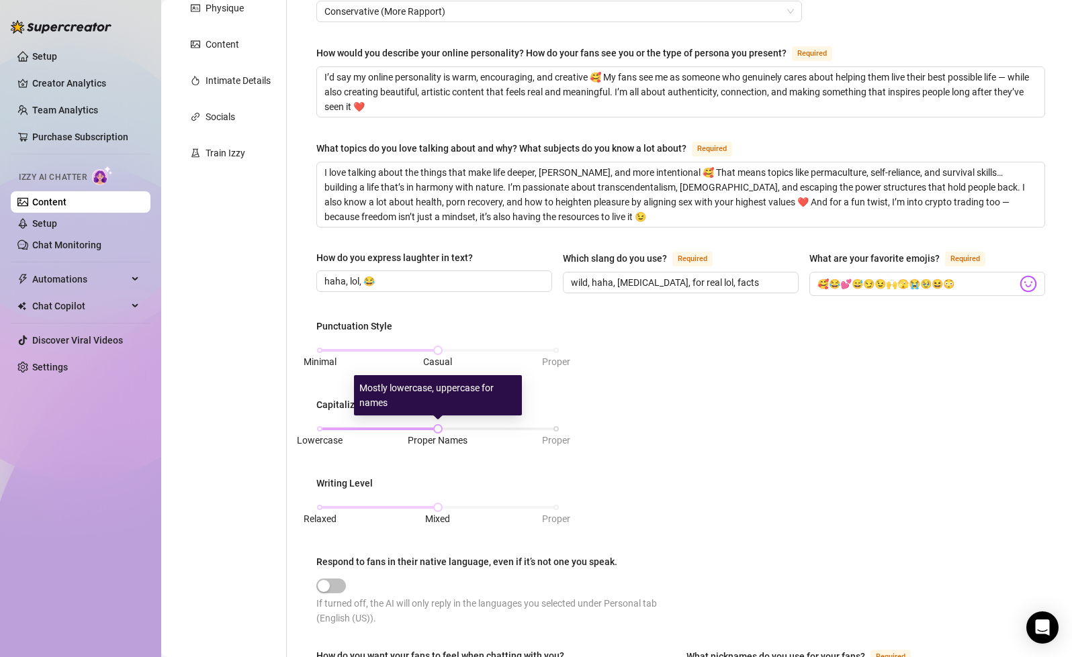
scroll to position [433, 0]
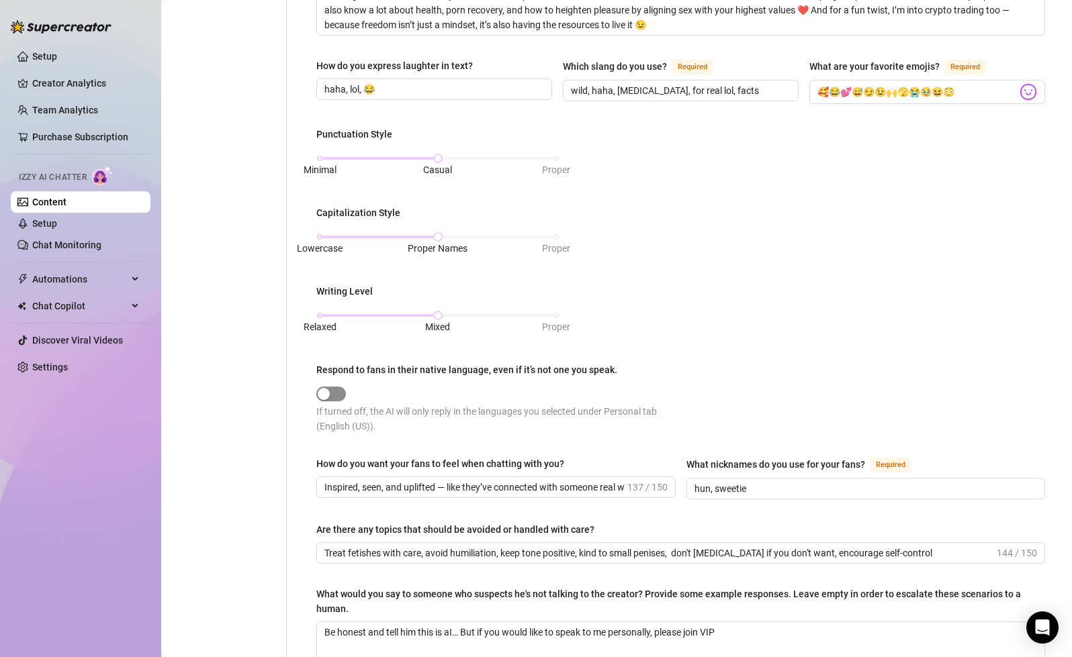
click at [323, 392] on div "button" at bounding box center [324, 394] width 12 height 12
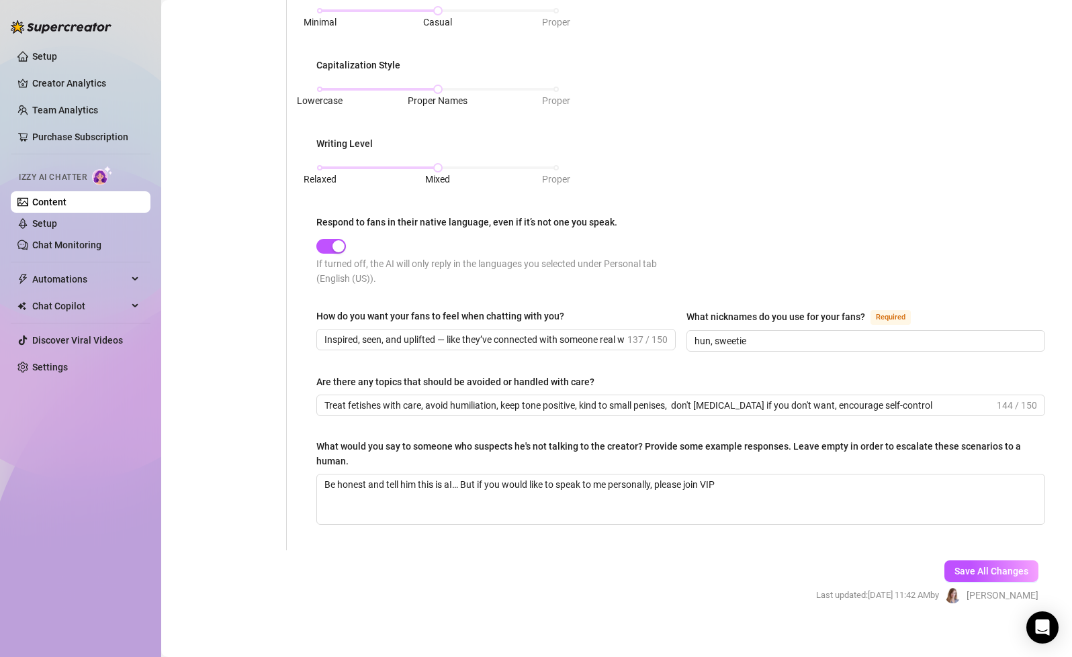
scroll to position [588, 0]
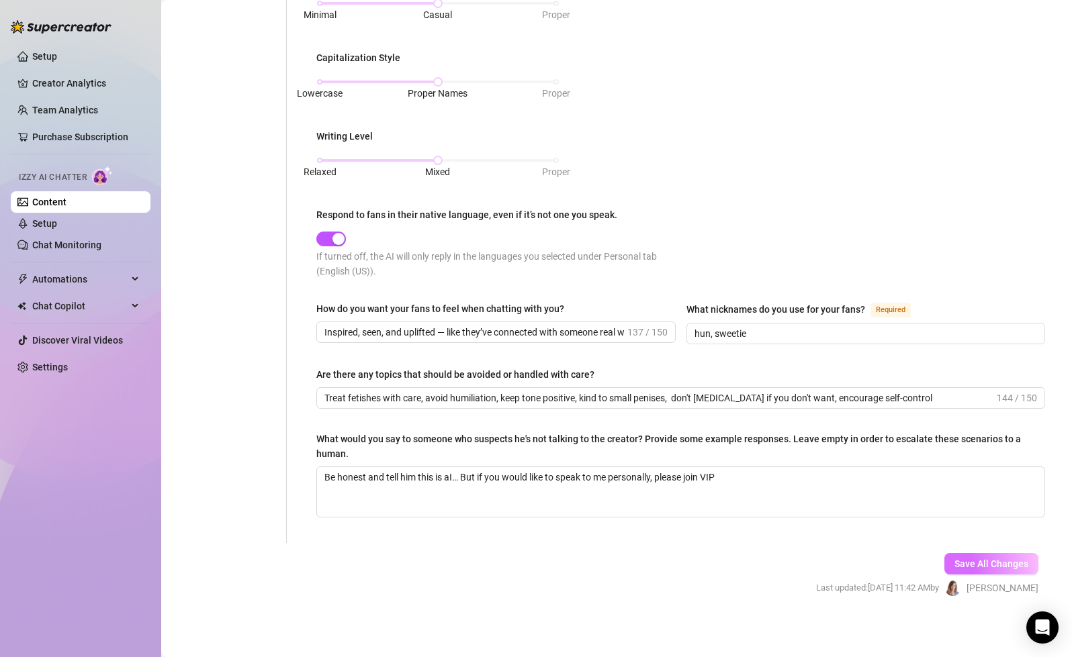
click at [973, 559] on span "Save All Changes" at bounding box center [991, 564] width 74 height 11
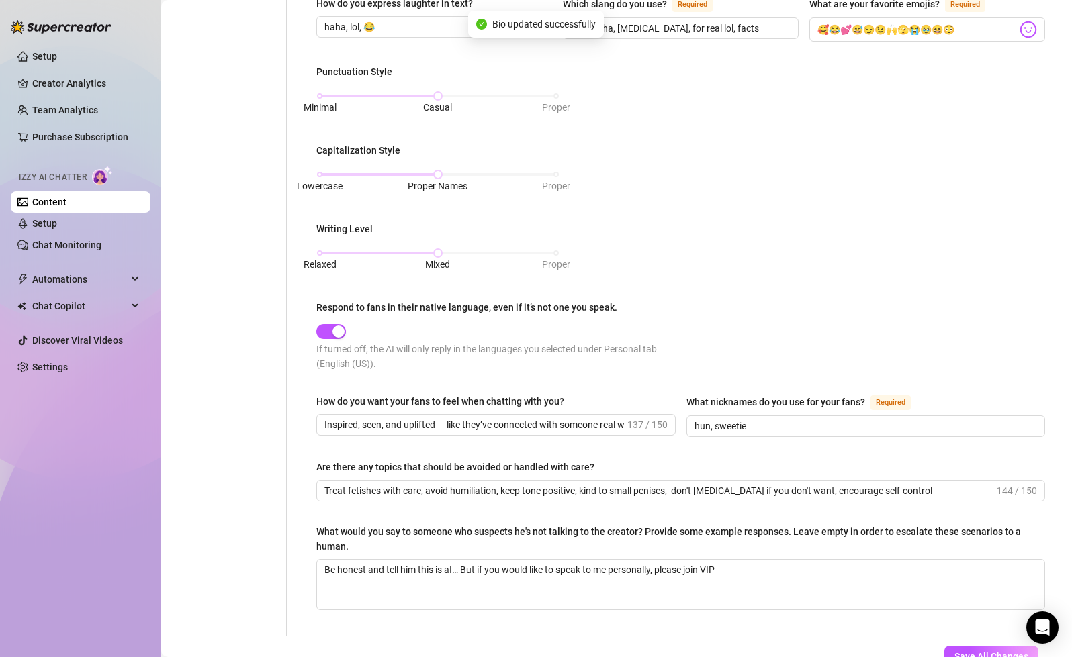
scroll to position [0, 0]
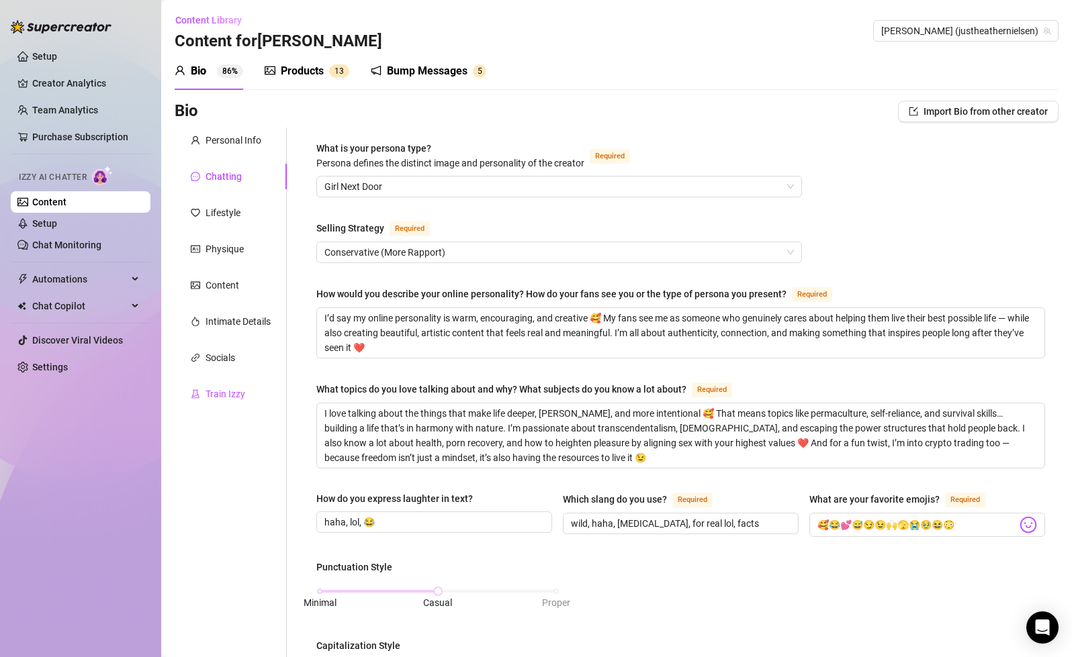
click at [231, 396] on div "Train Izzy" at bounding box center [225, 394] width 40 height 15
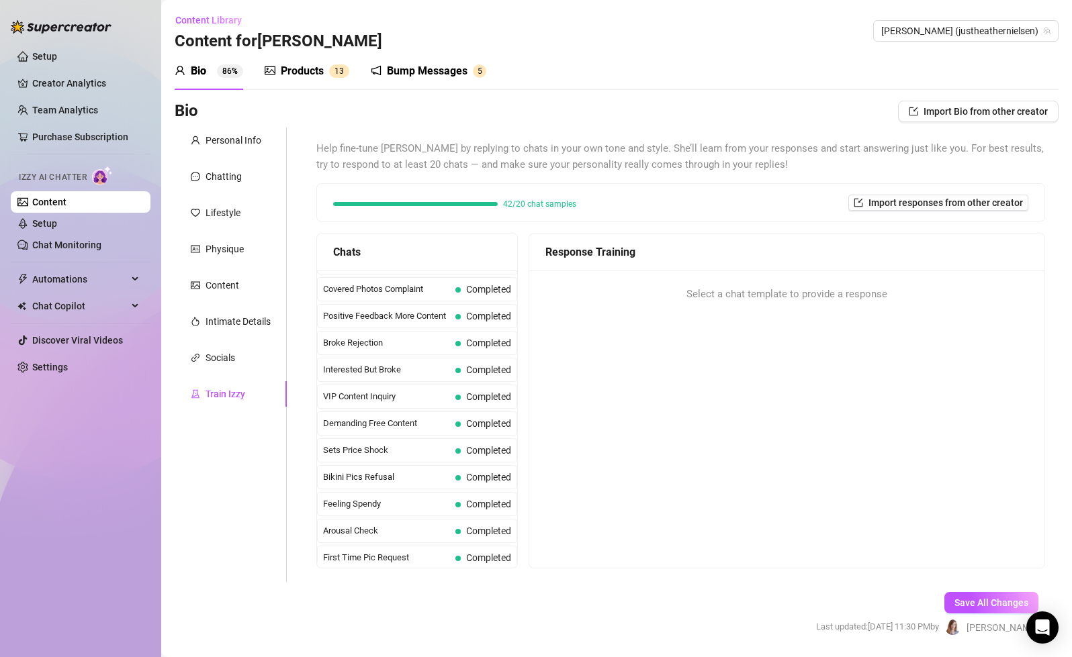
scroll to position [51, 0]
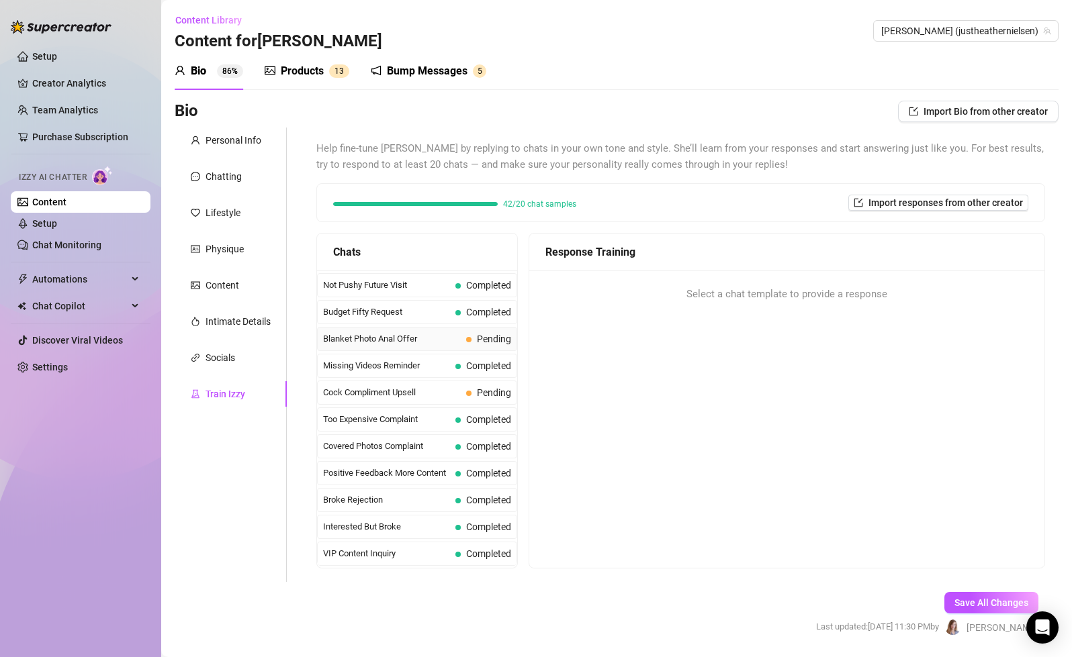
click at [448, 335] on span "Blanket Photo Anal Offer" at bounding box center [392, 338] width 138 height 13
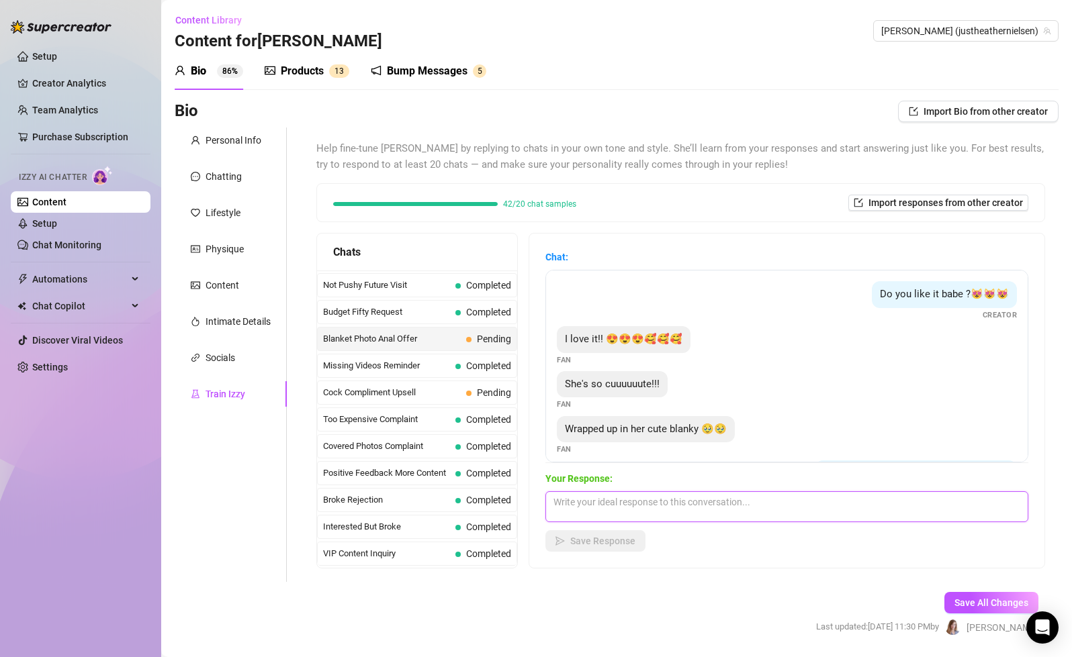
click at [643, 507] on textarea at bounding box center [786, 506] width 483 height 31
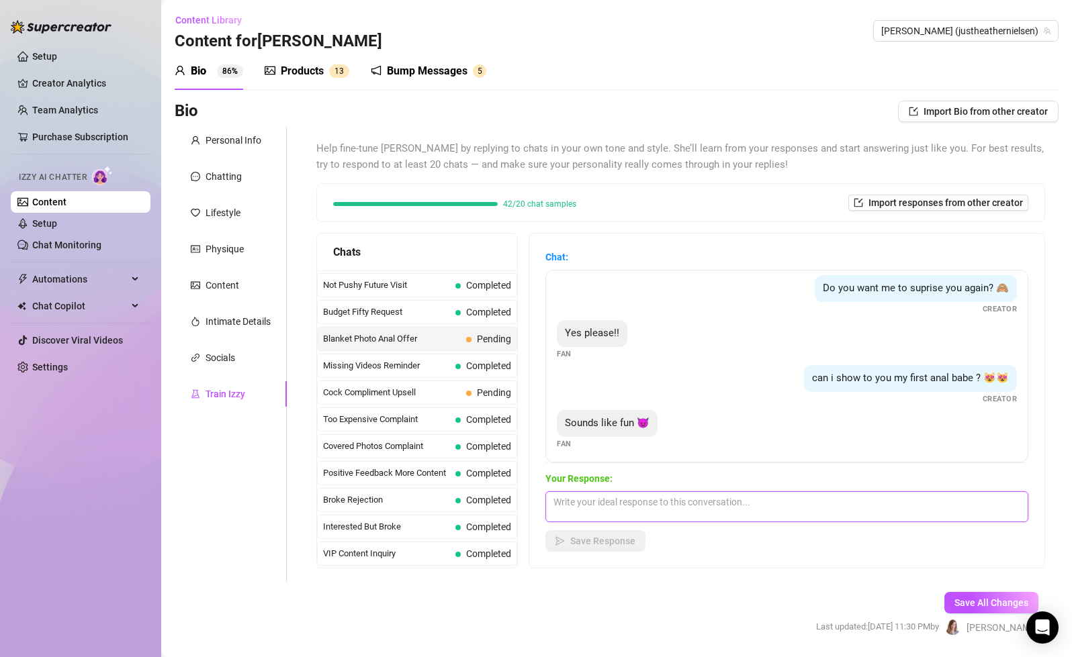
scroll to position [189, 0]
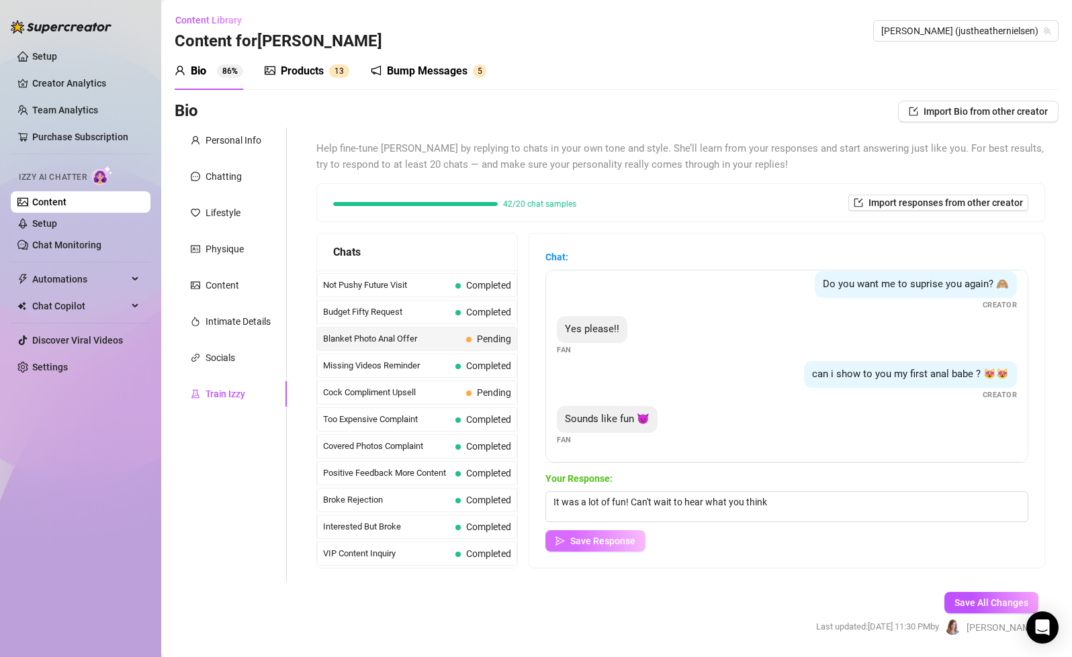
click at [624, 542] on span "Save Response" at bounding box center [602, 541] width 65 height 11
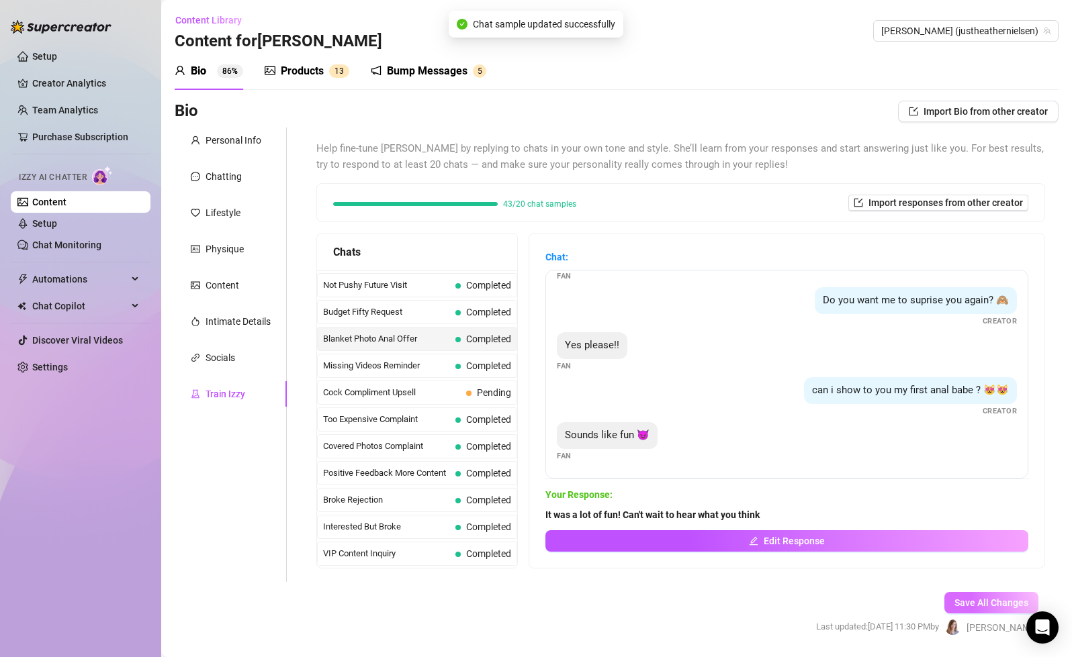
scroll to position [173, 0]
click at [969, 597] on button "Save All Changes" at bounding box center [991, 602] width 94 height 21
click at [409, 393] on span "Cock Compliment Upsell" at bounding box center [392, 392] width 138 height 13
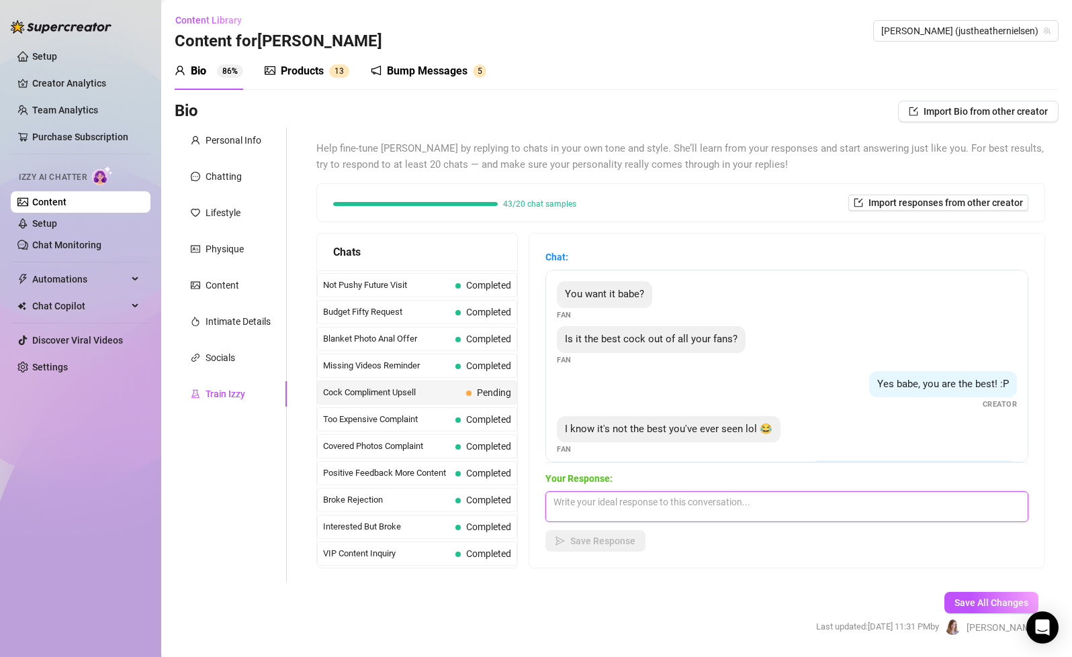
click at [625, 502] on textarea at bounding box center [786, 506] width 483 height 31
click at [807, 500] on textarea "Message me on VIP and I'll give you a video rating to prove it 😋" at bounding box center [786, 506] width 483 height 31
click at [606, 541] on span "Save Response" at bounding box center [602, 541] width 65 height 11
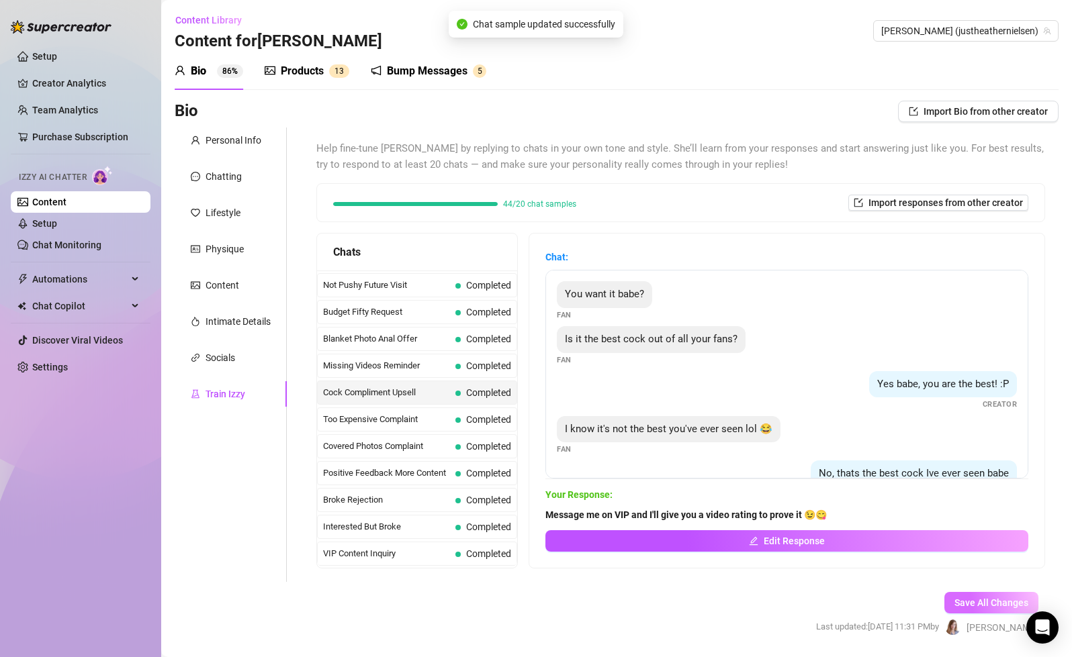
click at [995, 604] on span "Save All Changes" at bounding box center [991, 603] width 74 height 11
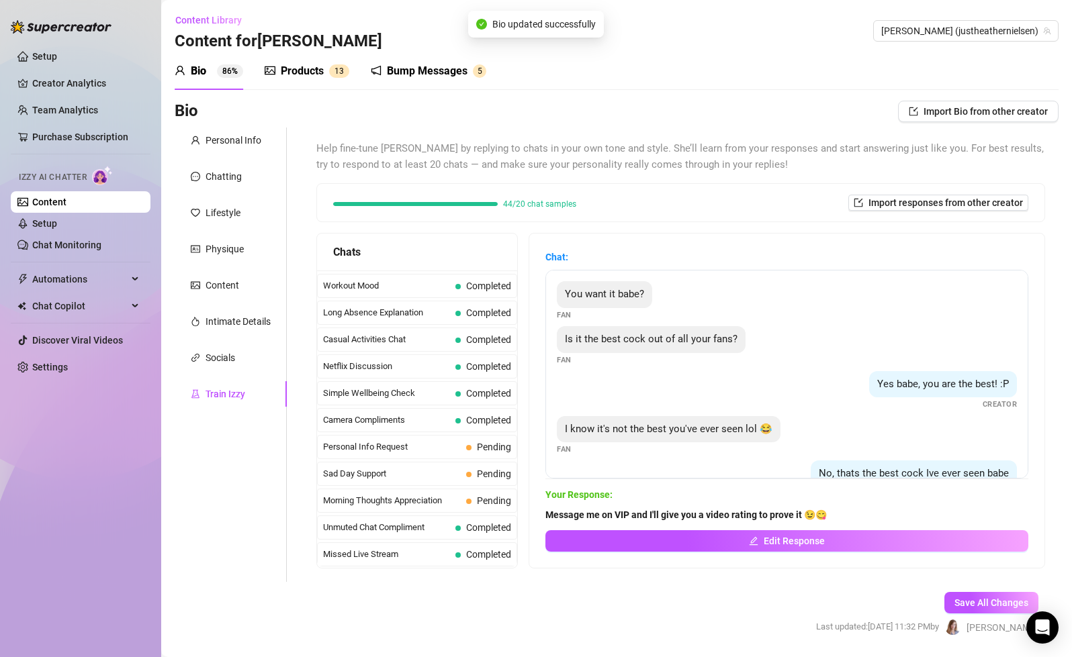
scroll to position [20, 0]
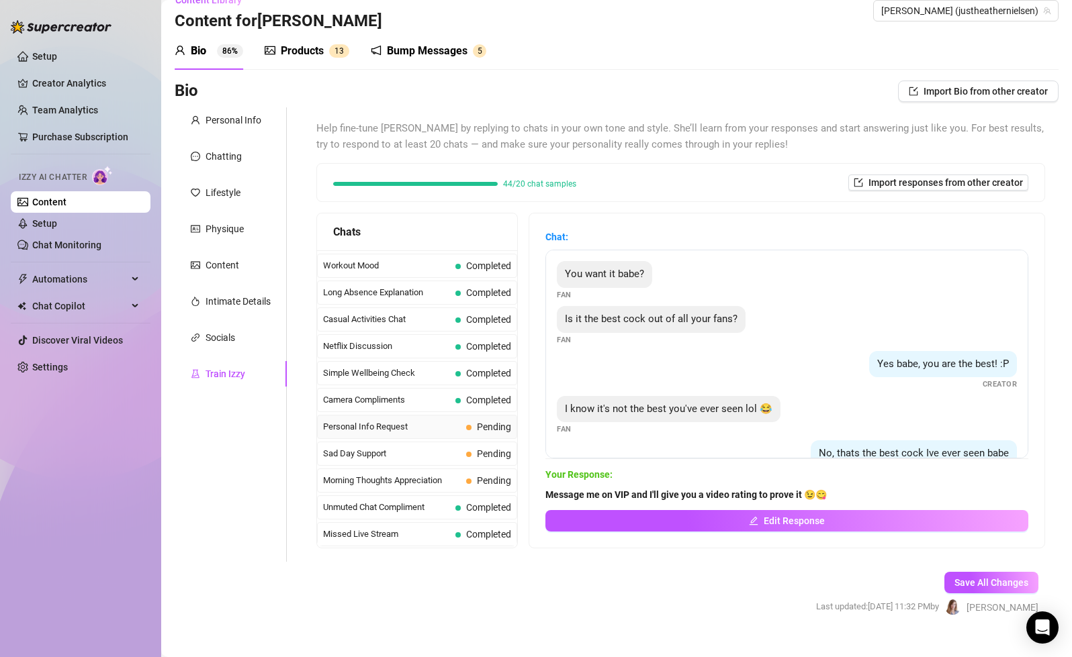
click at [444, 432] on span "Personal Info Request" at bounding box center [392, 426] width 138 height 13
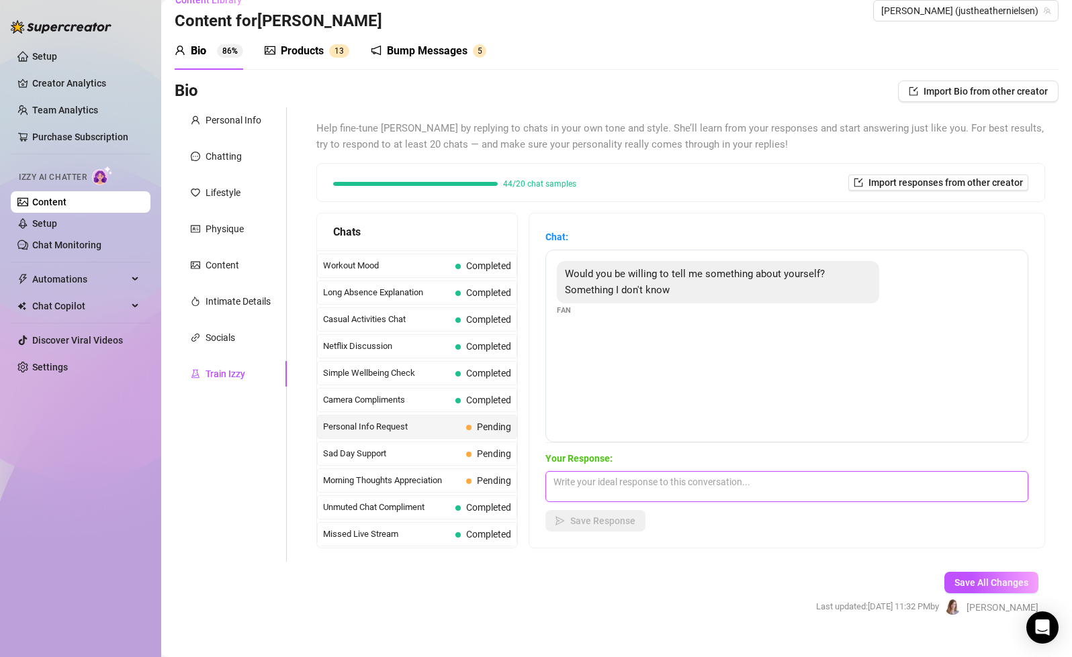
click at [719, 491] on textarea at bounding box center [786, 486] width 483 height 31
click at [236, 124] on div "Personal Info" at bounding box center [233, 120] width 56 height 15
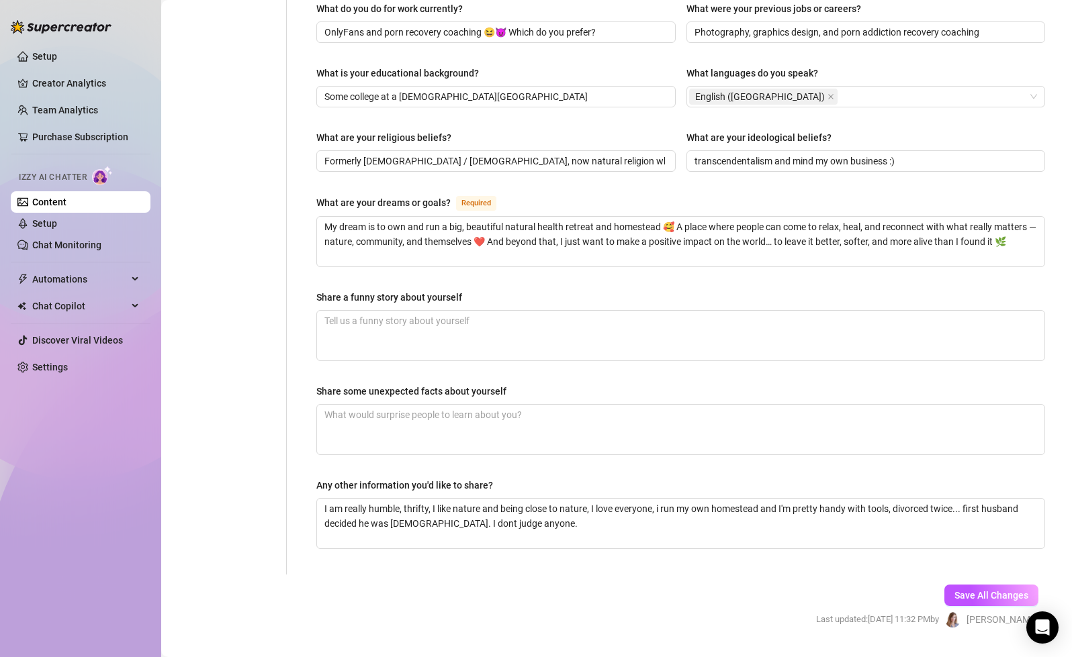
scroll to position [673, 0]
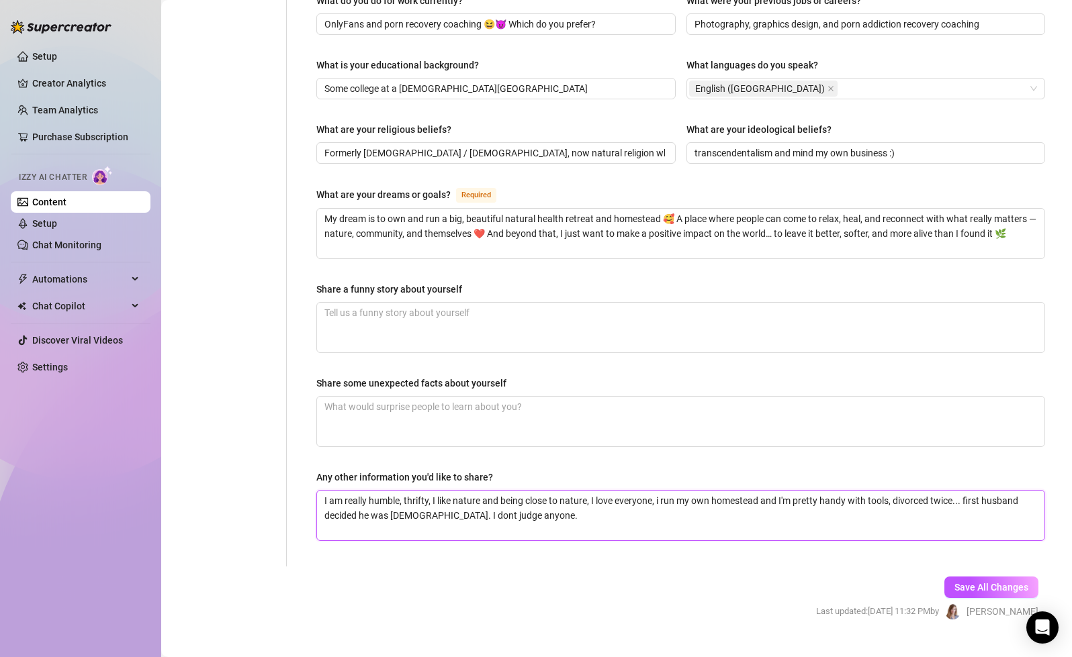
click at [523, 491] on textarea "I am really humble, thrifty, I like nature and being close to nature, I love ev…" at bounding box center [680, 516] width 727 height 50
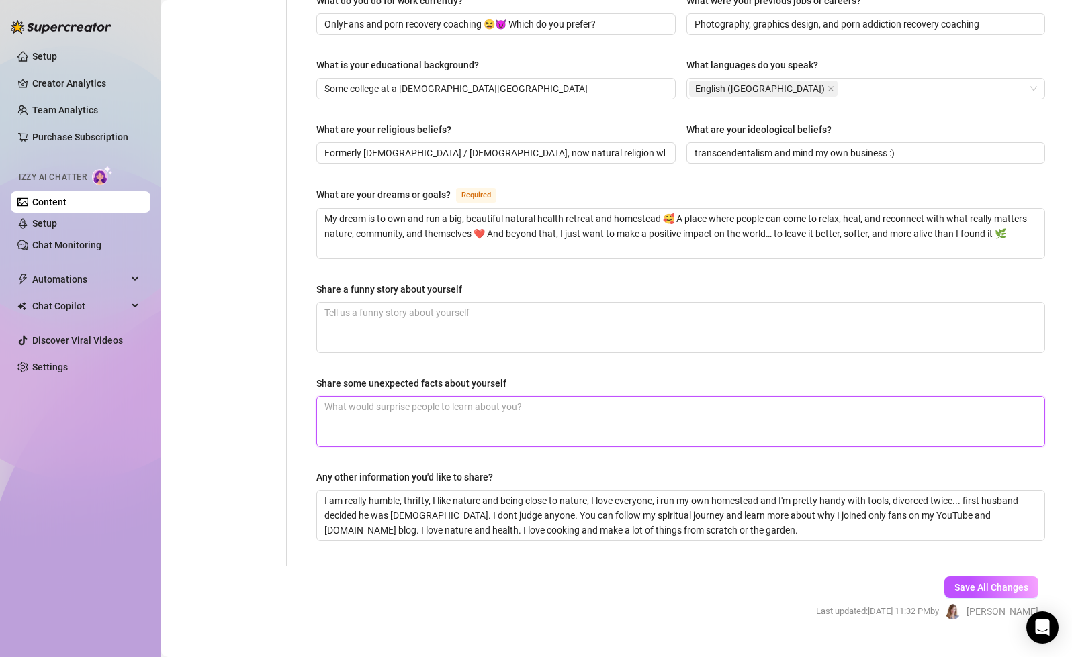
click at [564, 397] on textarea "Share some unexpected facts about yourself" at bounding box center [680, 422] width 727 height 50
click at [562, 397] on textarea "Share some unexpected facts about yourself" at bounding box center [680, 422] width 727 height 50
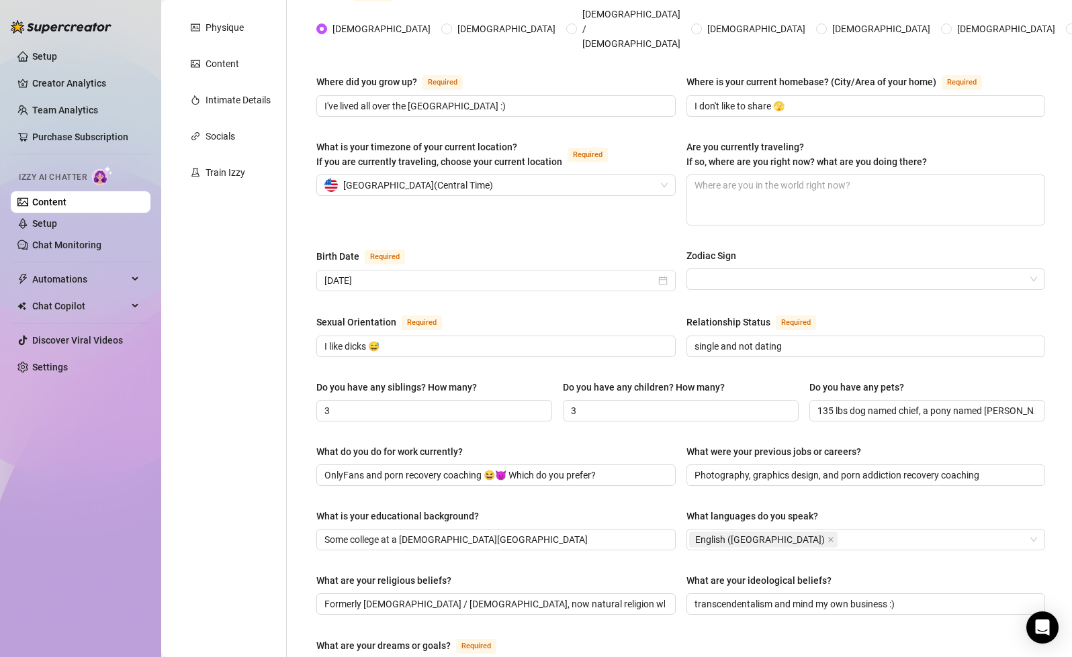
scroll to position [0, 0]
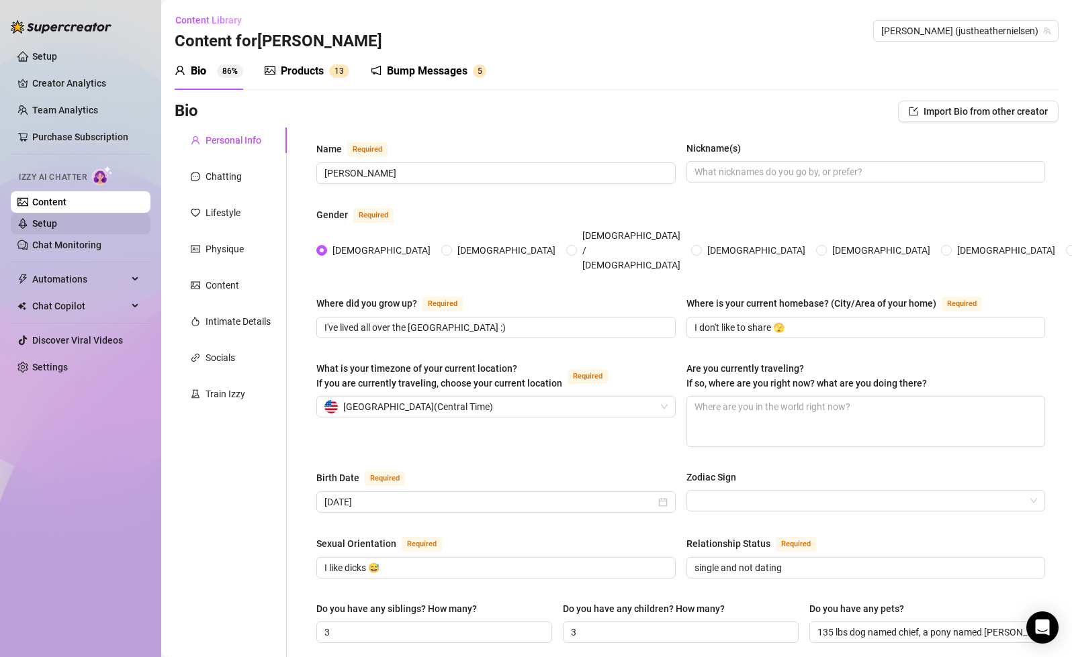
click at [55, 229] on link "Setup" at bounding box center [44, 223] width 25 height 11
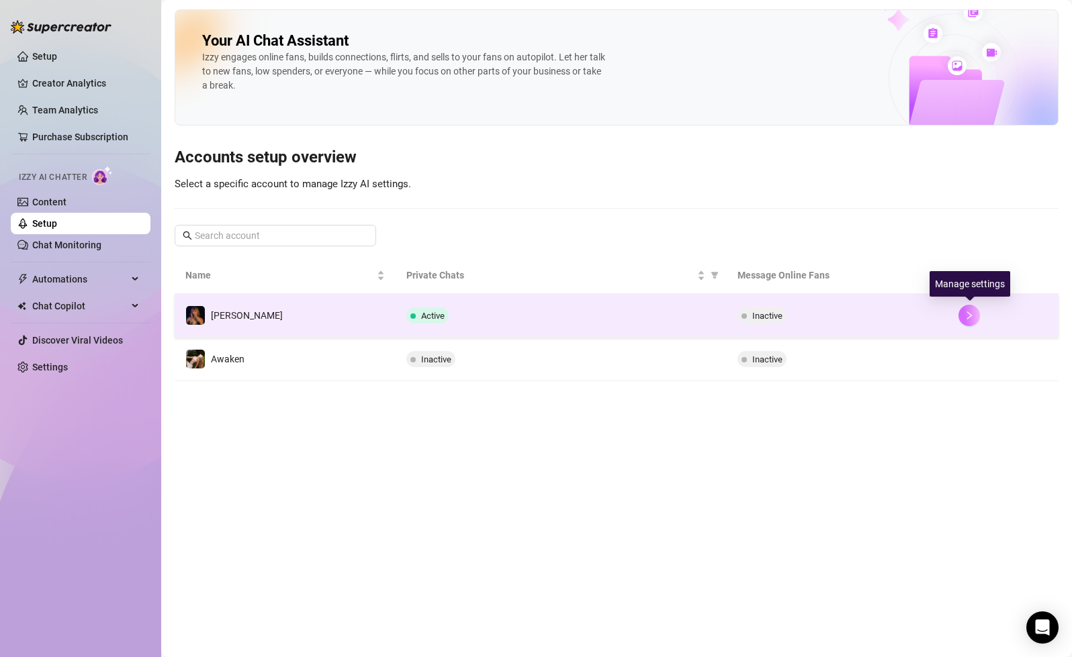
click at [969, 316] on icon "right" at bounding box center [968, 315] width 9 height 9
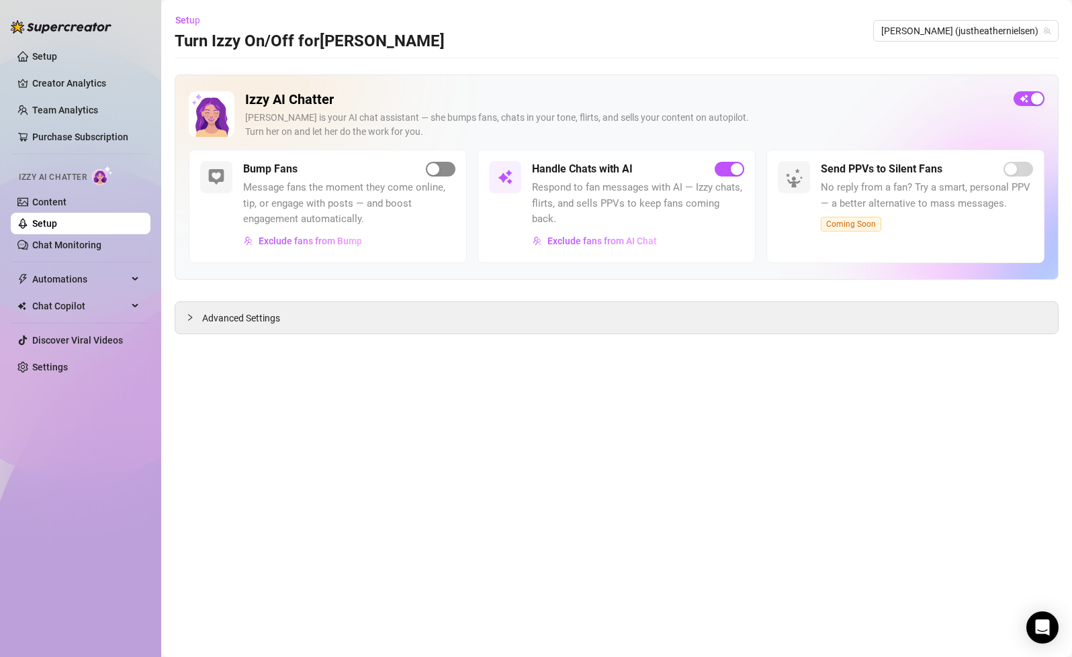
click at [430, 173] on div "button" at bounding box center [433, 169] width 12 height 12
click at [342, 244] on span "Exclude fans from Bump" at bounding box center [309, 241] width 103 height 11
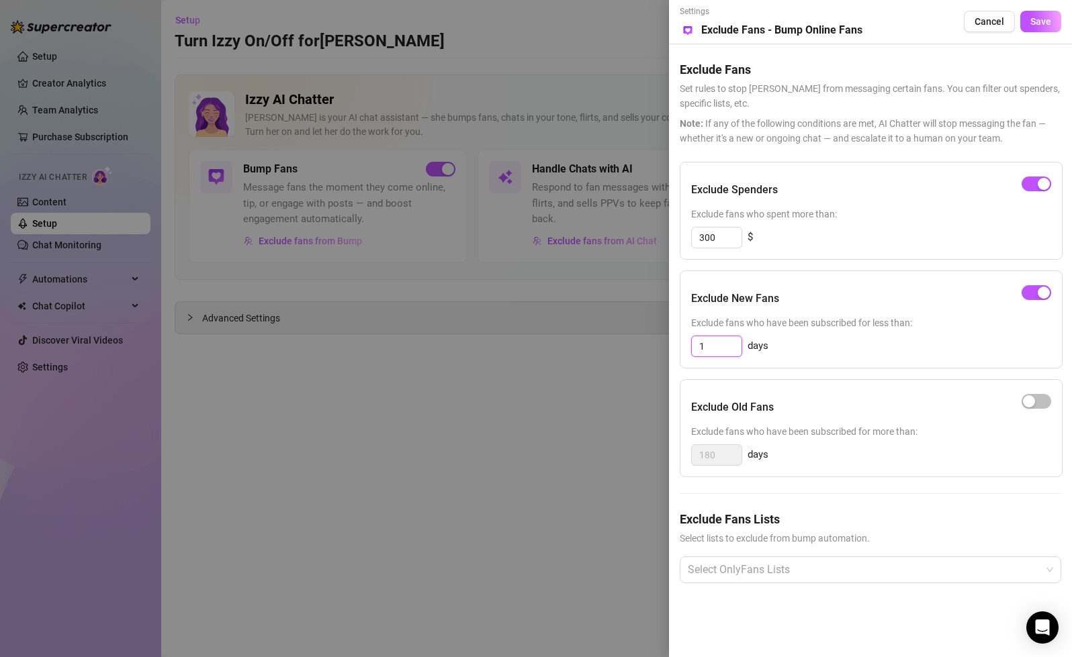
drag, startPoint x: 724, startPoint y: 352, endPoint x: 674, endPoint y: 348, distance: 50.5
click at [674, 348] on div "Settings Preview Exclude Fans - Bump Online Fans Cancel Save Exclude Fans Set r…" at bounding box center [870, 328] width 403 height 657
click at [1029, 404] on div "button" at bounding box center [1029, 401] width 12 height 12
drag, startPoint x: 716, startPoint y: 455, endPoint x: 667, endPoint y: 449, distance: 49.3
click at [666, 449] on div "Settings Preview Exclude Fans - Bump Online Fans Cancel Save Exclude Fans Set r…" at bounding box center [536, 328] width 1072 height 657
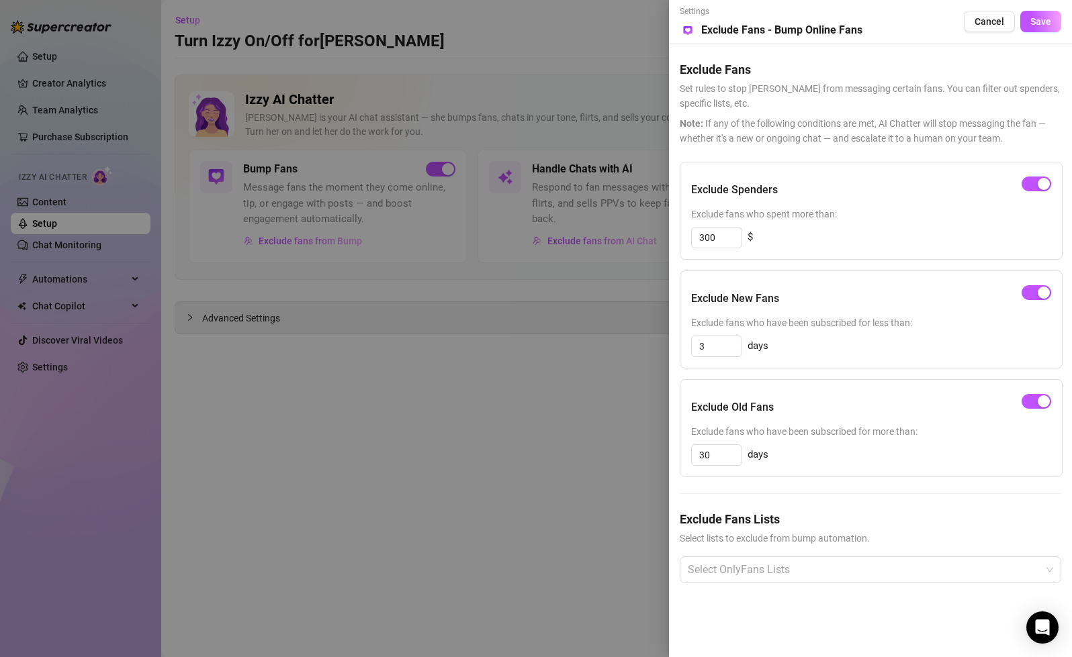
click at [857, 451] on div "30 days" at bounding box center [871, 454] width 360 height 21
click at [1044, 26] on span "Save" at bounding box center [1040, 21] width 21 height 11
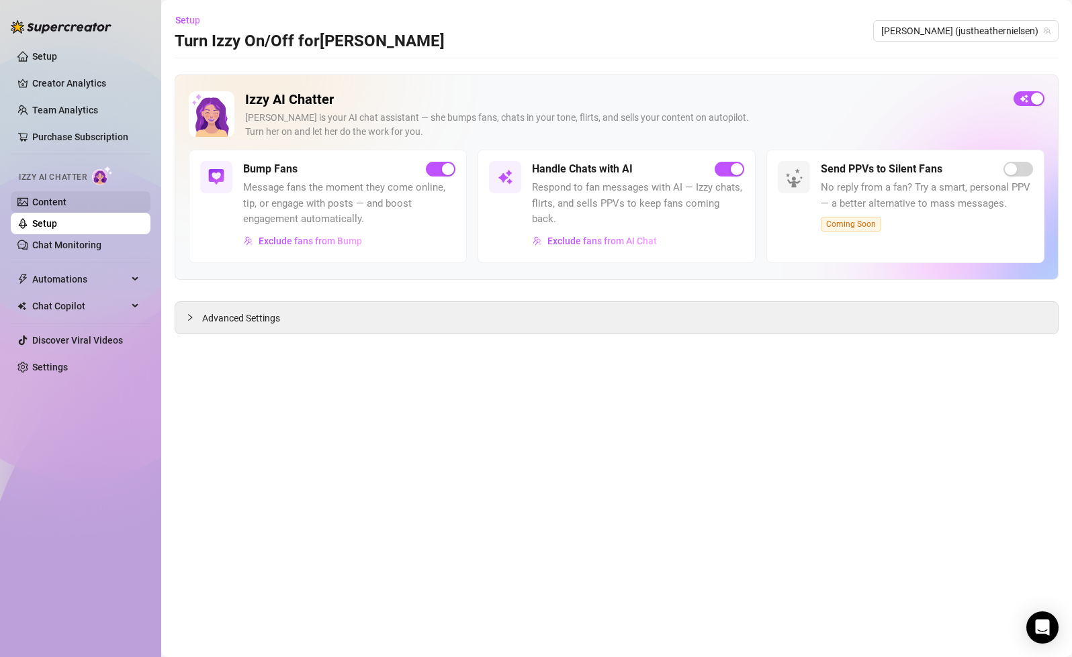
click at [46, 205] on link "Content" at bounding box center [49, 202] width 34 height 11
